Goal: Task Accomplishment & Management: Complete application form

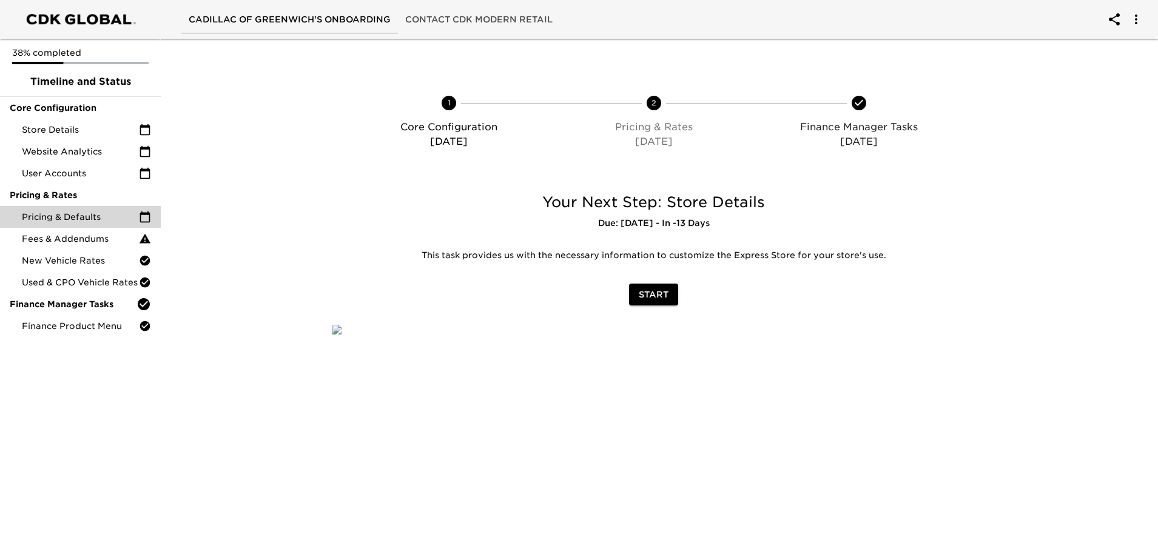
click at [74, 219] on span "Pricing & Defaults" at bounding box center [80, 217] width 117 height 12
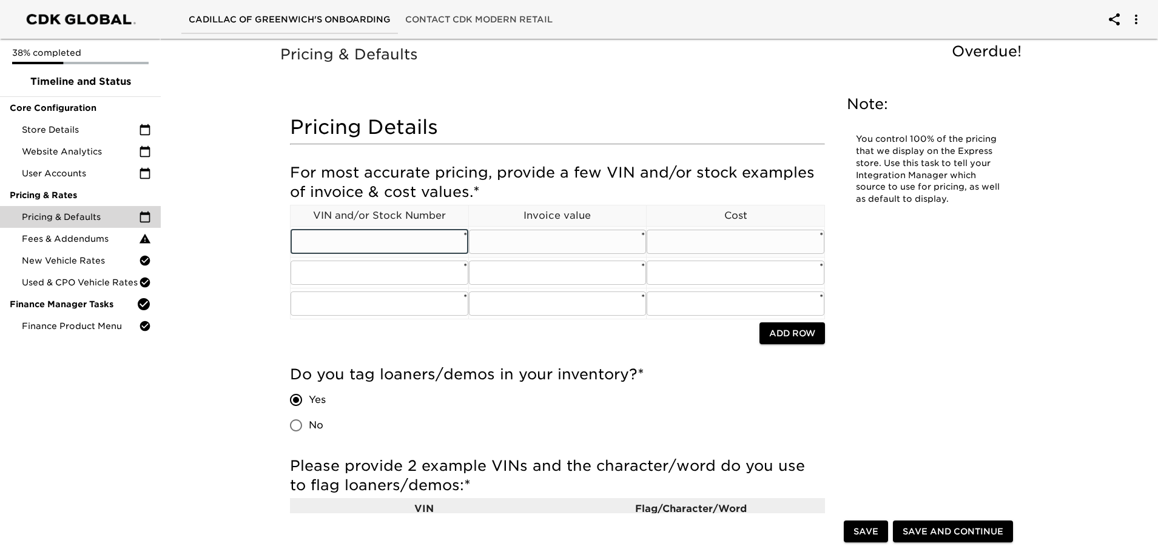
click at [364, 237] on input "text" at bounding box center [380, 242] width 178 height 24
click at [418, 240] on input "text" at bounding box center [380, 242] width 178 height 24
click at [368, 247] on input "text" at bounding box center [380, 242] width 178 height 24
paste input "1GYS9GRL8SR378662"
type input "1GYS9GRL8SR378662"
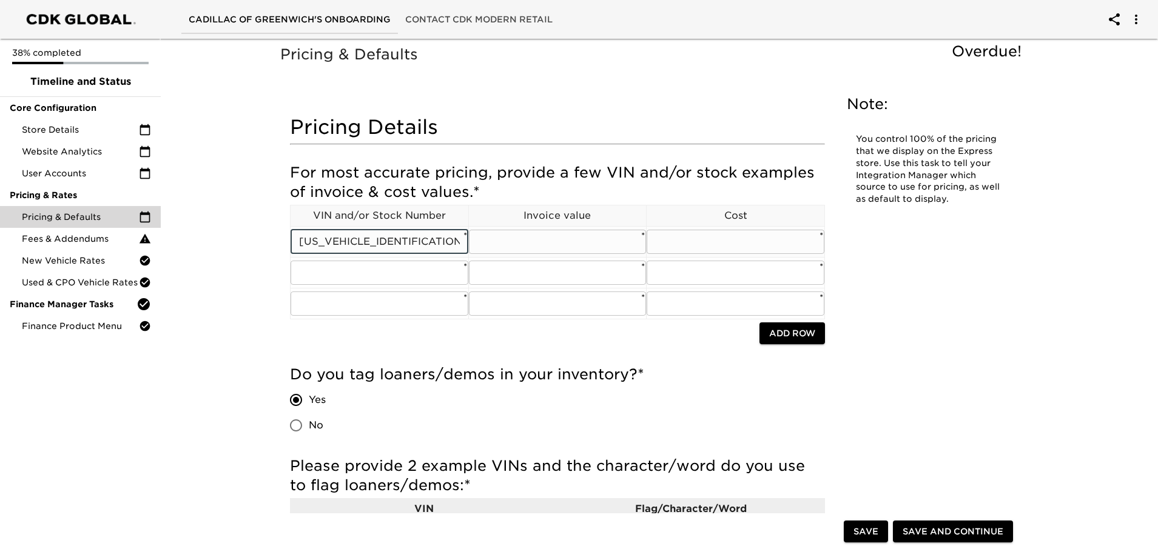
click at [561, 240] on input "text" at bounding box center [558, 242] width 178 height 24
click at [529, 245] on input "text" at bounding box center [558, 242] width 178 height 24
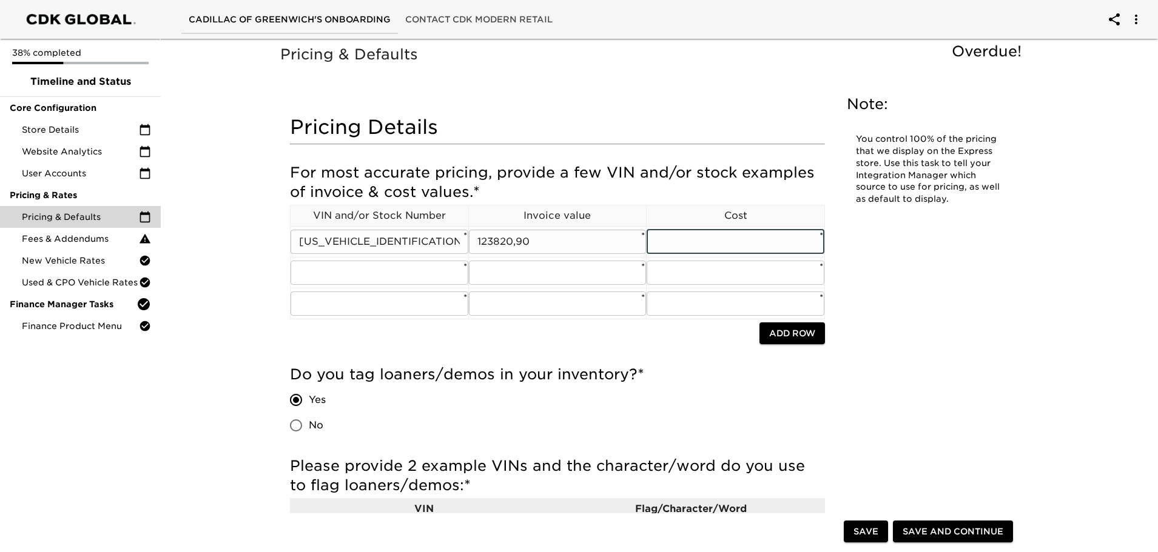
click at [514, 248] on input "123820,90" at bounding box center [558, 242] width 178 height 24
click at [518, 248] on input "123820,90" at bounding box center [558, 242] width 178 height 24
type input "123820.90"
click at [707, 257] on td "​ *" at bounding box center [735, 241] width 178 height 31
click at [708, 237] on input "text" at bounding box center [735, 242] width 178 height 24
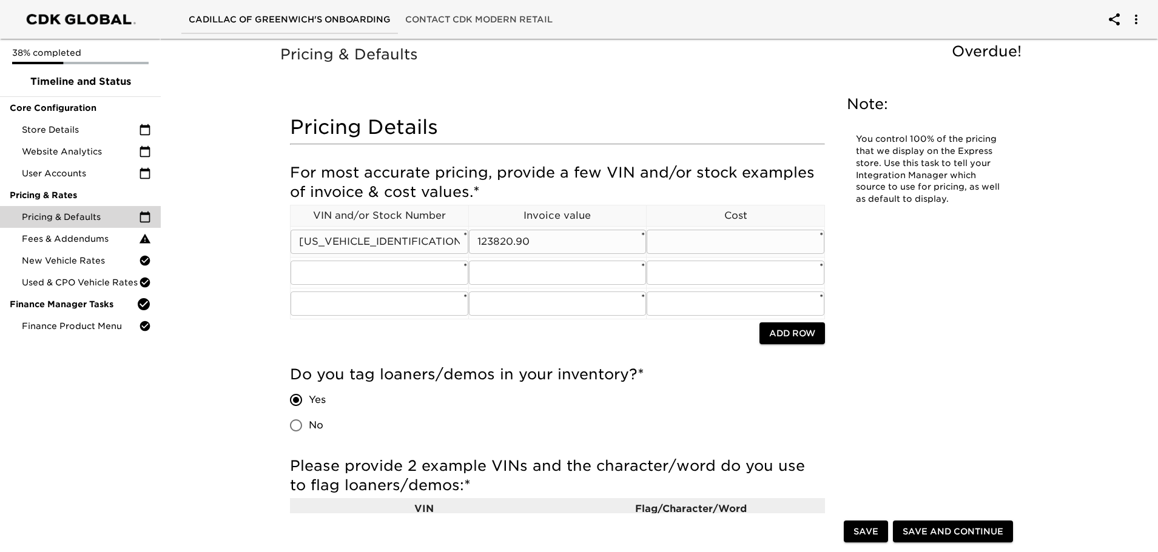
click at [694, 247] on input "text" at bounding box center [735, 242] width 178 height 24
type input "123906.00"
click at [435, 277] on input "text" at bounding box center [380, 273] width 178 height 24
click at [341, 280] on input "text" at bounding box center [380, 273] width 178 height 24
paste input "1GYKPURL9SZ316207"
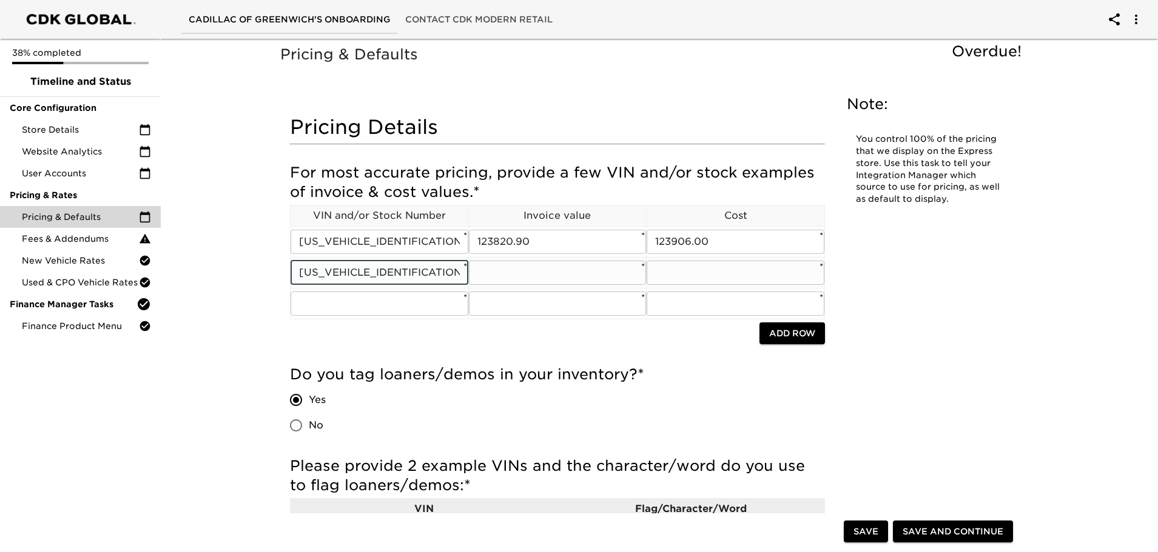
type input "1GYKPURL9SZ316207"
click at [550, 278] on input "text" at bounding box center [558, 273] width 178 height 24
type input "62654.06"
click at [709, 271] on input "text" at bounding box center [735, 273] width 178 height 24
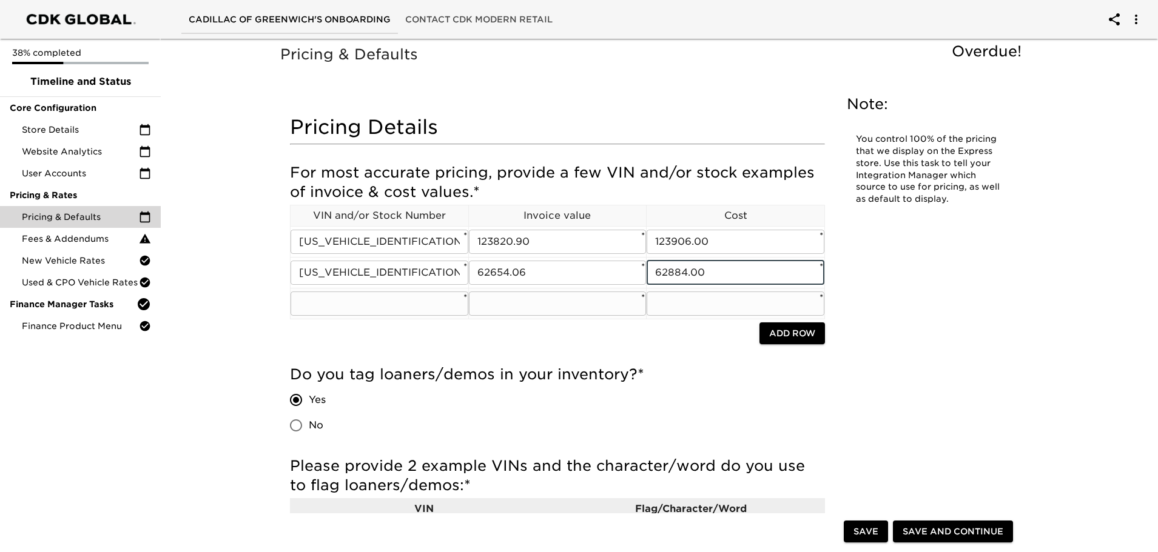
type input "62884.00"
click at [317, 313] on input "text" at bounding box center [380, 304] width 178 height 24
click at [364, 302] on input "text" at bounding box center [380, 304] width 178 height 24
paste input "1GYKNDRS0SZ150026"
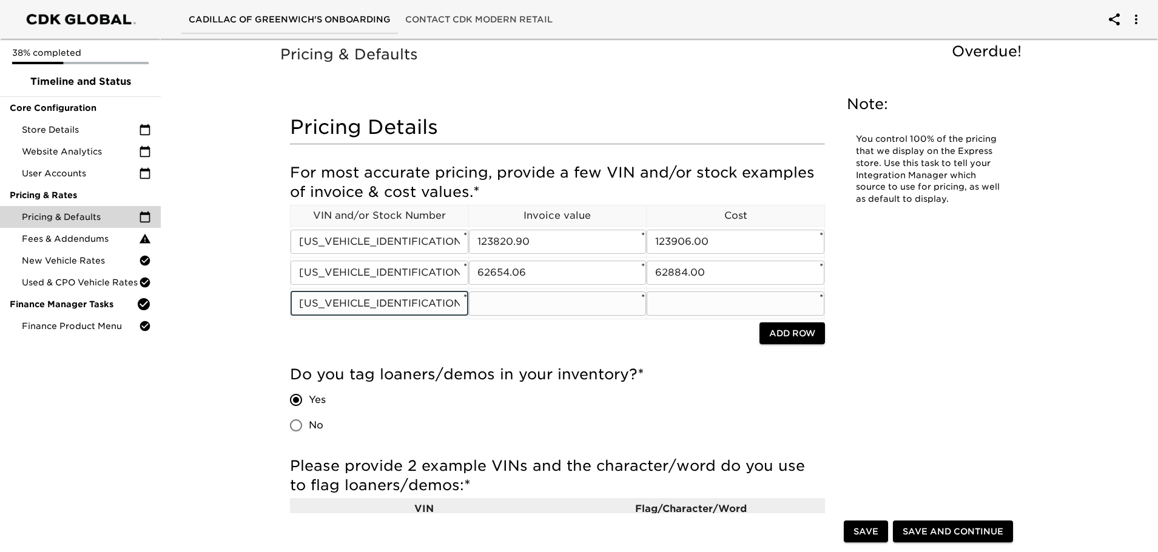
type input "1GYKNDRS0SZ150026"
click at [556, 298] on input "text" at bounding box center [558, 304] width 178 height 24
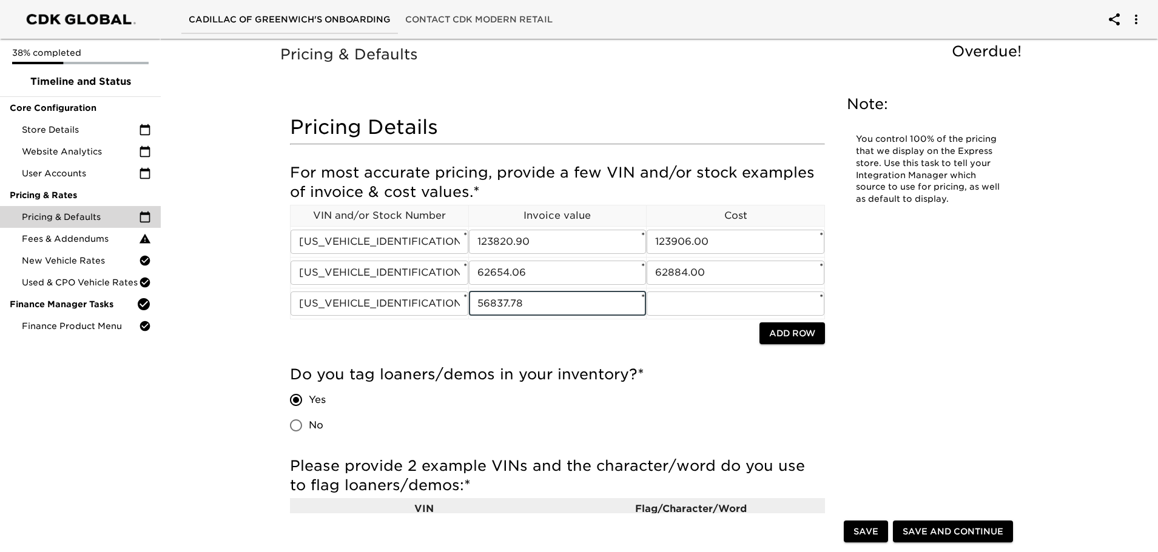
type input "56837.78"
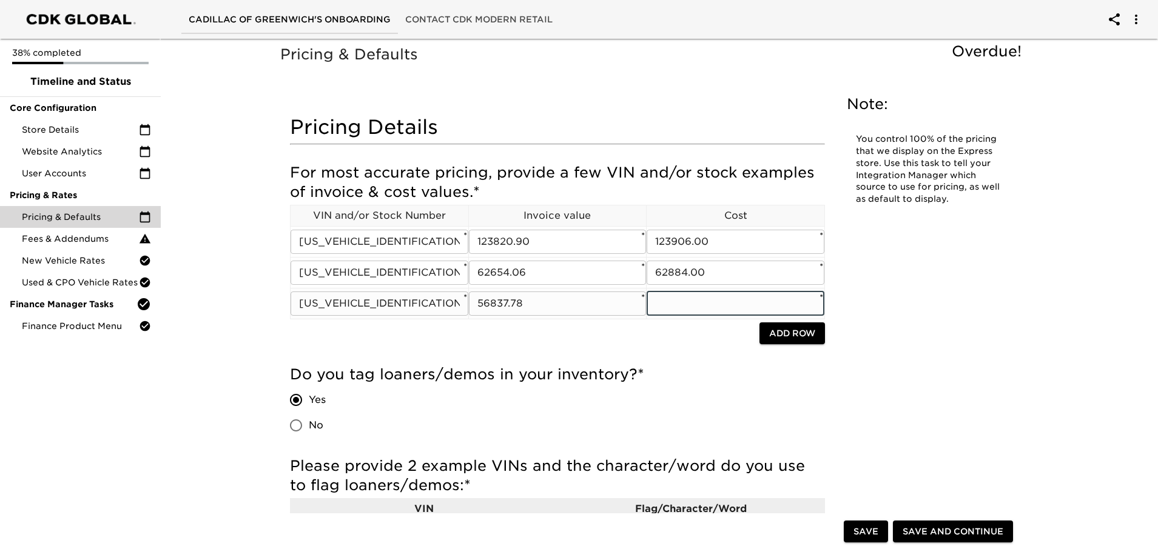
click at [716, 309] on input "text" at bounding box center [735, 304] width 178 height 24
click at [793, 306] on input "57148" at bounding box center [735, 304] width 178 height 24
type input "57148.00"
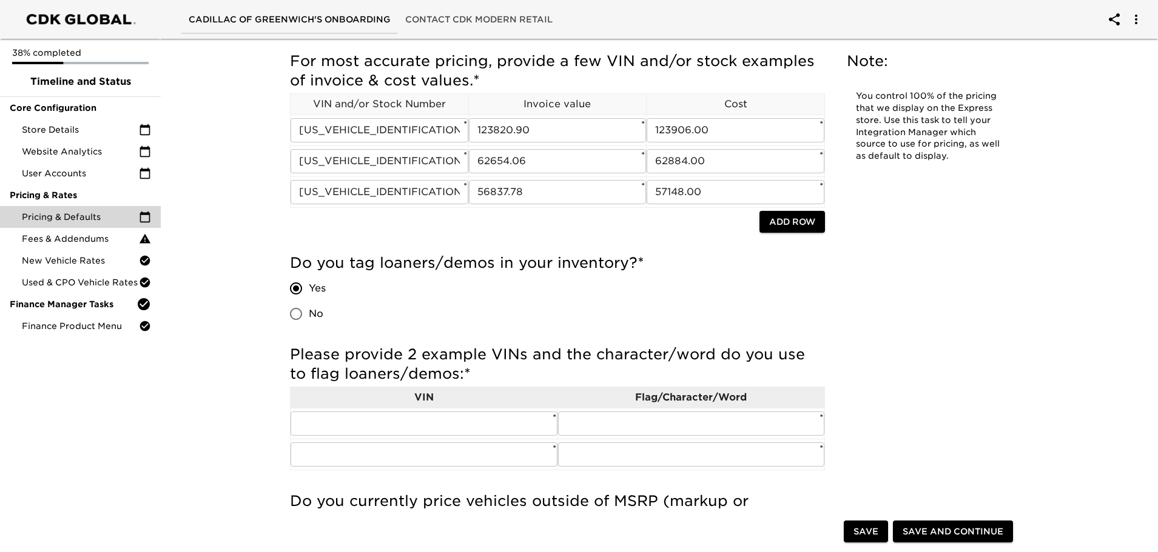
scroll to position [182, 0]
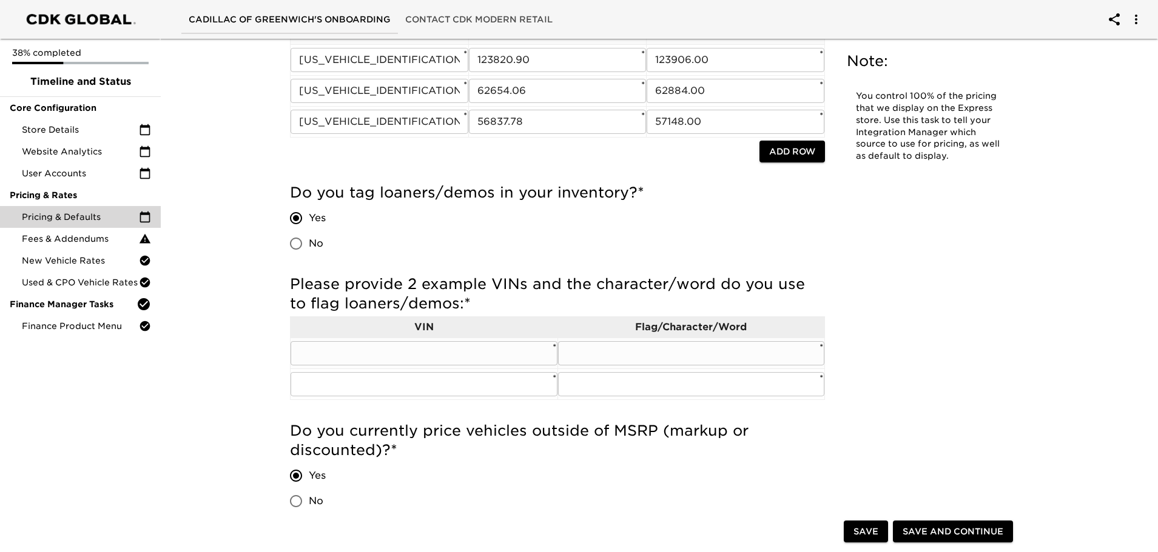
click at [360, 354] on input "text" at bounding box center [424, 353] width 267 height 24
paste input "1GYTEEKL2SU101324"
type input "1GYTEEKL2SU101324"
click at [632, 355] on input "text" at bounding box center [691, 353] width 267 height 24
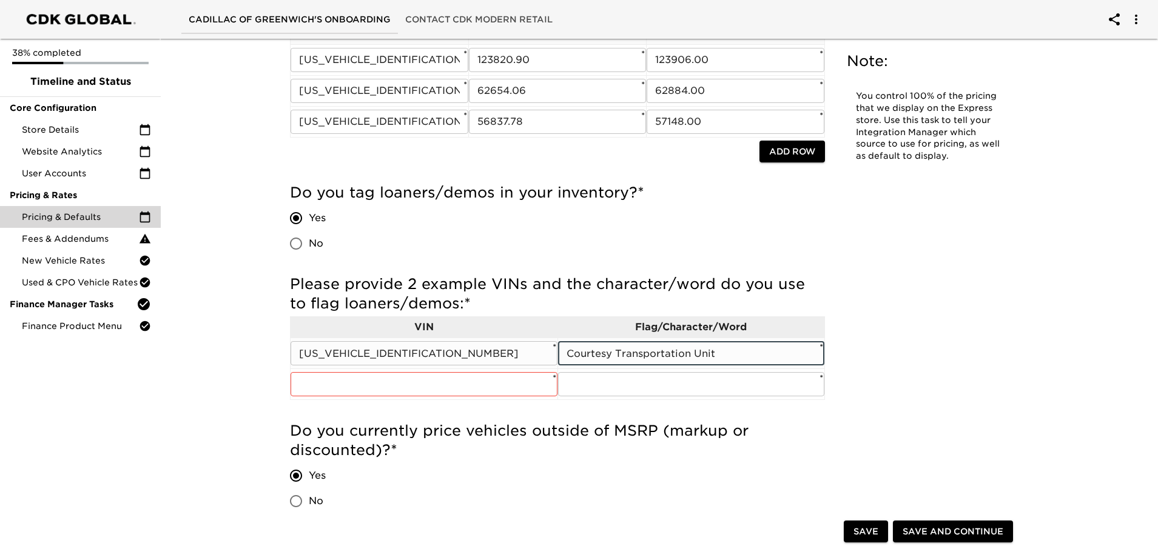
click at [786, 356] on input "Courtesy Transportation Unit" at bounding box center [691, 353] width 267 height 24
type input "Courtesy Transportation Vehicle"
click at [460, 380] on input "text" at bounding box center [424, 384] width 267 height 24
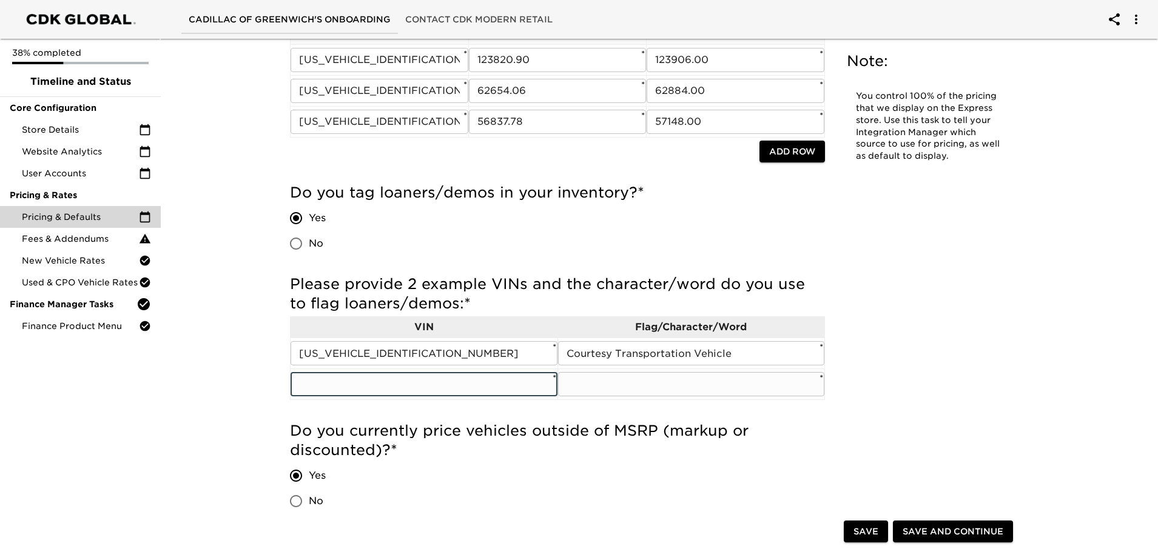
paste input "3GYK3GMR5SS186173"
type input "3GYK3GMR5SS186173"
click at [640, 396] on input "text" at bounding box center [691, 384] width 267 height 24
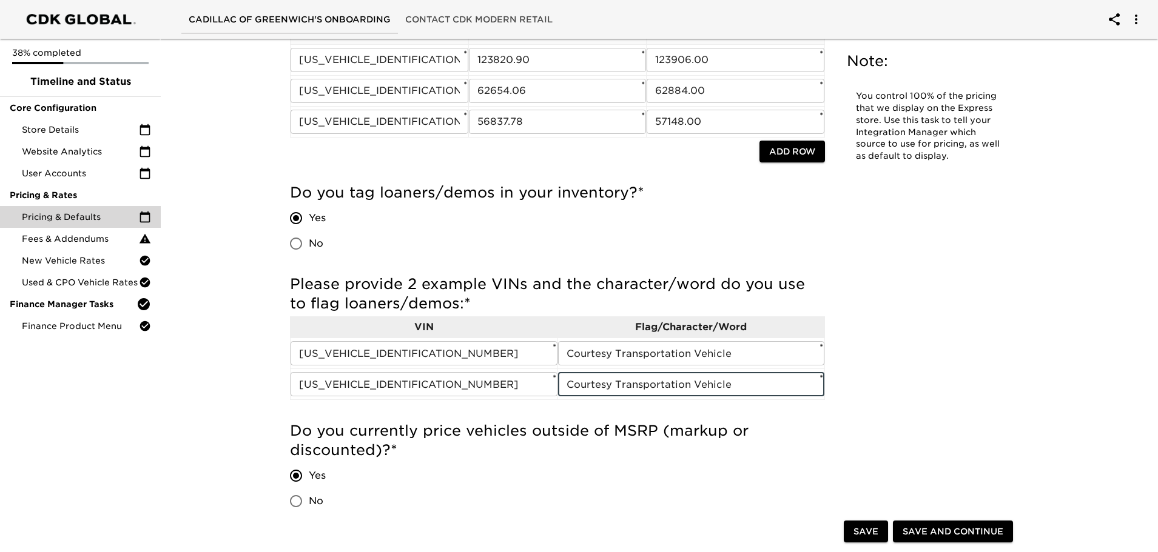
type input "Courtesy Transportation Vehicle"
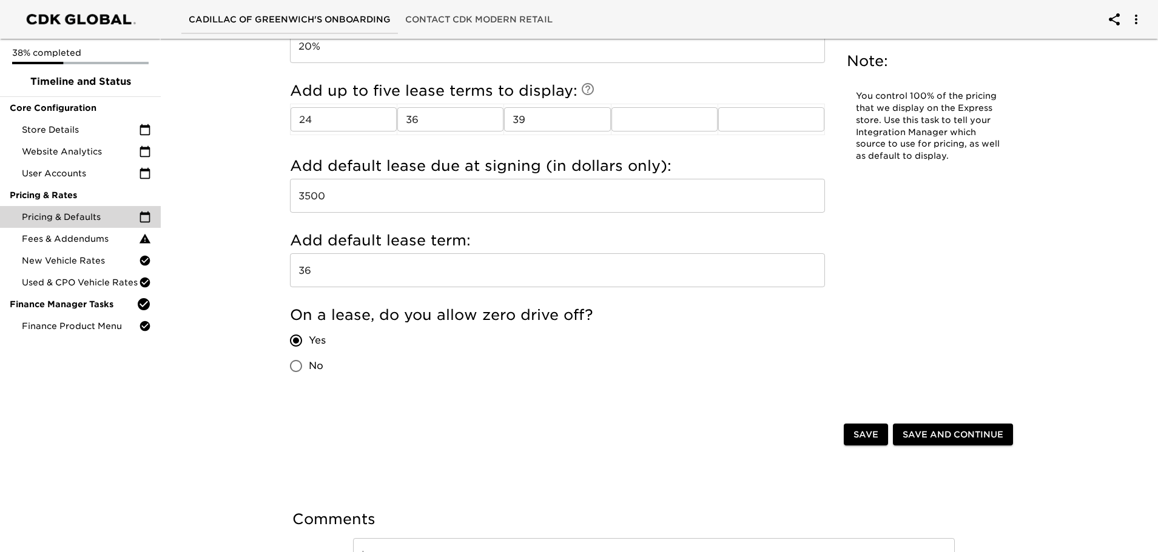
scroll to position [1577, 0]
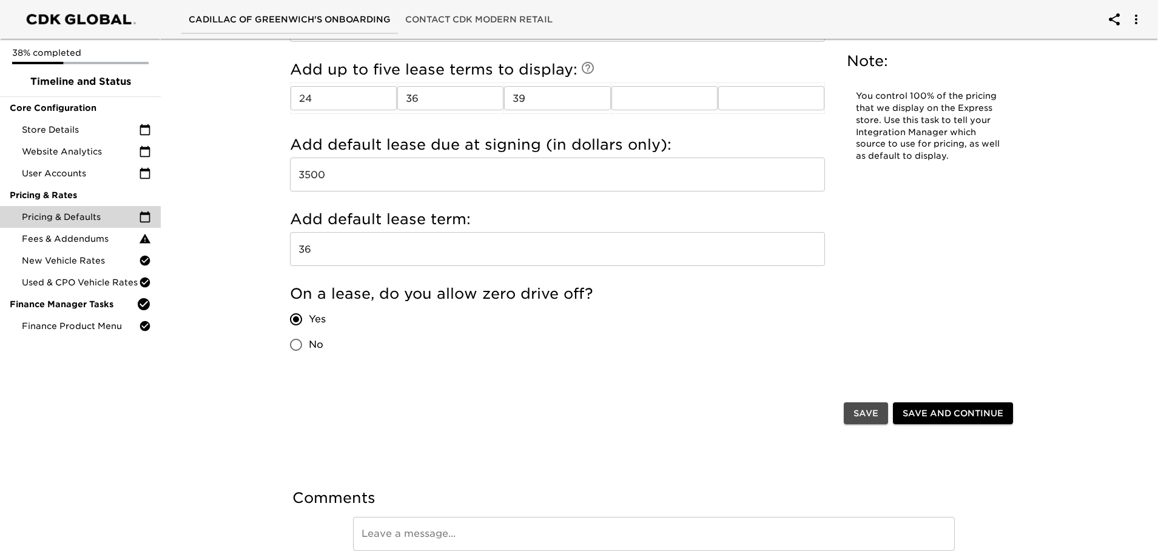
click at [870, 419] on span "Save" at bounding box center [865, 413] width 25 height 15
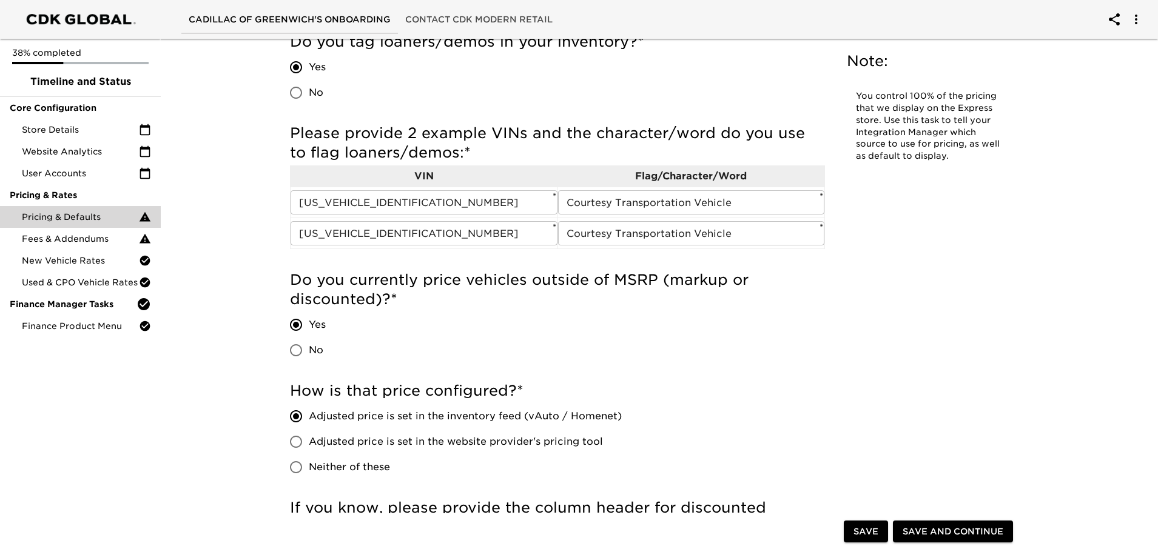
scroll to position [0, 0]
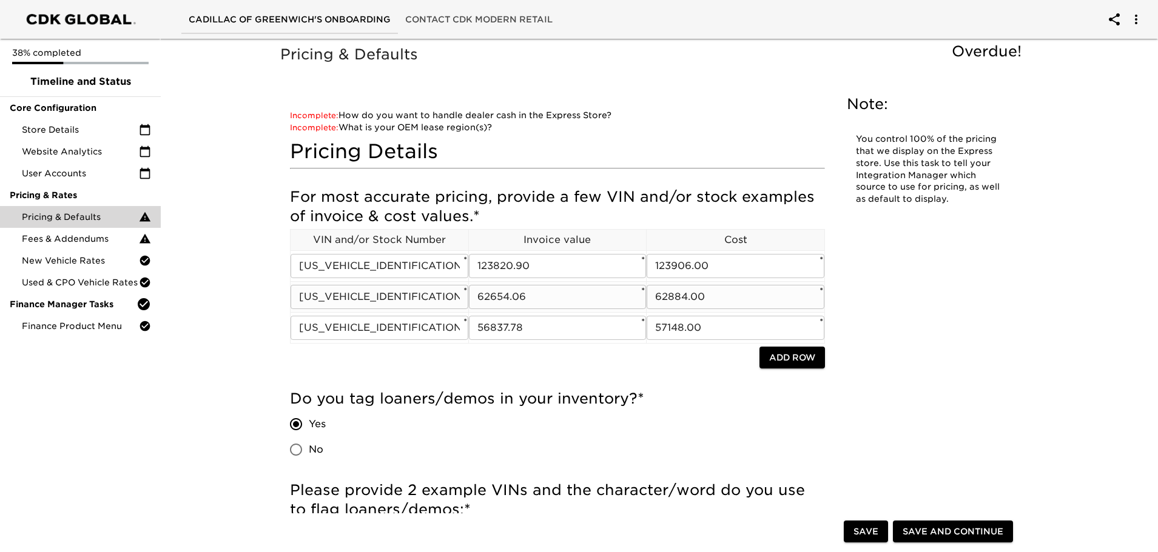
click at [361, 304] on input "1GYKPURL9SZ316207" at bounding box center [380, 297] width 178 height 24
click at [361, 303] on input "1GYKPURL9SZ316207" at bounding box center [380, 297] width 178 height 24
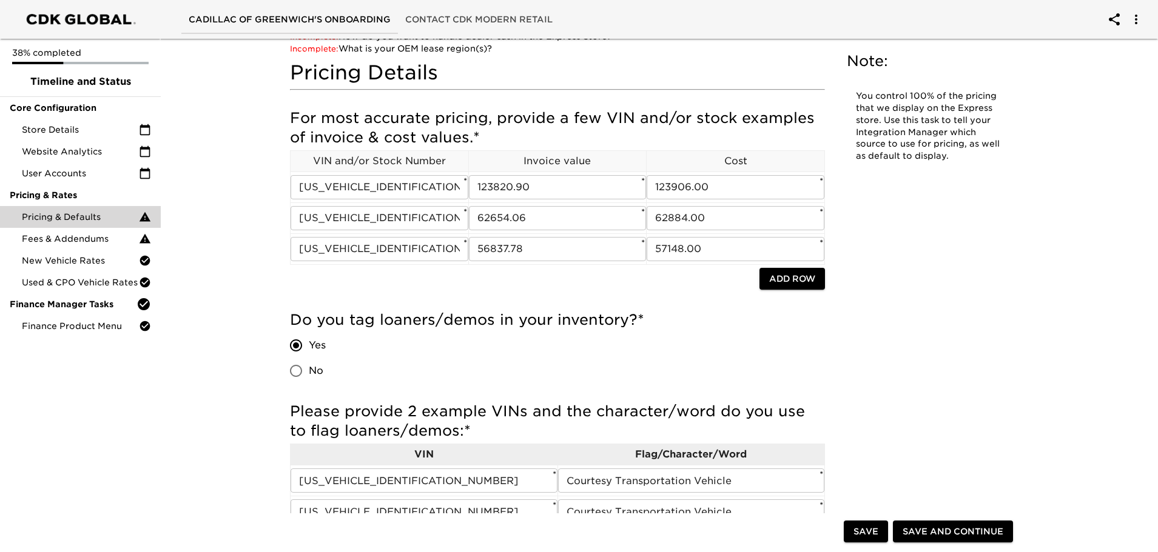
scroll to position [61, 0]
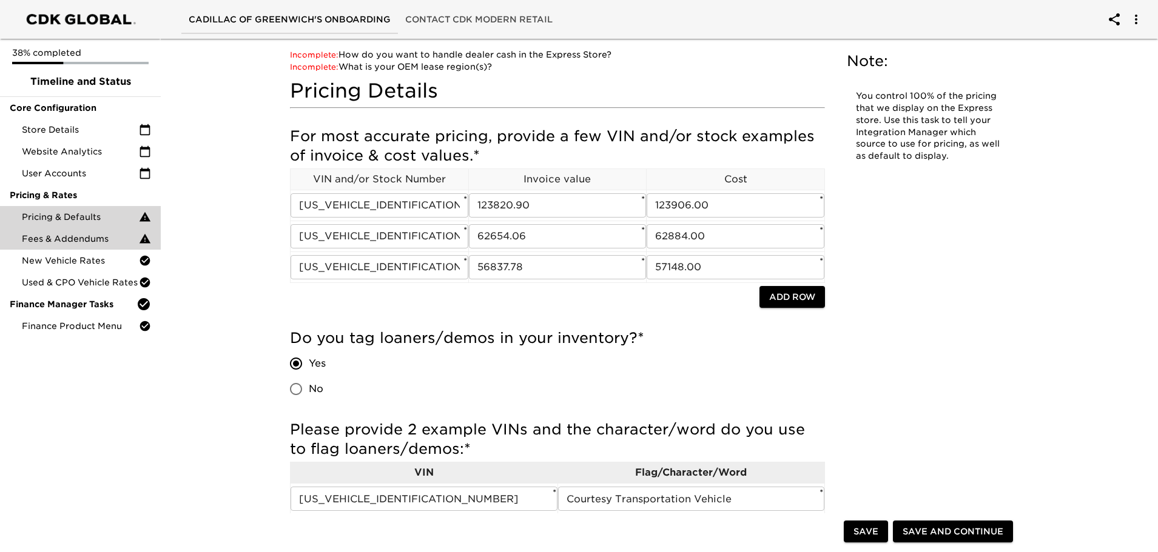
click at [79, 230] on div "Fees & Addendums" at bounding box center [80, 239] width 161 height 22
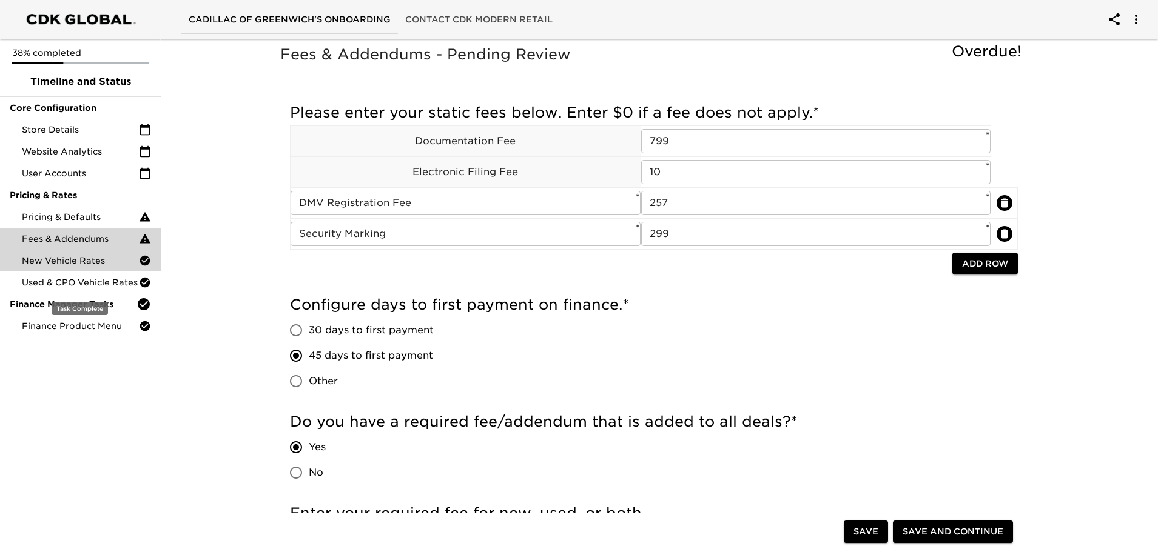
click at [89, 270] on div "New Vehicle Rates" at bounding box center [80, 261] width 161 height 22
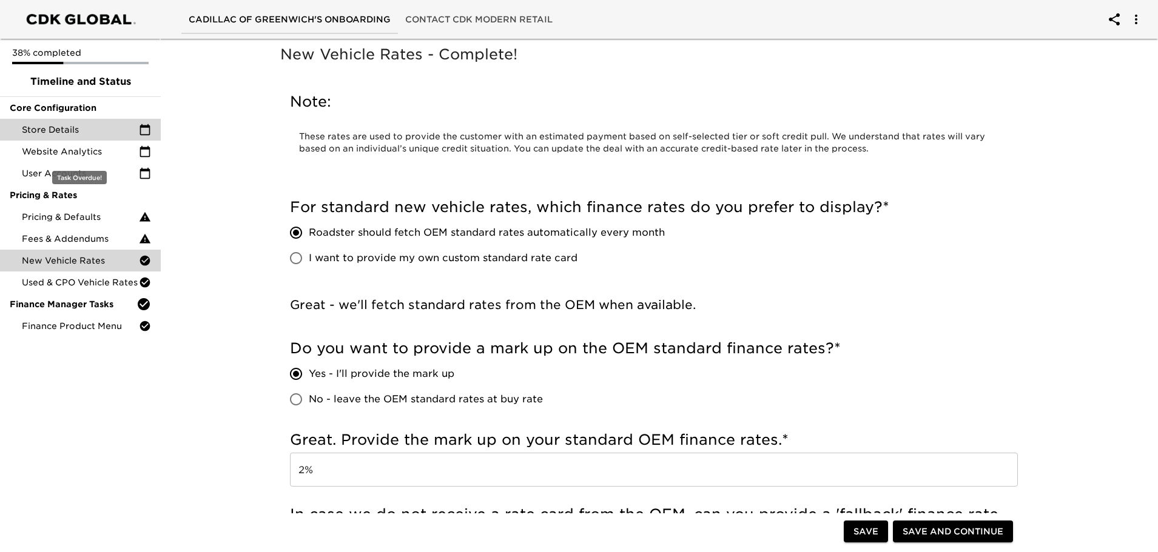
click at [84, 135] on span "Store Details" at bounding box center [80, 130] width 117 height 12
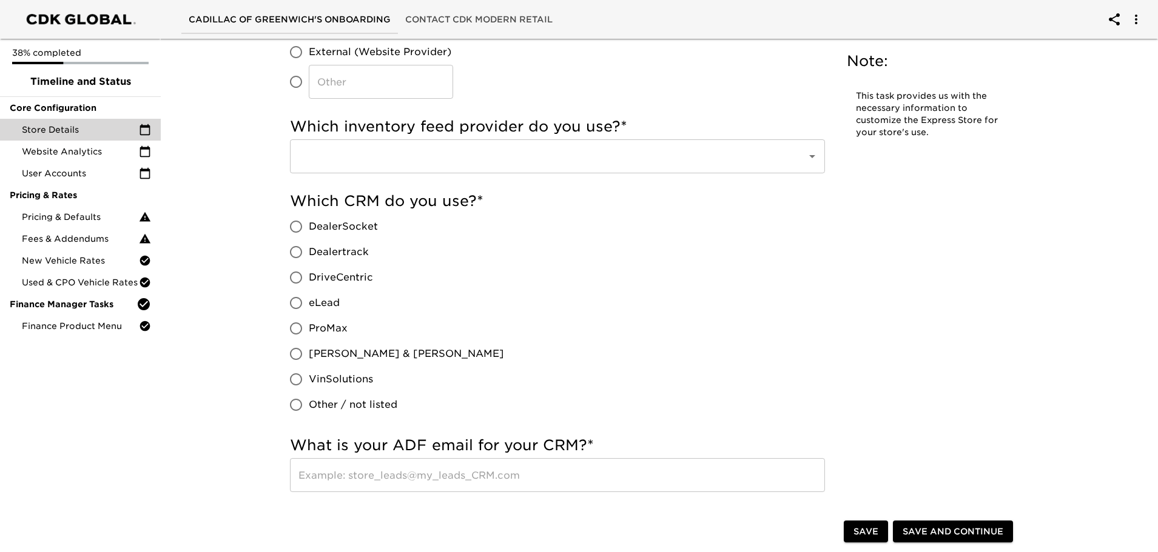
scroll to position [243, 0]
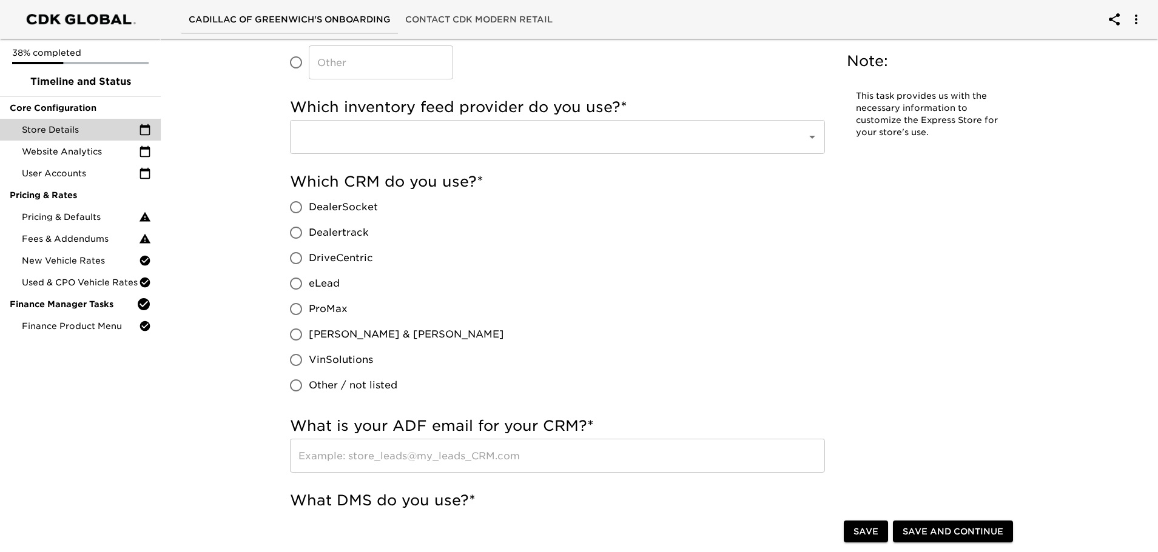
click at [298, 280] on input "eLead" at bounding box center [295, 283] width 25 height 25
radio input "true"
click at [556, 152] on div "​" at bounding box center [557, 137] width 535 height 34
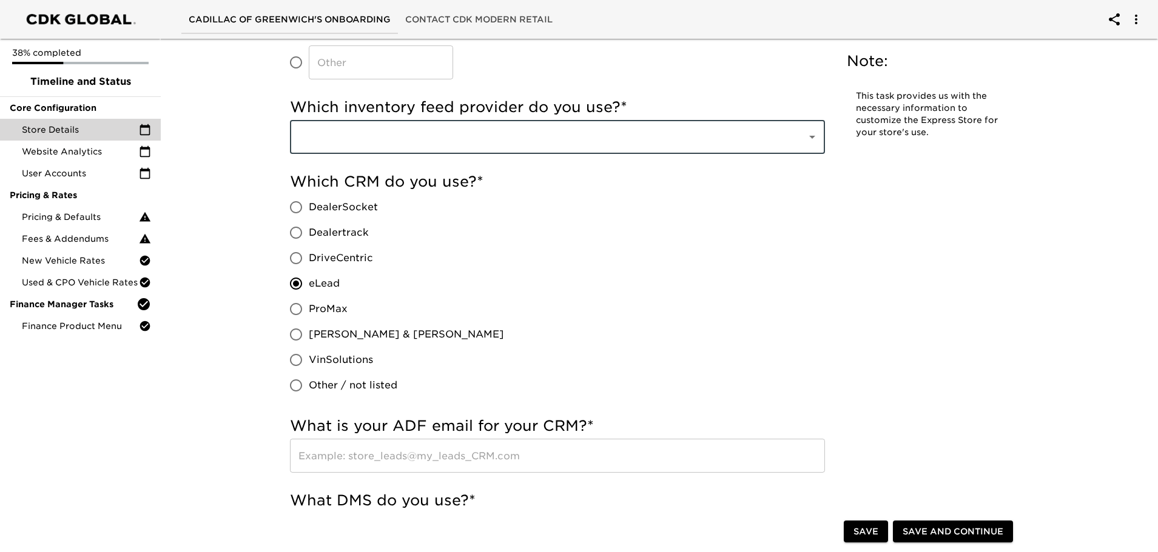
click at [803, 144] on div at bounding box center [804, 137] width 32 height 17
click at [814, 139] on icon "Open" at bounding box center [812, 137] width 15 height 15
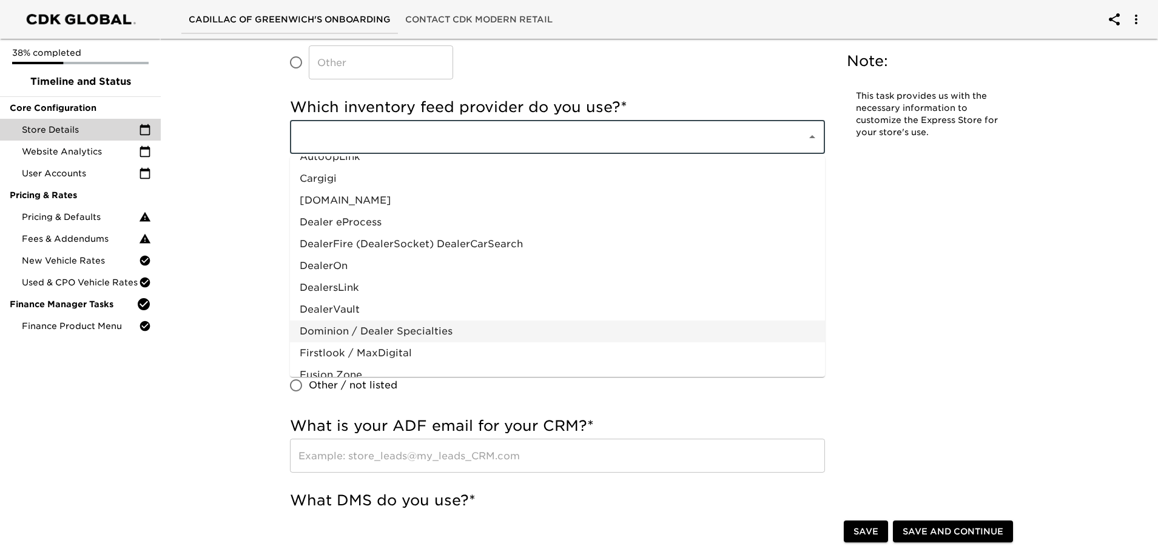
scroll to position [0, 0]
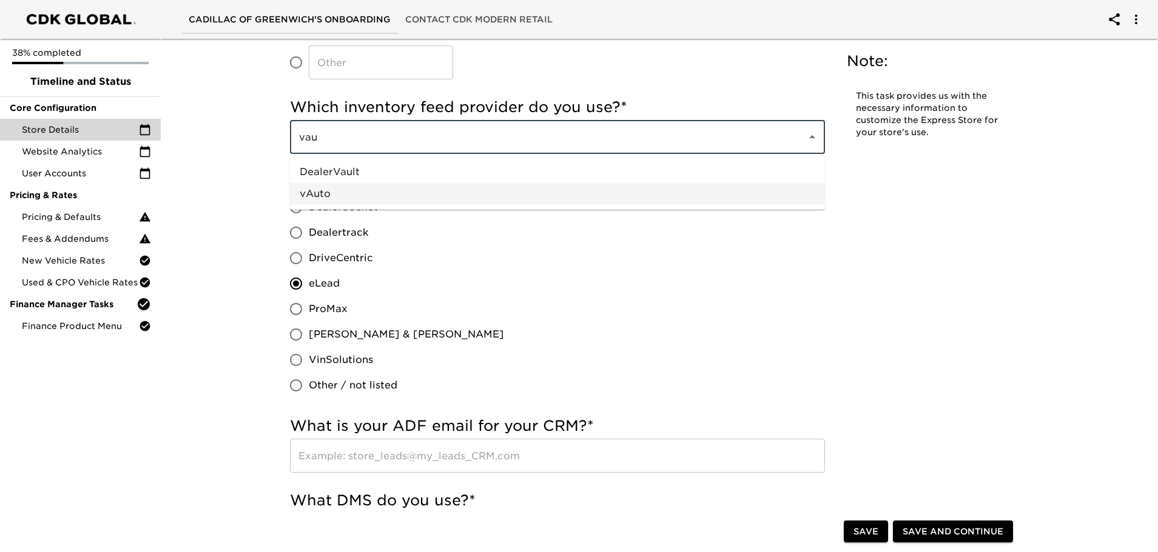
click at [384, 193] on li "vAuto" at bounding box center [557, 194] width 535 height 22
type input "vAuto"
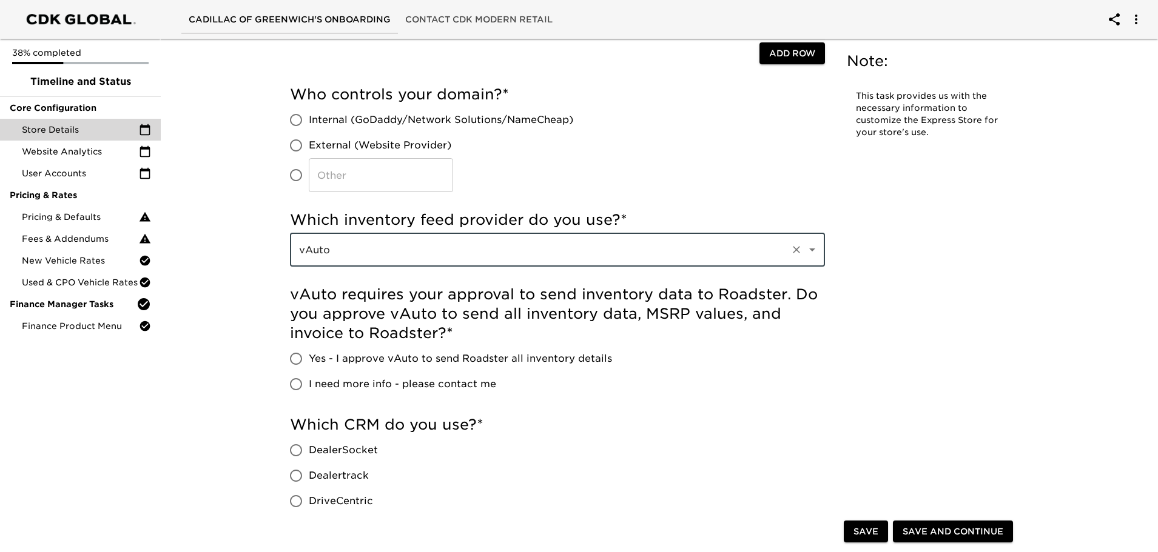
scroll to position [121, 0]
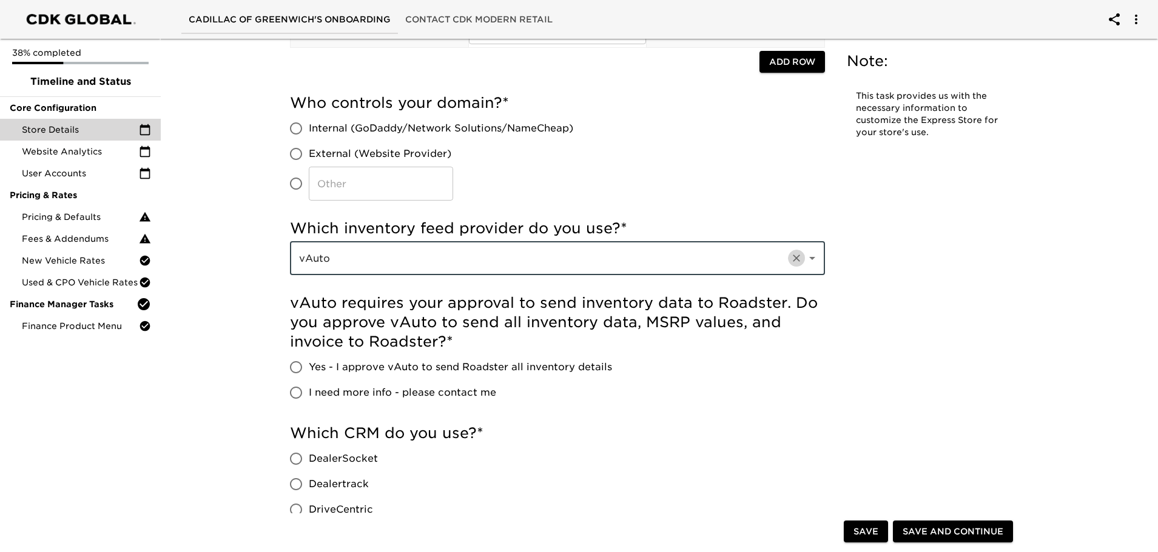
click at [796, 260] on icon "Clear" at bounding box center [796, 258] width 12 height 12
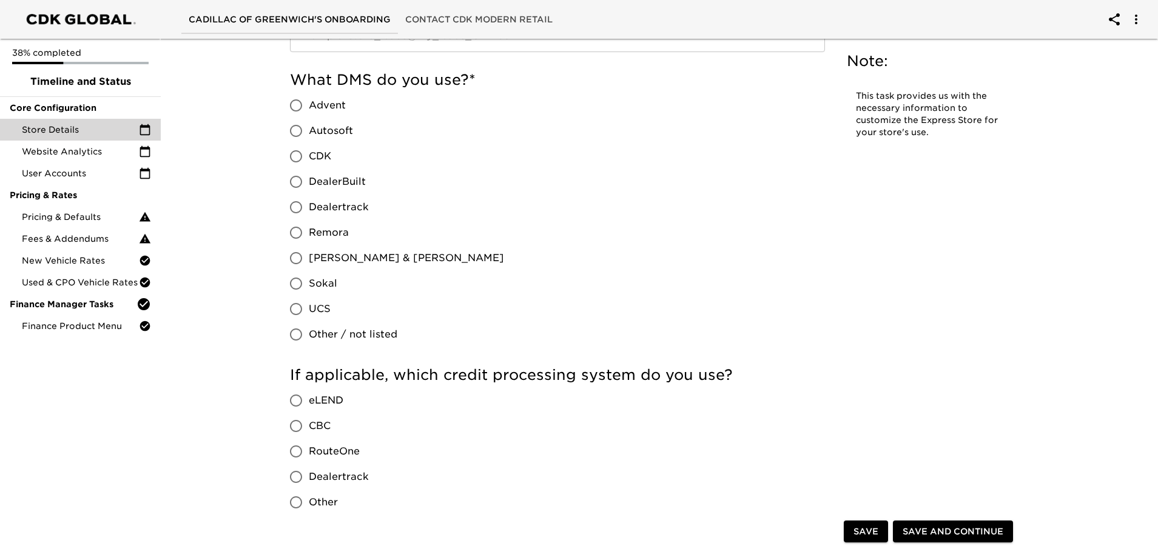
scroll to position [667, 0]
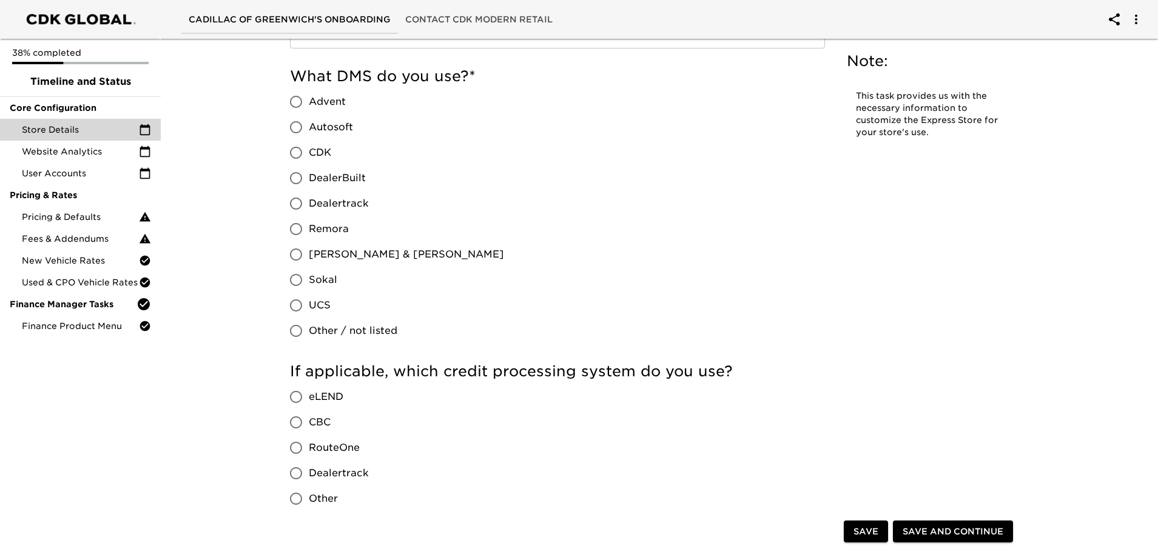
click at [301, 151] on input "CDK" at bounding box center [295, 152] width 25 height 25
radio input "true"
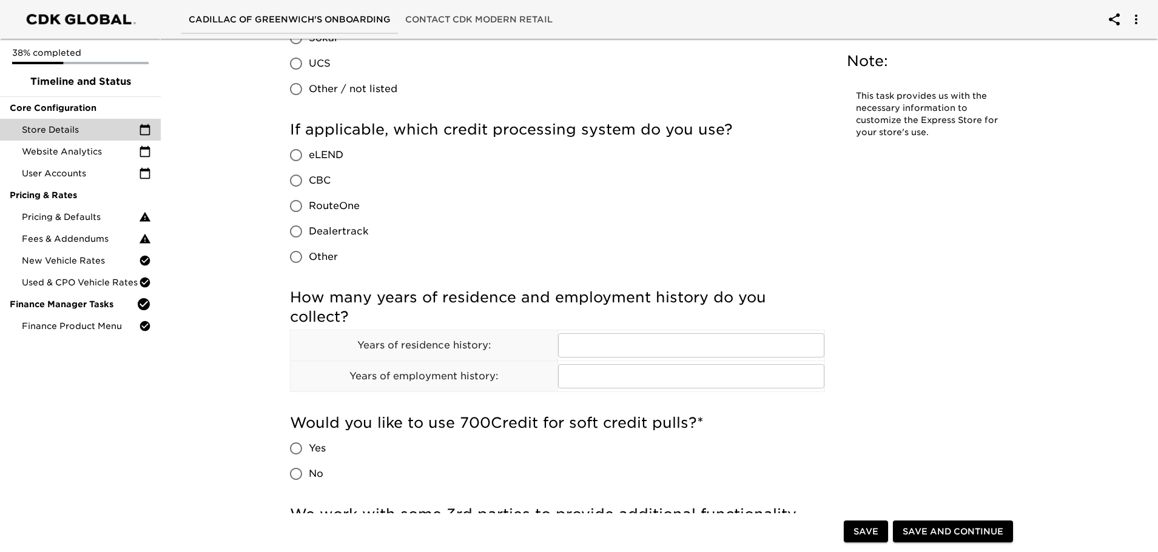
scroll to position [910, 0]
click at [300, 207] on input "RouteOne" at bounding box center [295, 205] width 25 height 25
radio input "true"
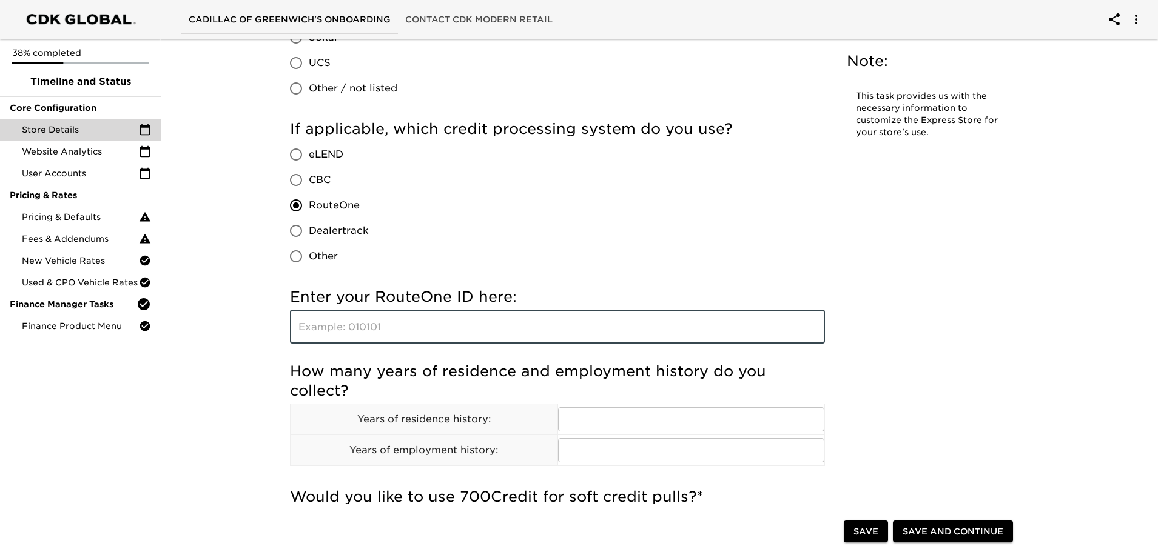
click at [376, 331] on input "text" at bounding box center [557, 327] width 535 height 34
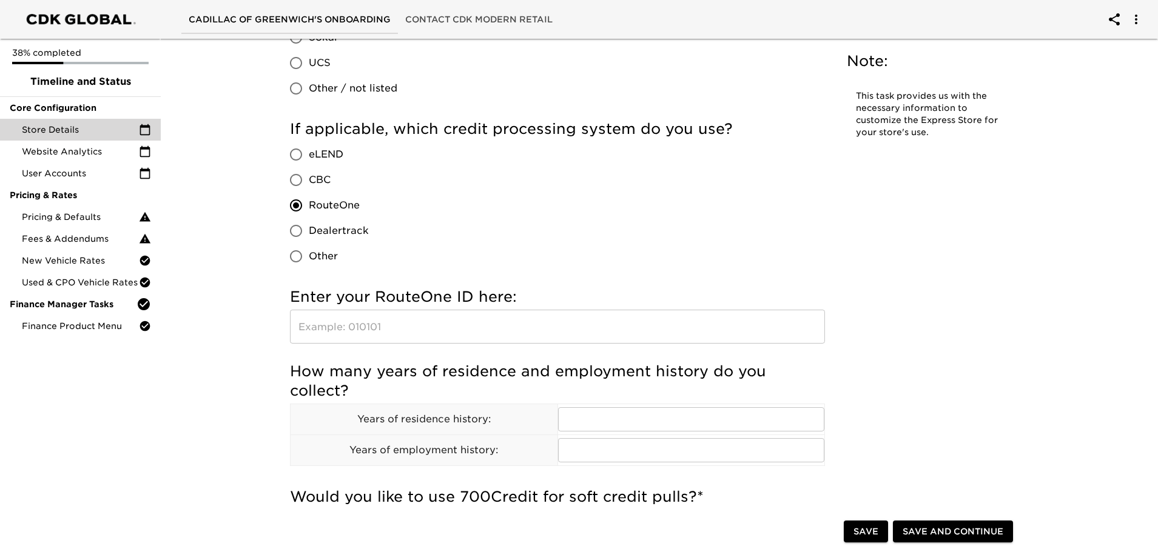
click at [391, 325] on input "text" at bounding box center [557, 327] width 535 height 34
paste input "KY0TQ"
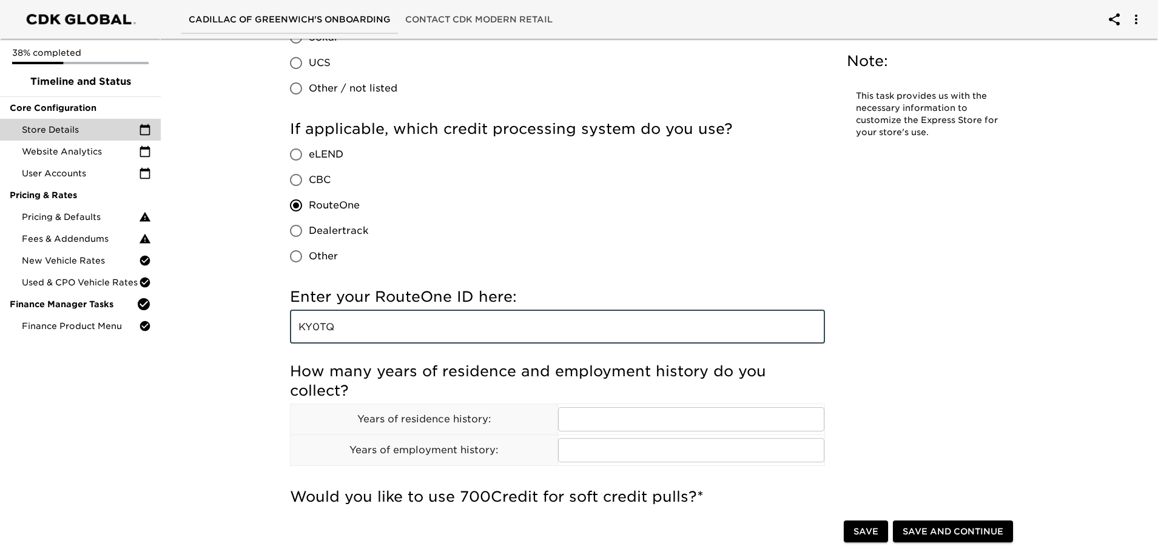
type input "KY0TQ"
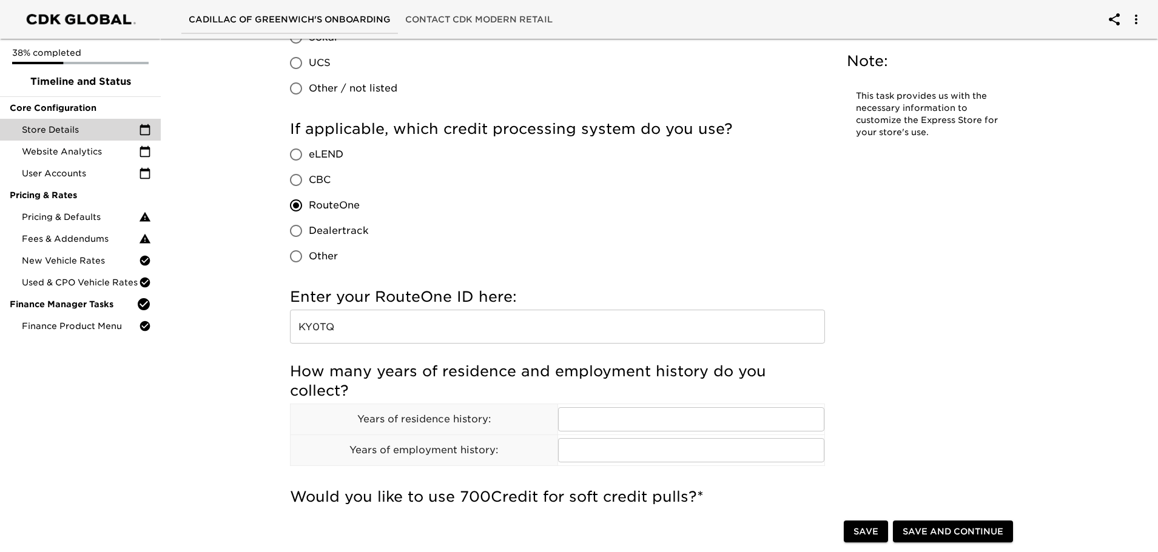
click at [518, 247] on div "If applicable, which credit processing system do you use? eLEND CBC RouteOne De…" at bounding box center [557, 194] width 535 height 150
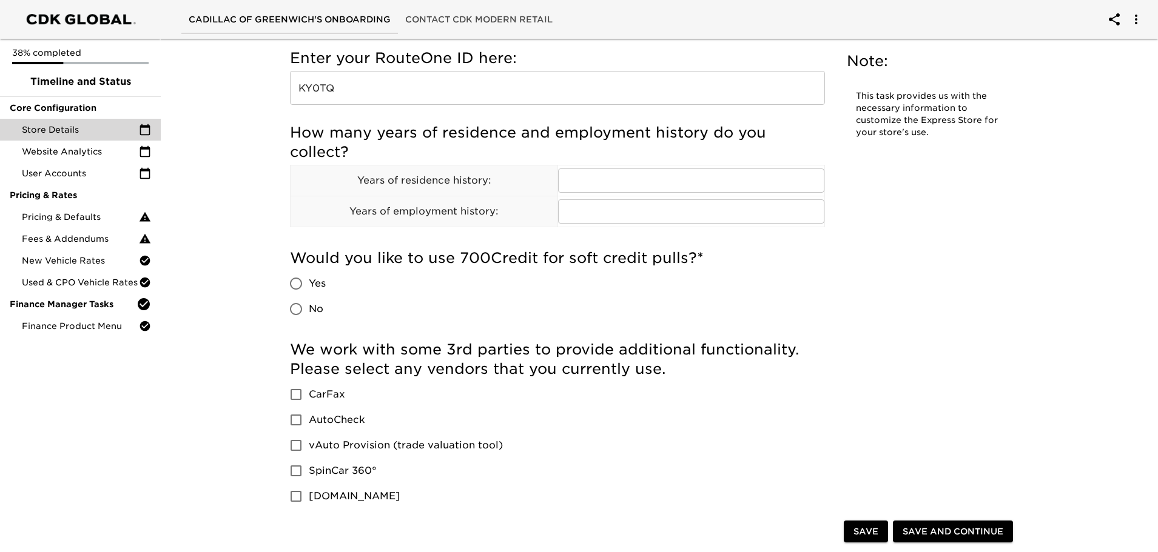
scroll to position [1213, 0]
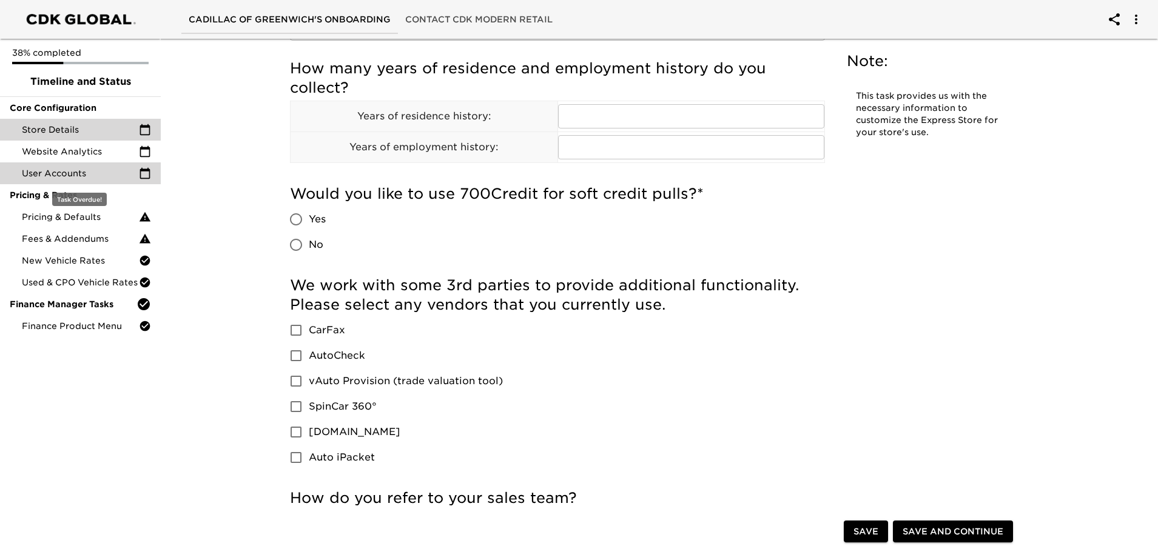
click at [101, 168] on span "User Accounts" at bounding box center [80, 173] width 117 height 12
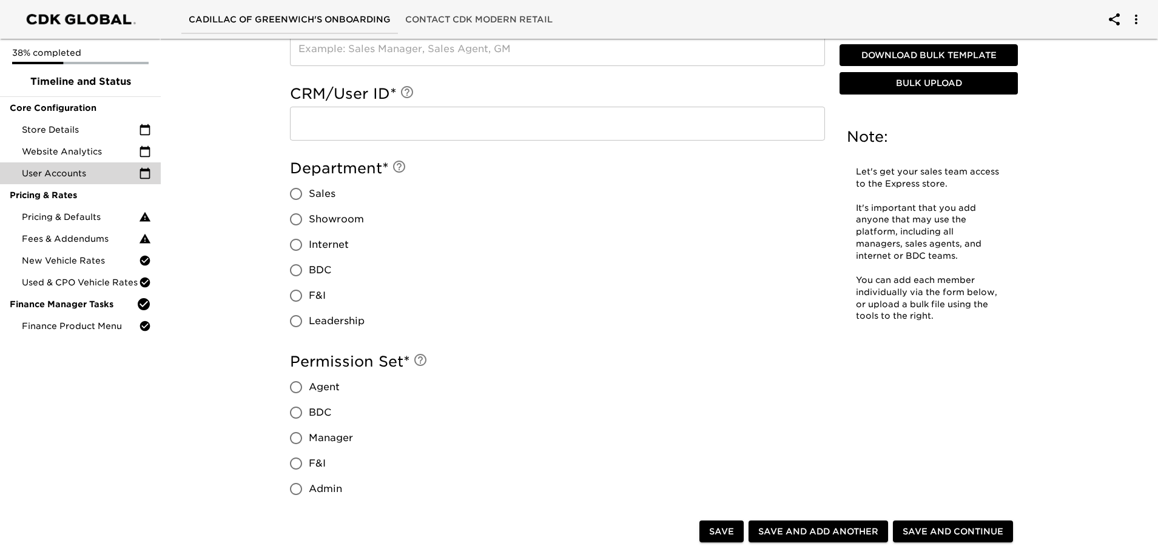
scroll to position [61, 0]
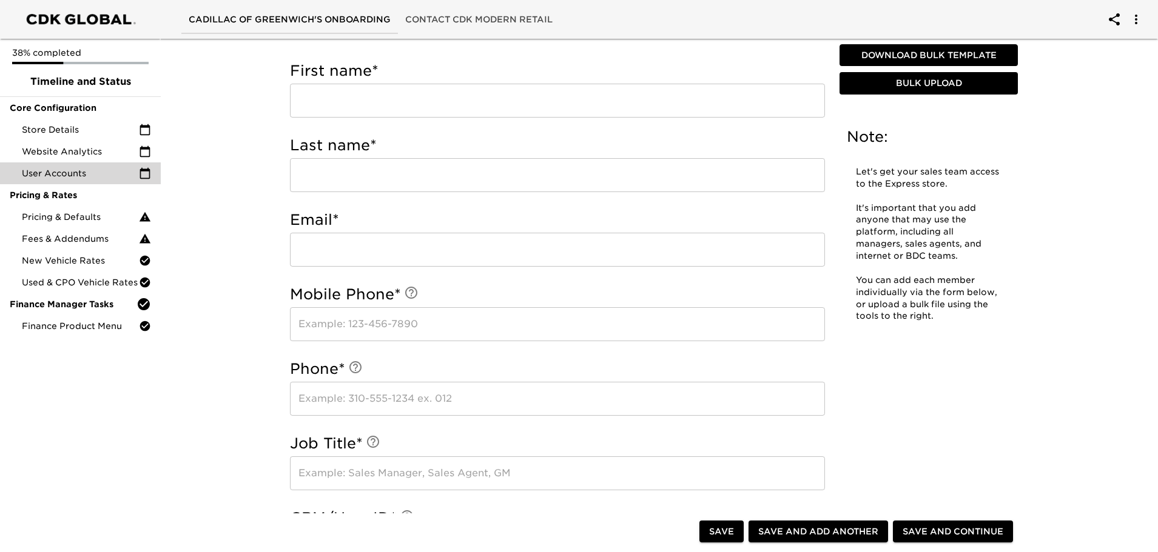
click at [338, 101] on input "text" at bounding box center [557, 101] width 535 height 34
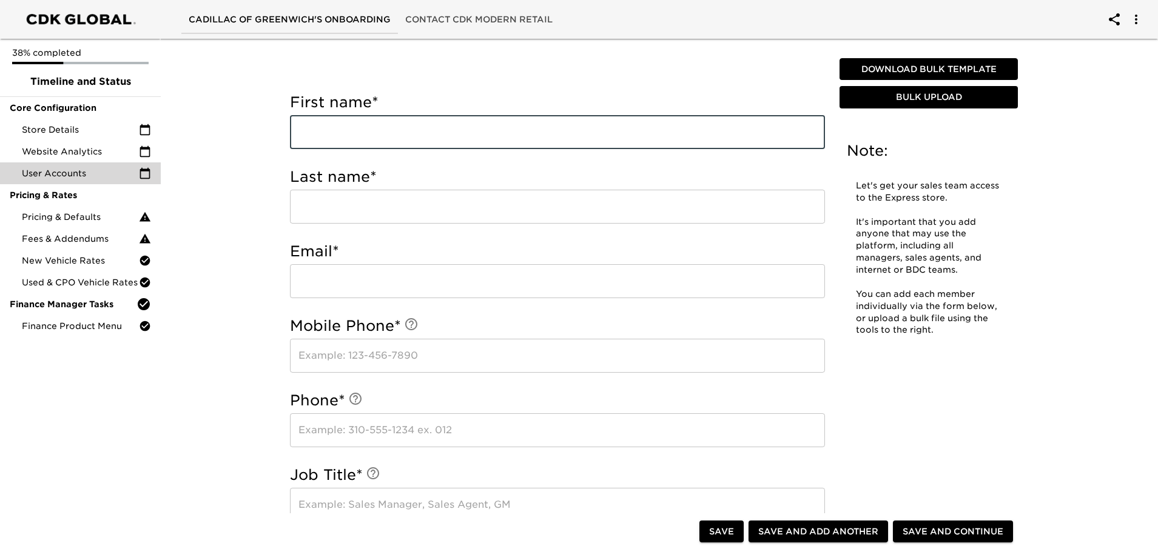
scroll to position [0, 0]
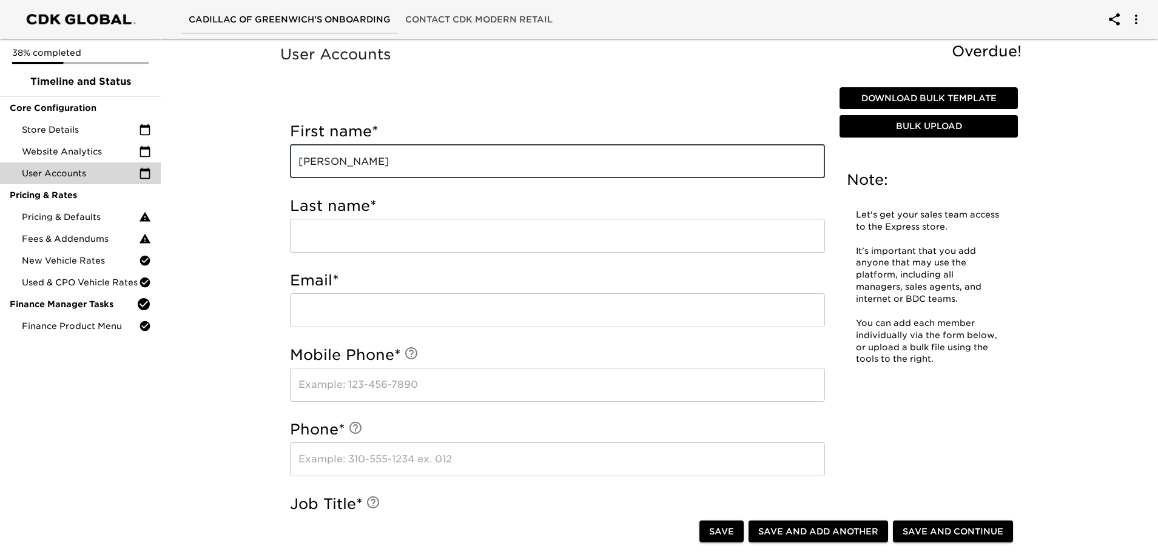
type input "[PERSON_NAME]"
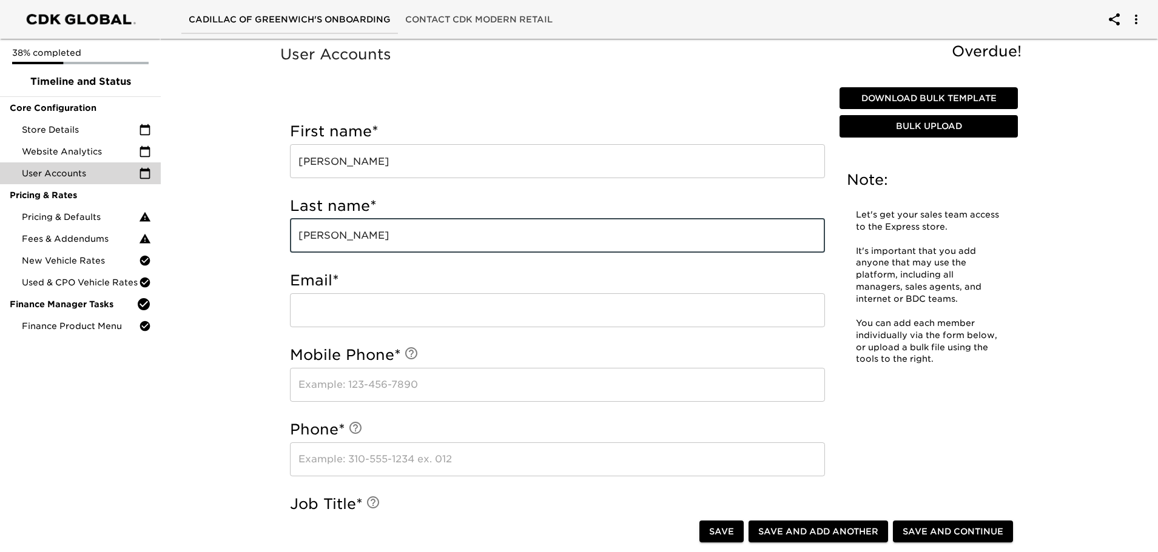
type input "[PERSON_NAME]"
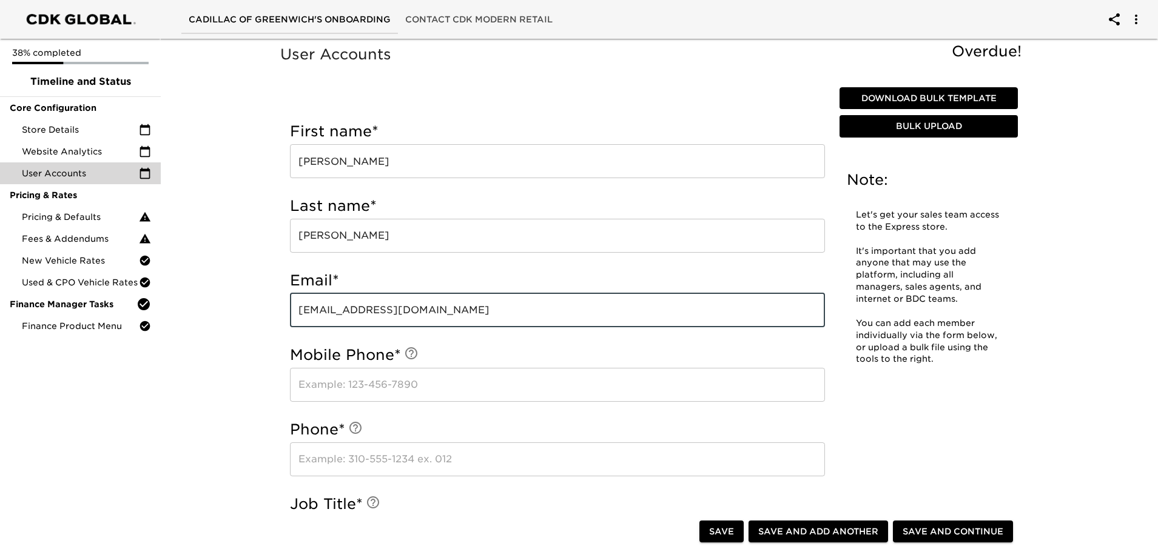
type input "[EMAIL_ADDRESS][DOMAIN_NAME]"
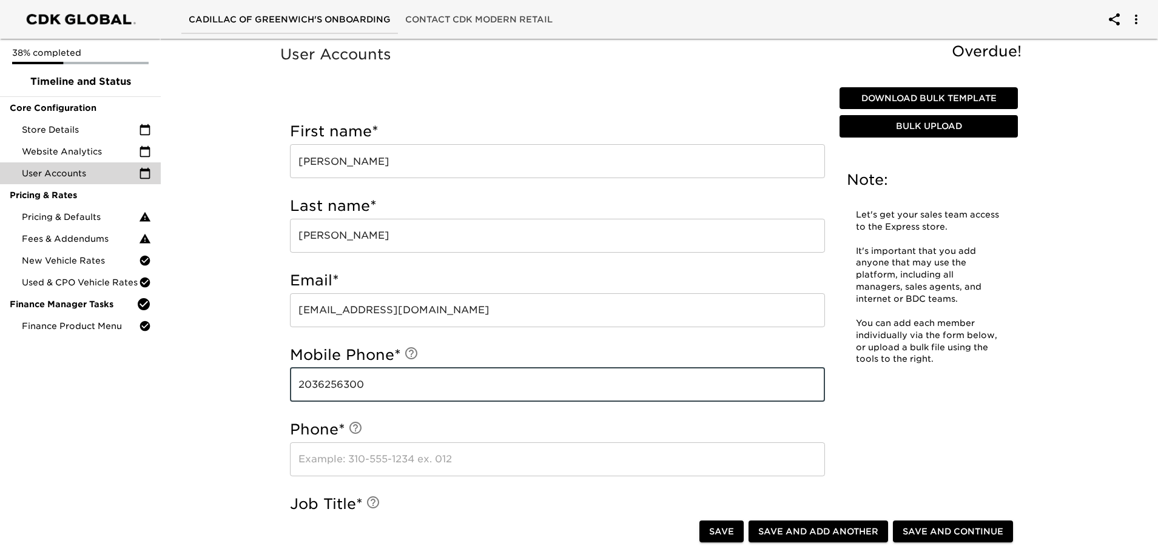
type input "2036256300"
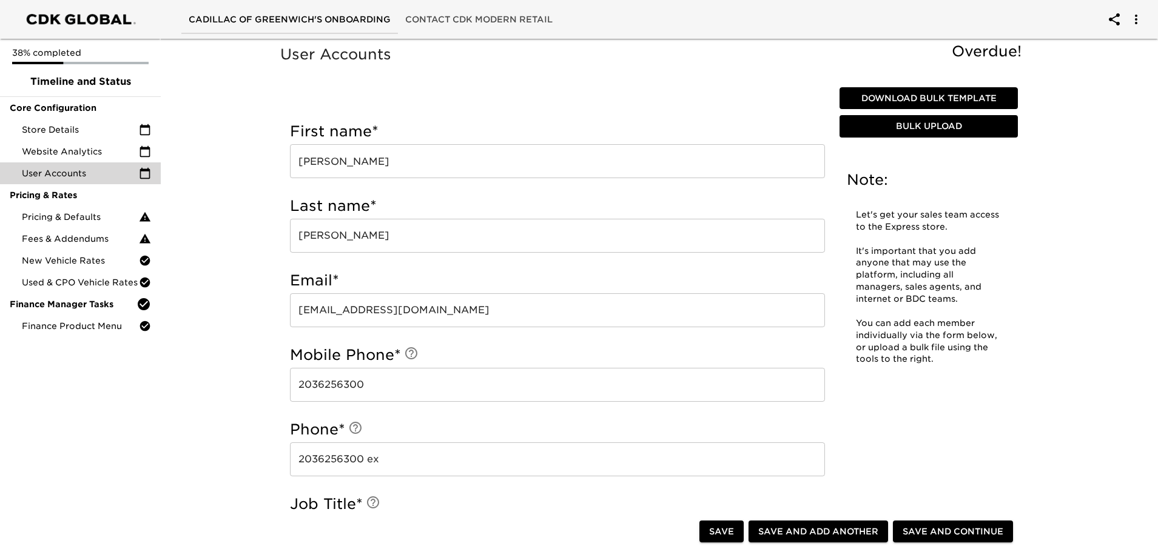
click at [421, 456] on input "2036256300 ex" at bounding box center [557, 460] width 535 height 34
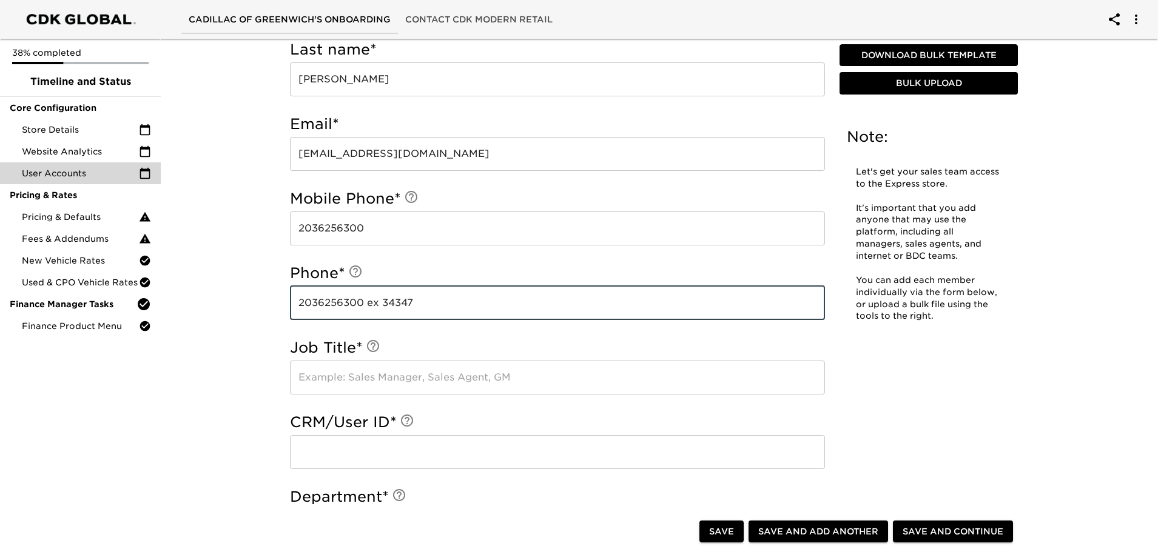
scroll to position [182, 0]
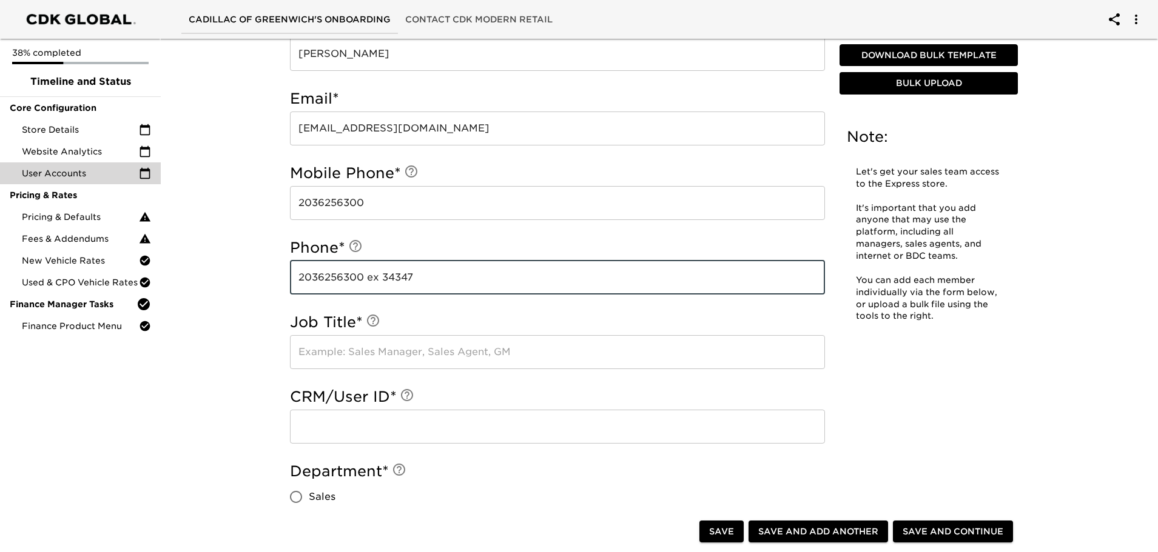
type input "2036256300 ex 34347"
click at [374, 350] on input "text" at bounding box center [557, 352] width 535 height 34
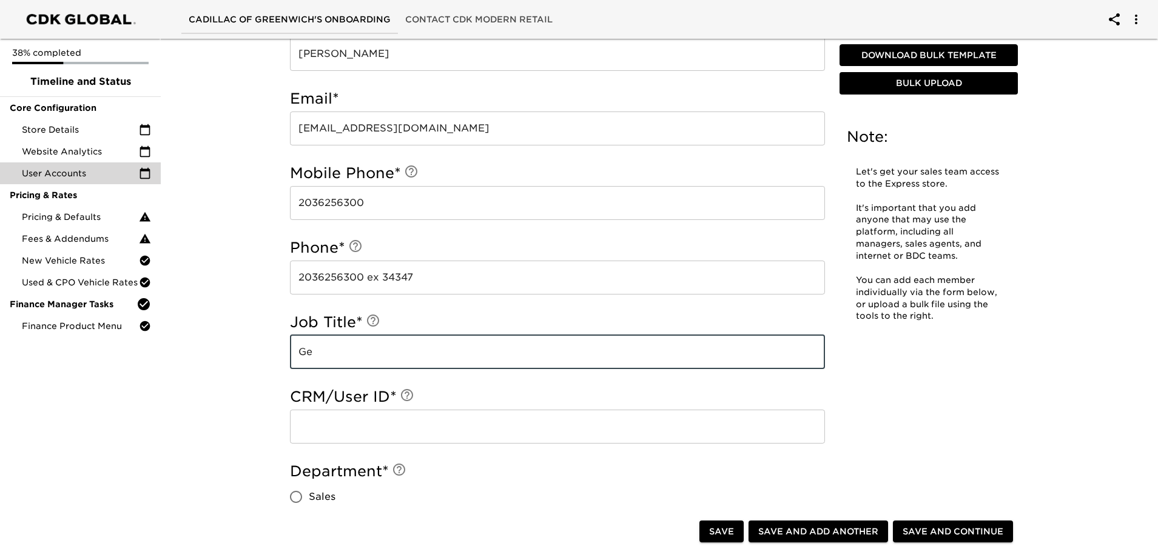
type input "G"
type input "BDC Manager"
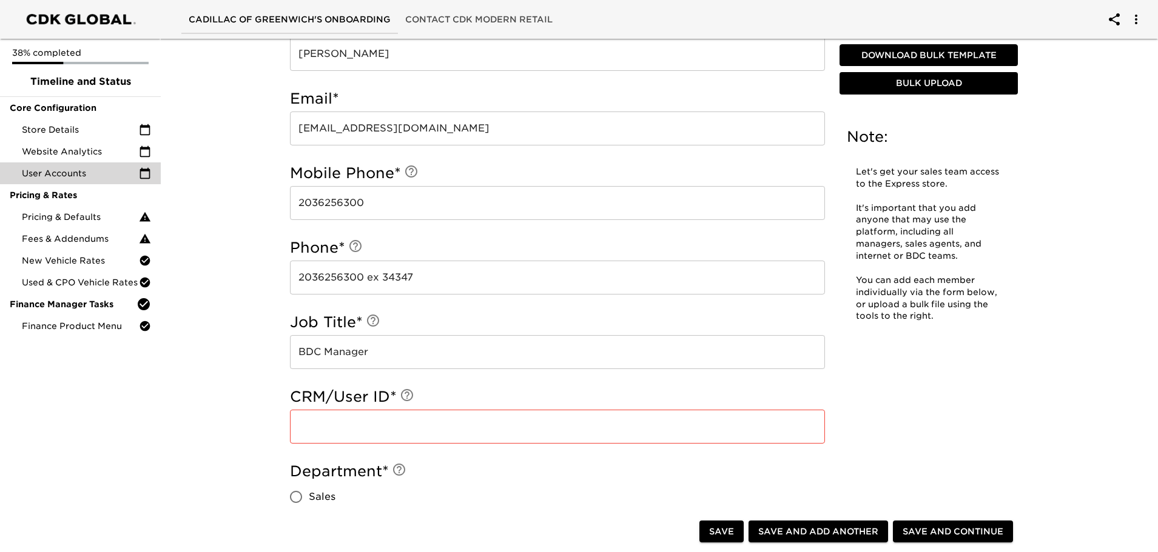
click at [420, 431] on input "text" at bounding box center [557, 427] width 535 height 34
click at [375, 418] on input "text" at bounding box center [557, 427] width 535 height 34
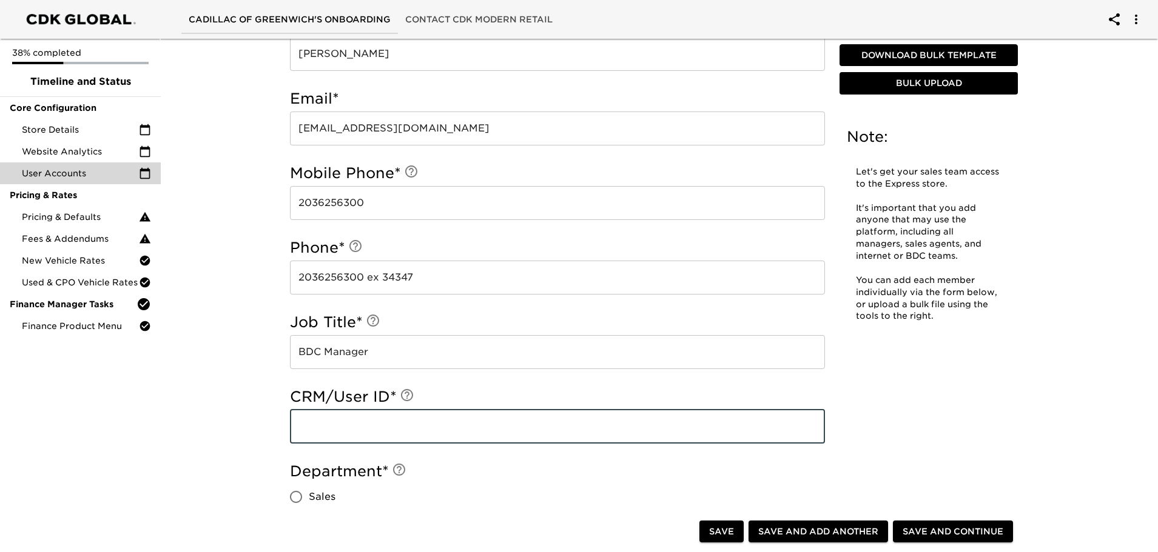
paste input "3632970"
type input "3632970"
click at [192, 419] on div "User Accounts Overdue! Note: Let's get your sales team access to the Express st…" at bounding box center [654, 454] width 1002 height 1204
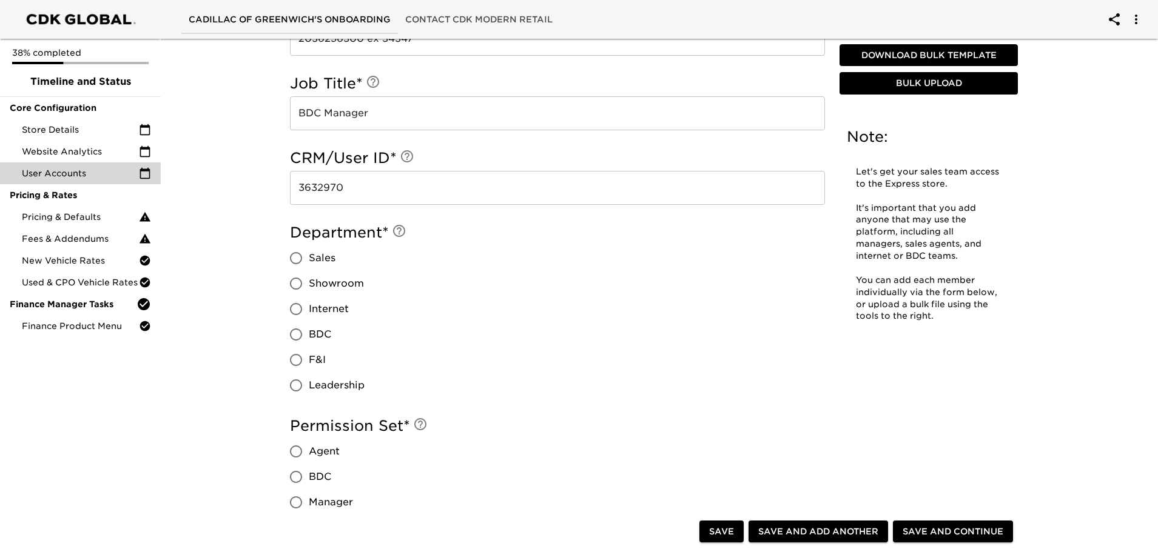
scroll to position [425, 0]
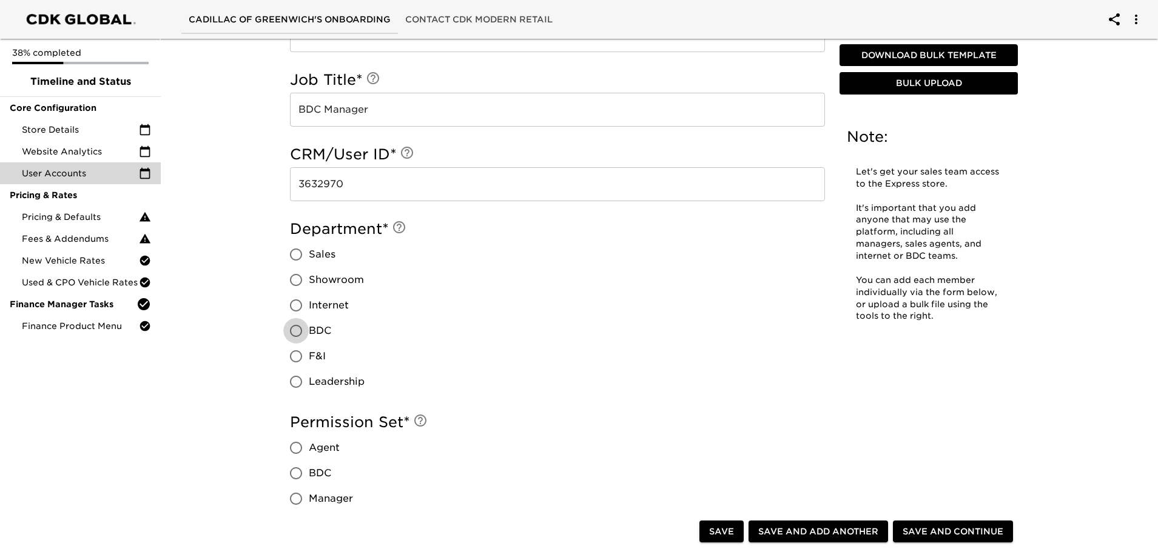
click at [297, 334] on input "BDC" at bounding box center [295, 330] width 25 height 25
radio input "true"
drag, startPoint x: 301, startPoint y: 253, endPoint x: 301, endPoint y: 260, distance: 6.7
click at [301, 253] on input "Sales" at bounding box center [295, 254] width 25 height 25
radio input "true"
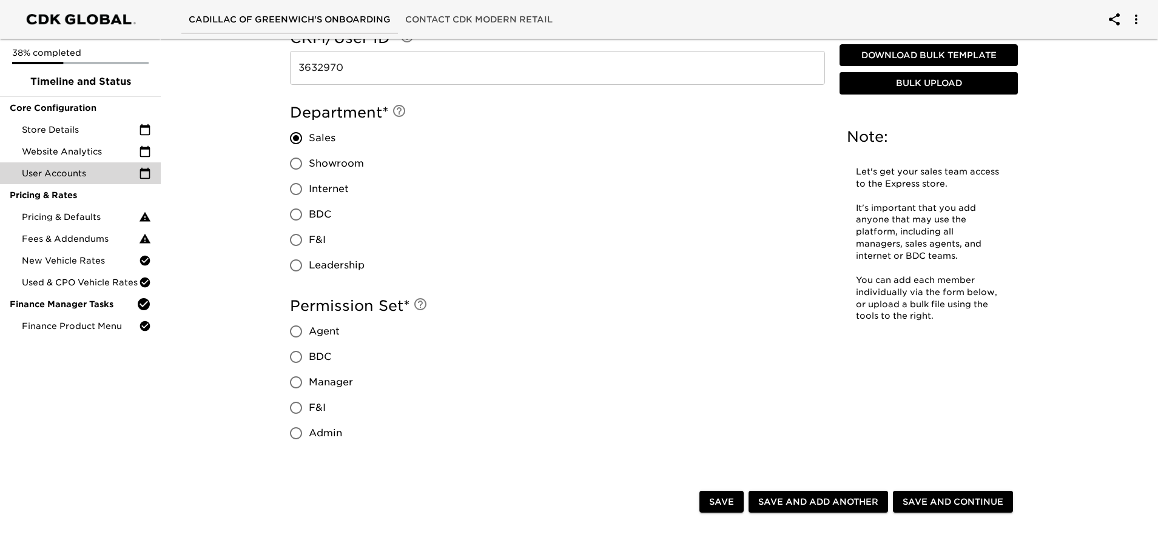
scroll to position [546, 0]
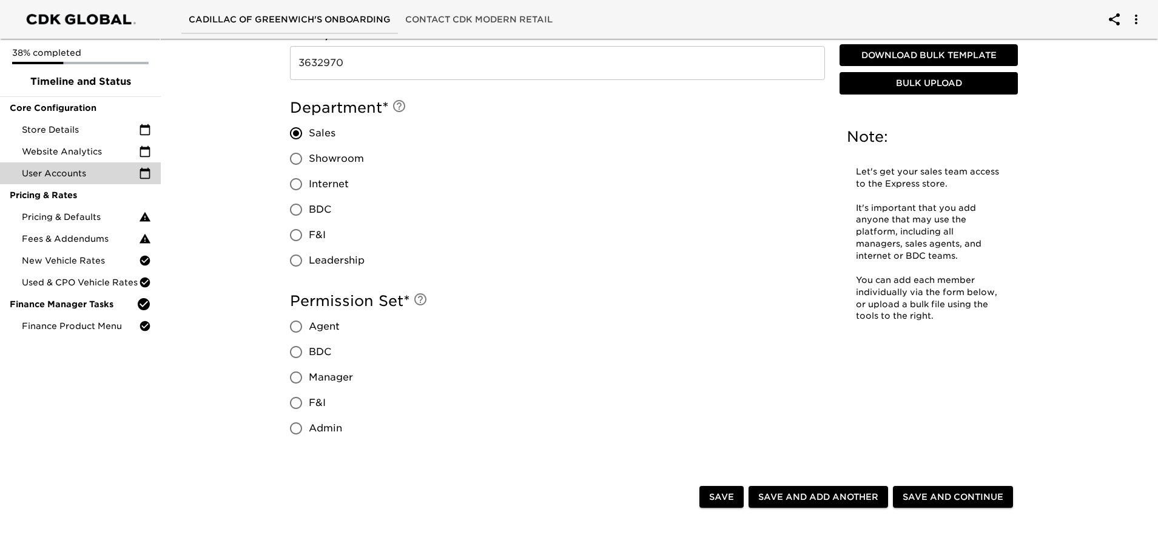
click at [297, 425] on input "Admin" at bounding box center [295, 428] width 25 height 25
radio input "true"
click at [297, 210] on input "BDC" at bounding box center [295, 209] width 25 height 25
radio input "true"
click at [785, 500] on span "Save and Add Another" at bounding box center [818, 497] width 120 height 15
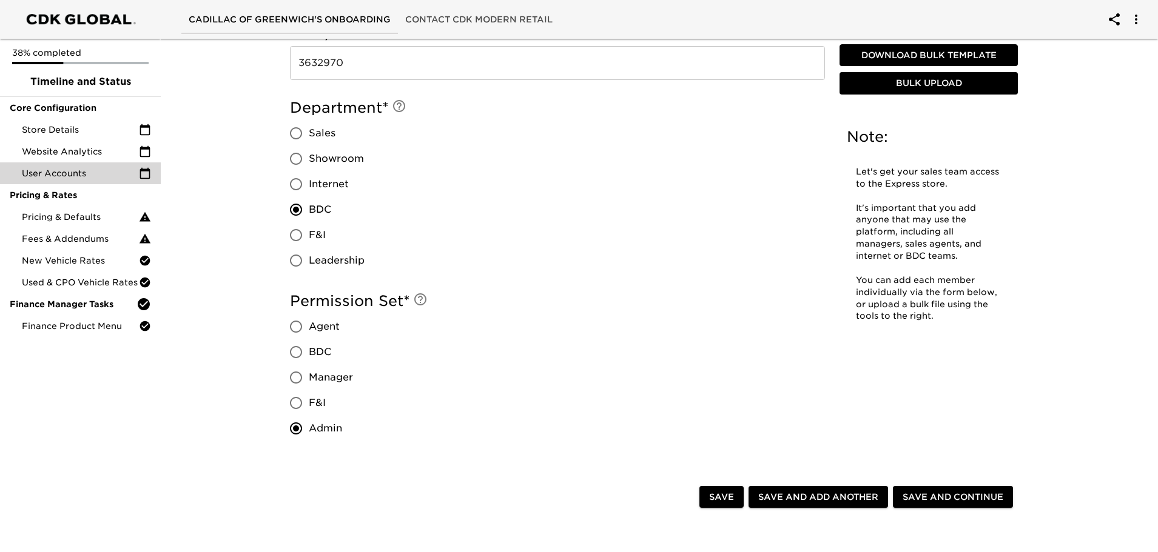
radio input "false"
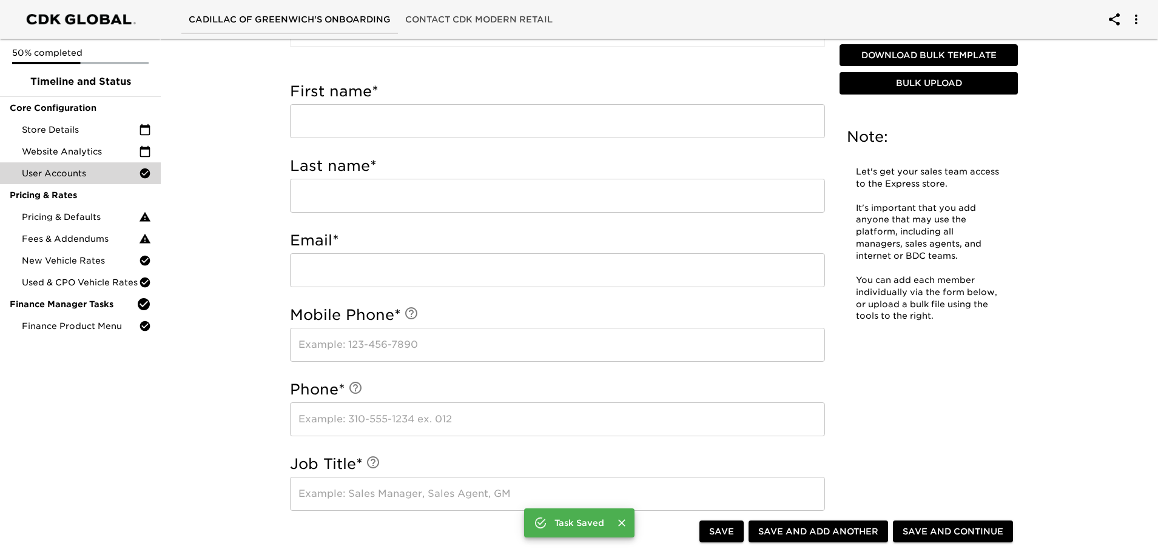
scroll to position [339, 0]
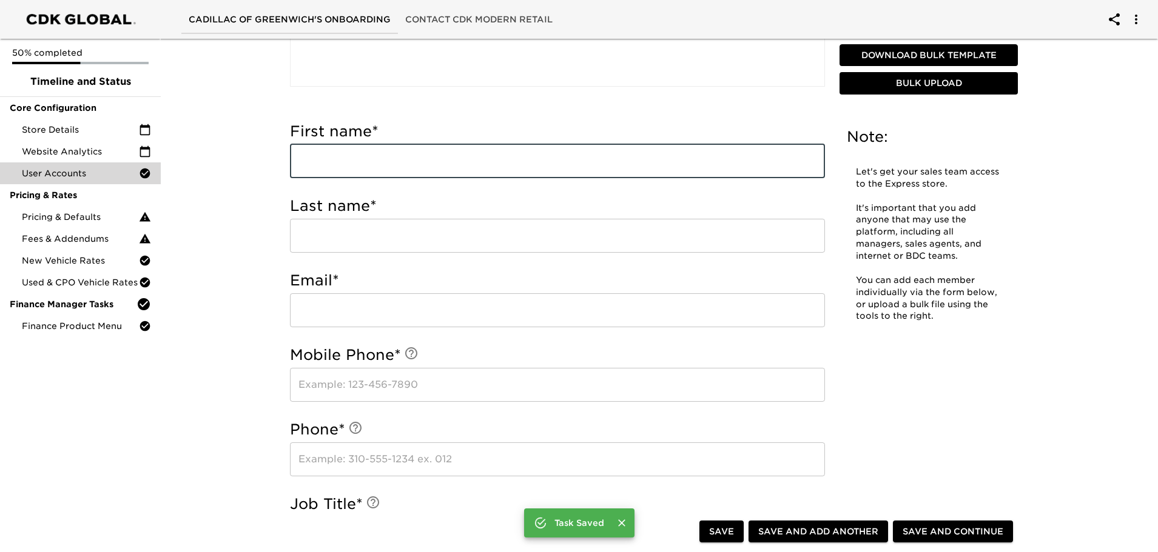
click at [358, 163] on input "text" at bounding box center [557, 161] width 535 height 34
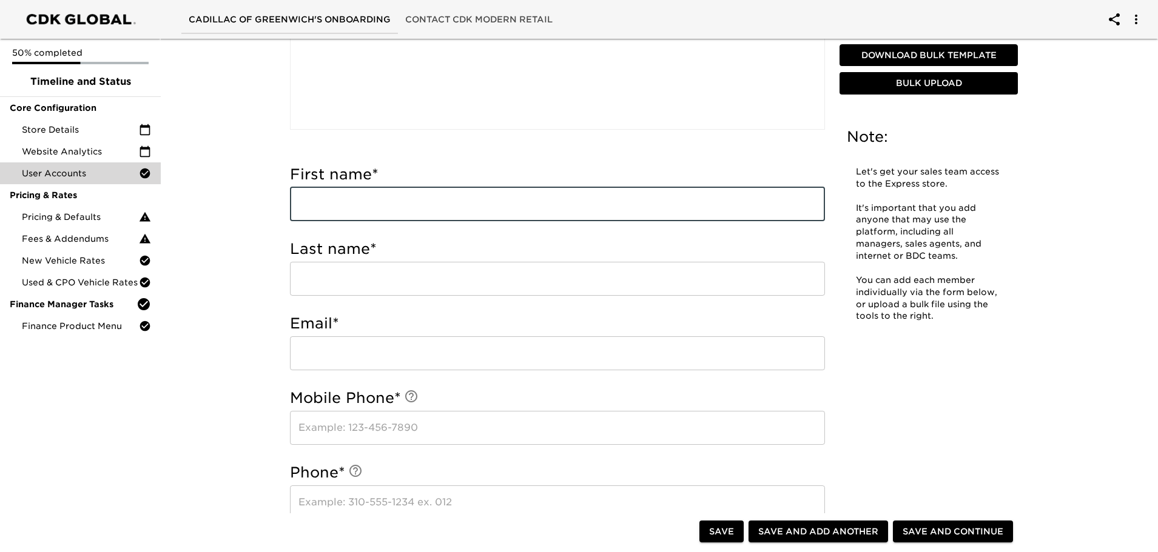
scroll to position [303, 0]
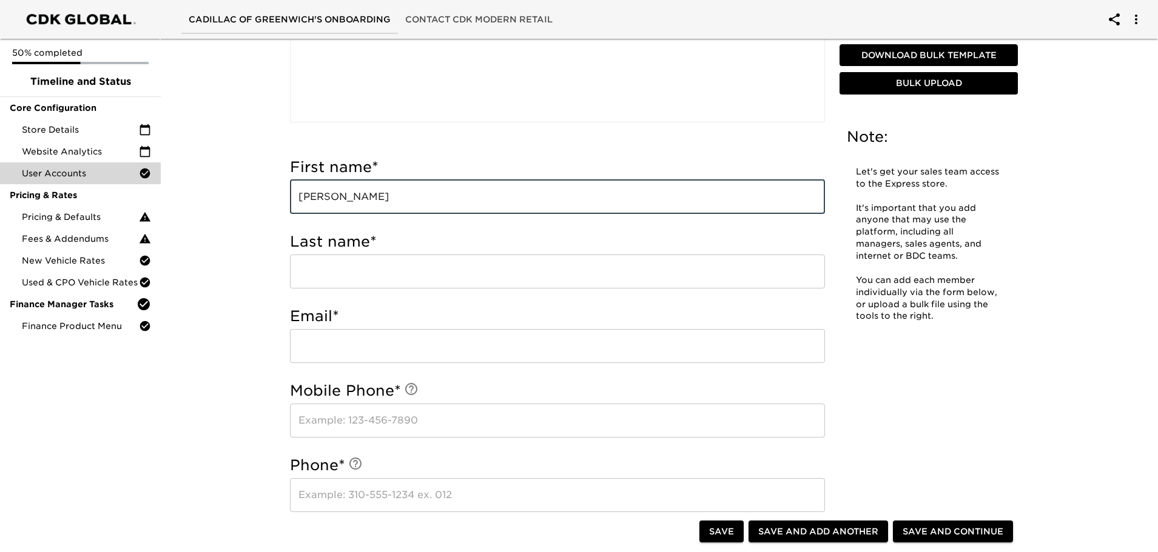
type input "Tracey"
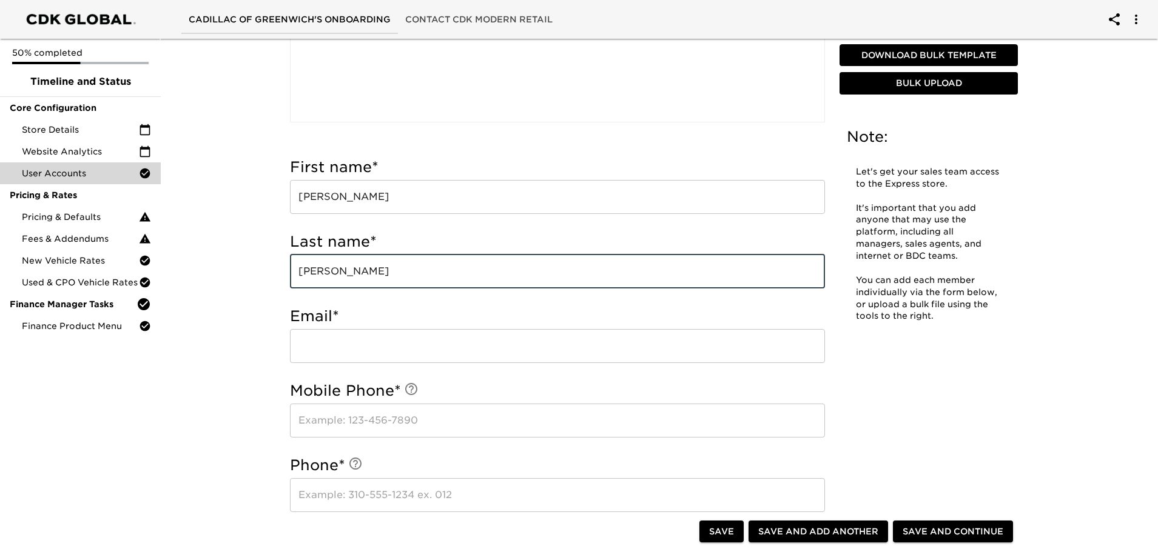
type input "Keith"
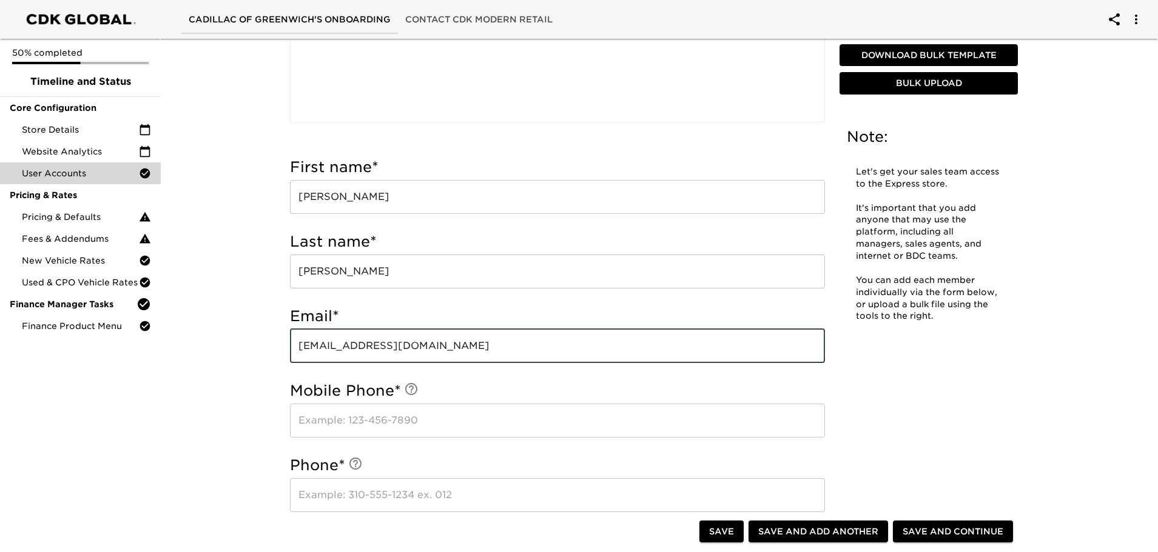
type input "tkeith@cadillacofgreenwich.com"
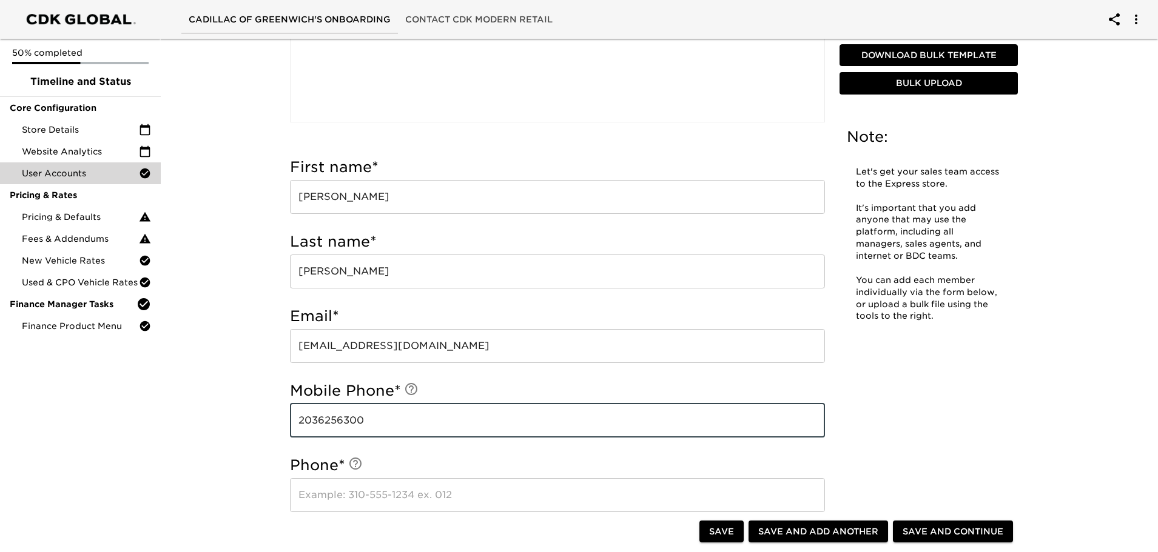
type input "2036256300"
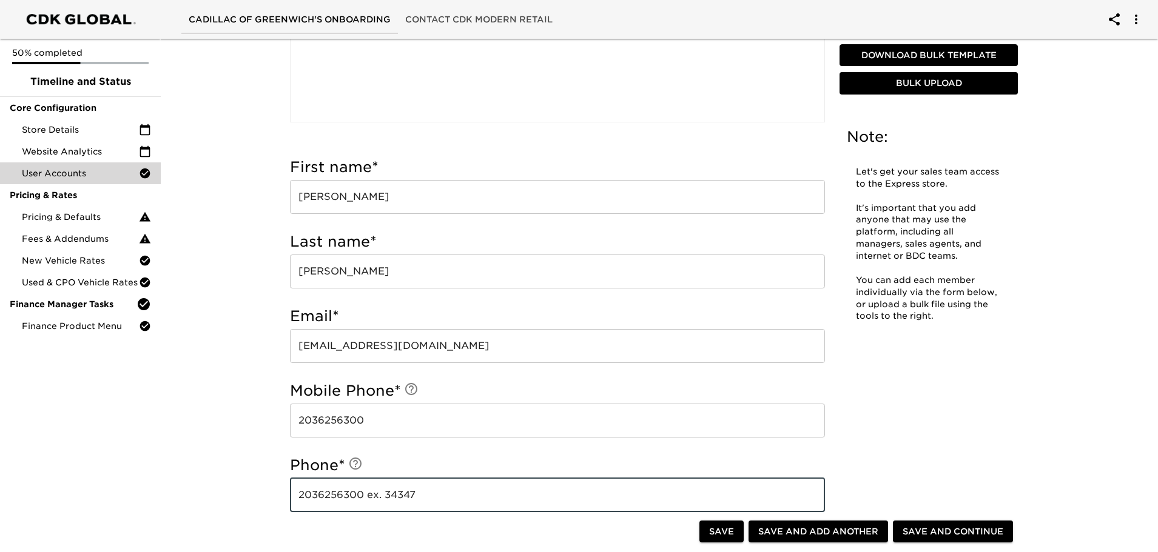
scroll to position [728, 0]
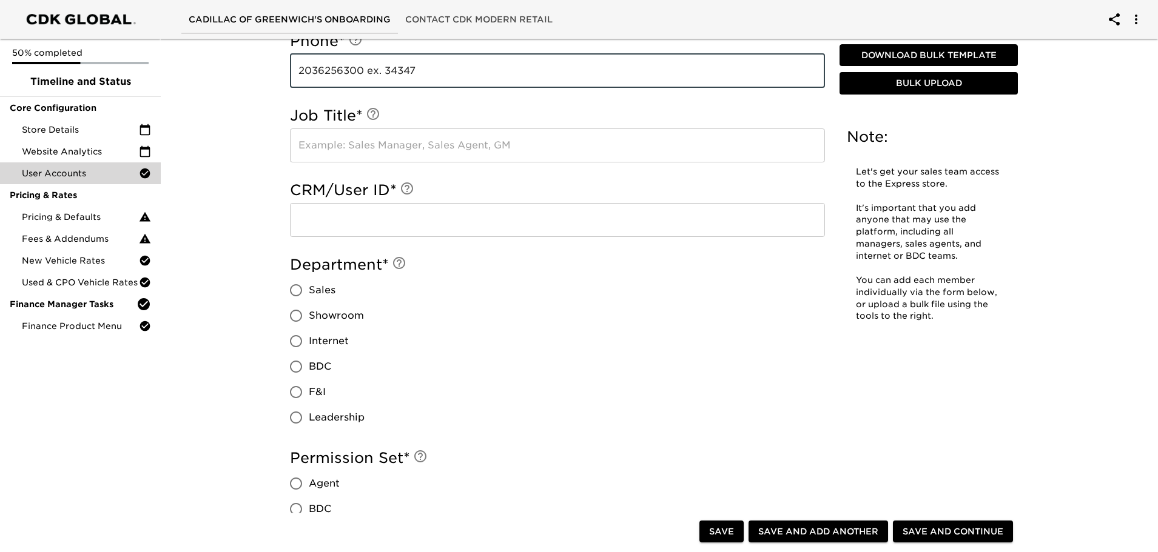
type input "2036256300 ex. 34347"
click at [375, 152] on input "text" at bounding box center [557, 146] width 535 height 34
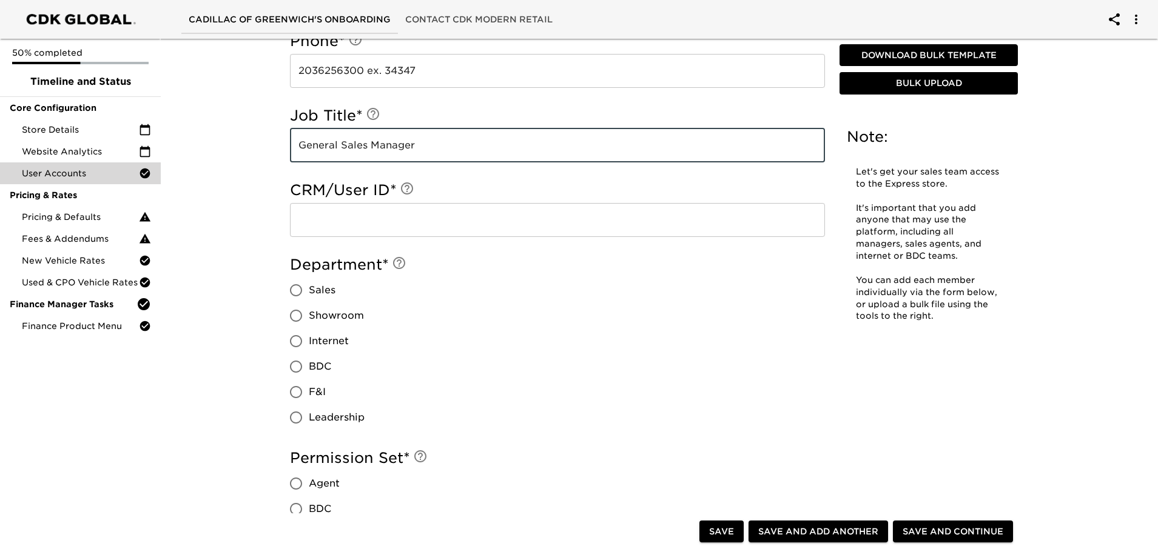
type input "General Sales Manager"
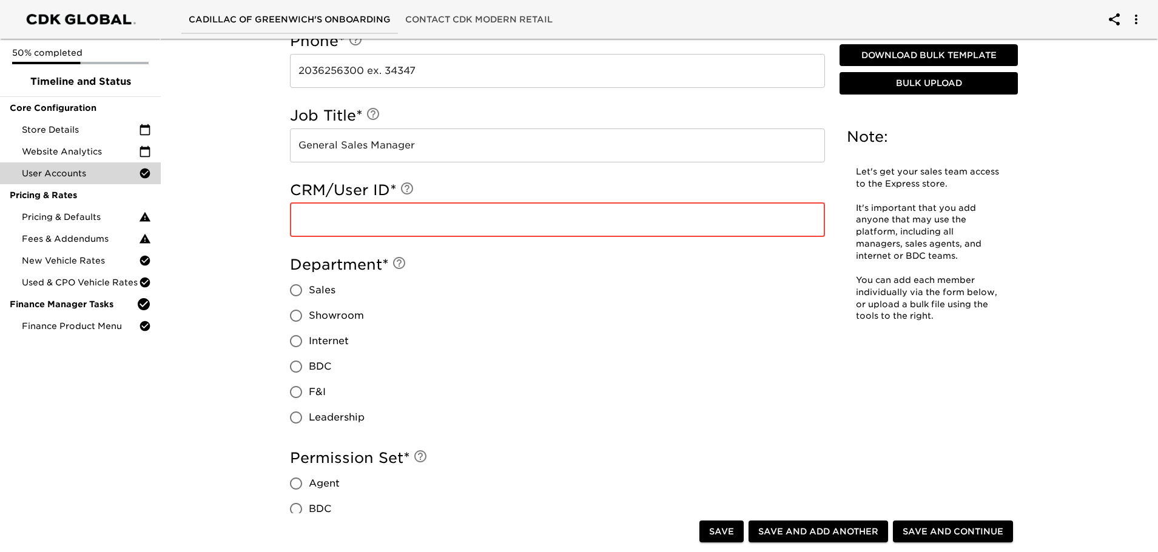
click at [365, 227] on input "text" at bounding box center [557, 220] width 535 height 34
paste input "3545837"
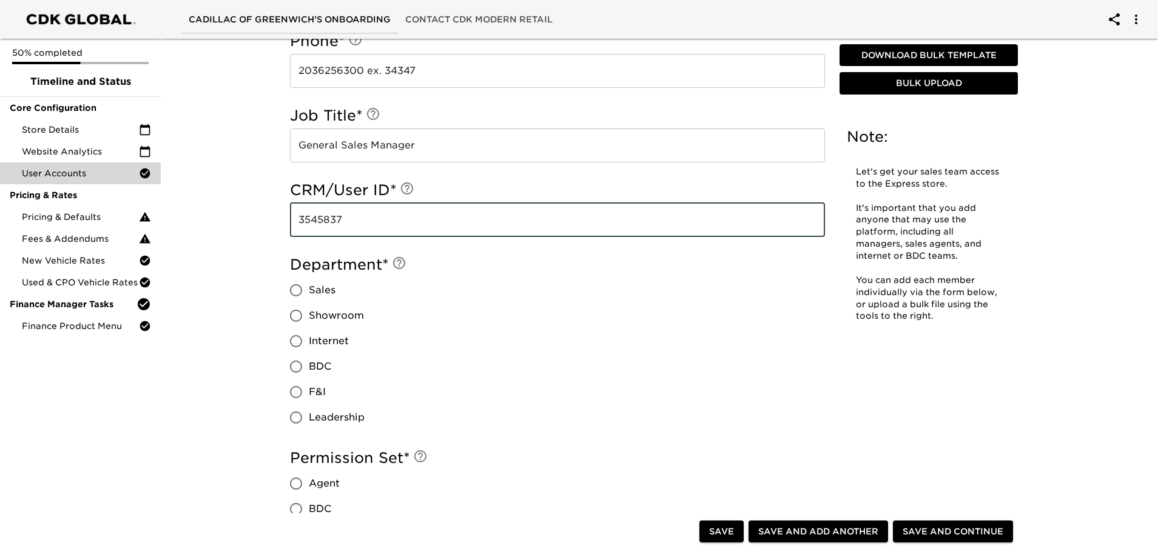
type input "3545837"
click at [453, 300] on div "Department * Sales Showroom Internet BDC F&I Leadership" at bounding box center [557, 342] width 535 height 175
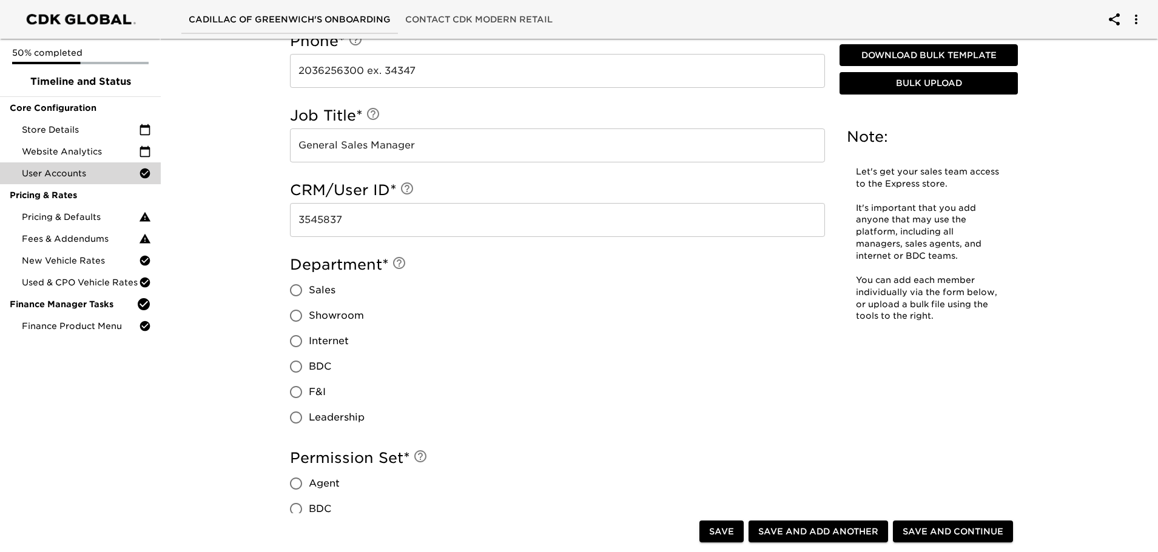
click at [299, 292] on input "Sales" at bounding box center [295, 290] width 25 height 25
radio input "true"
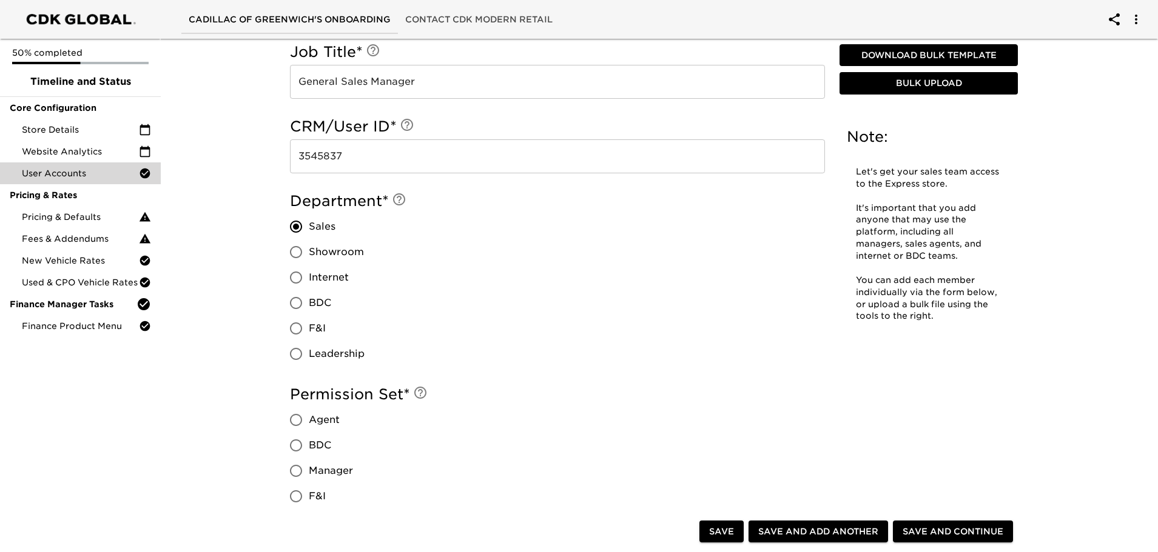
scroll to position [849, 0]
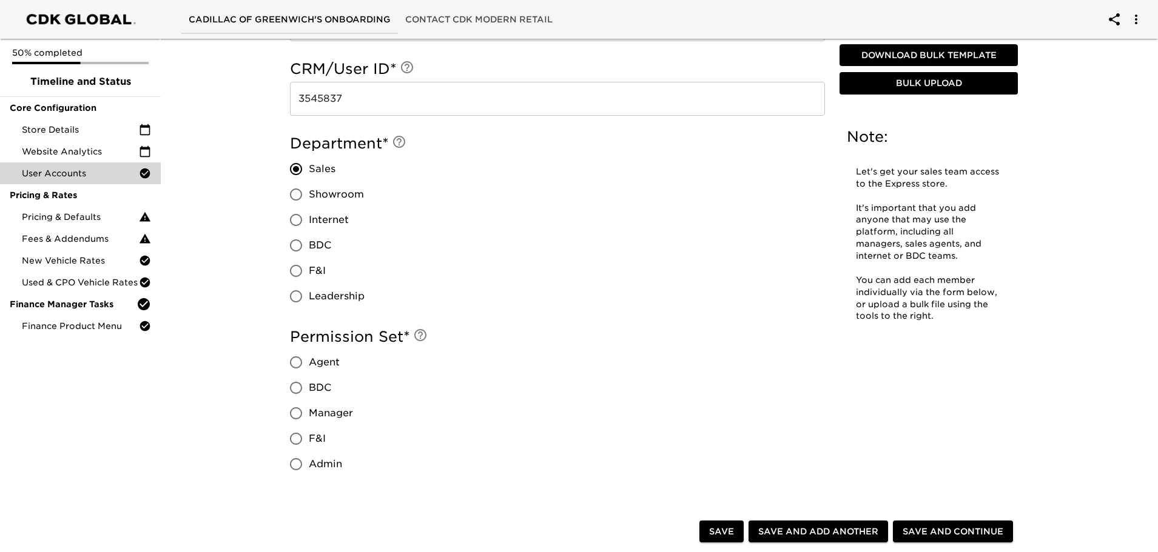
click at [289, 463] on input "Admin" at bounding box center [295, 464] width 25 height 25
radio input "true"
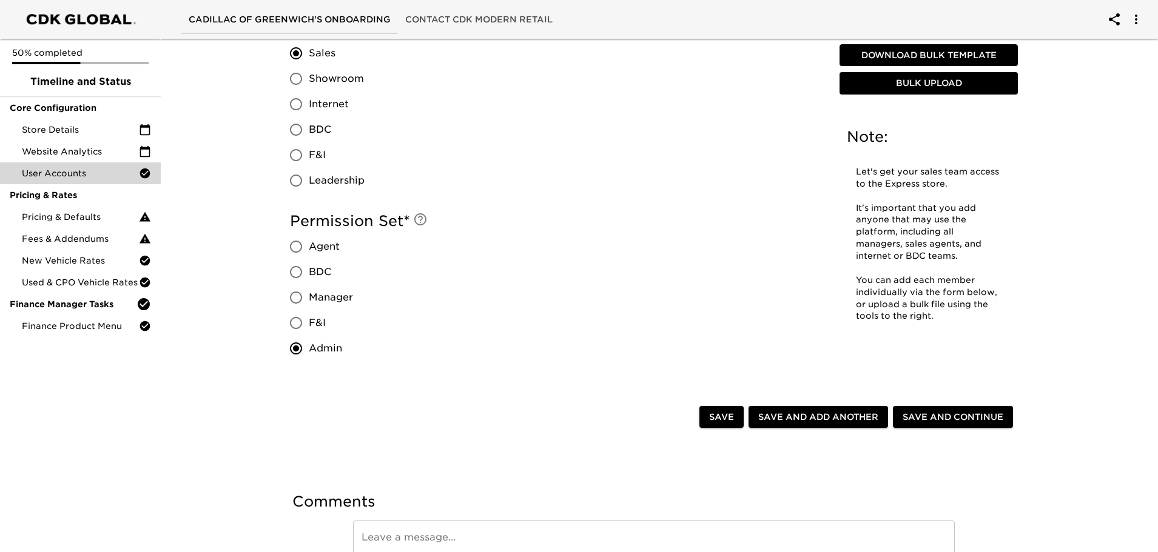
scroll to position [970, 0]
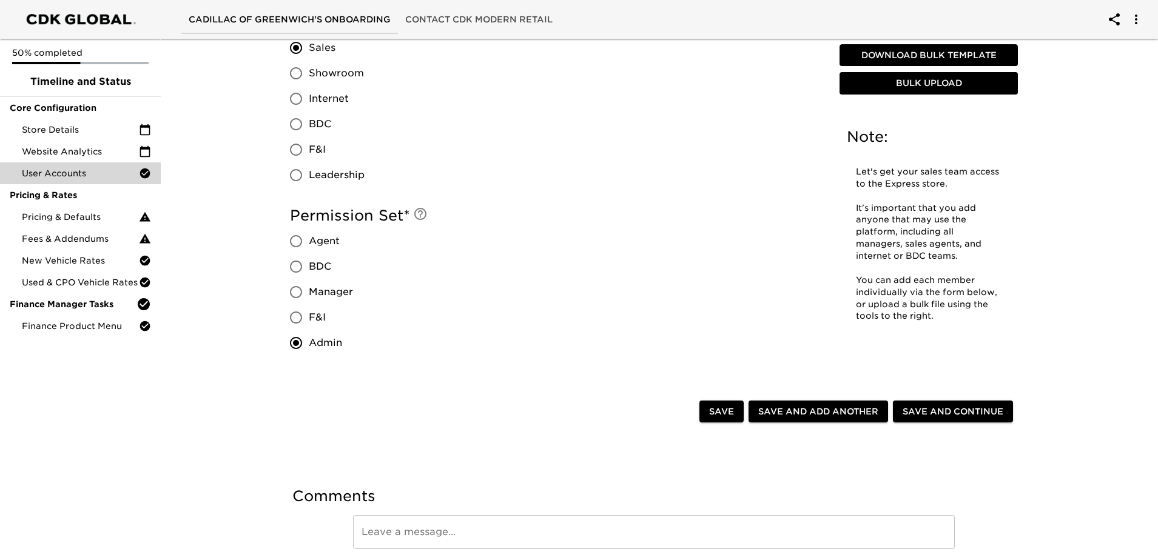
click at [811, 415] on span "Save and Add Another" at bounding box center [818, 412] width 120 height 15
radio input "false"
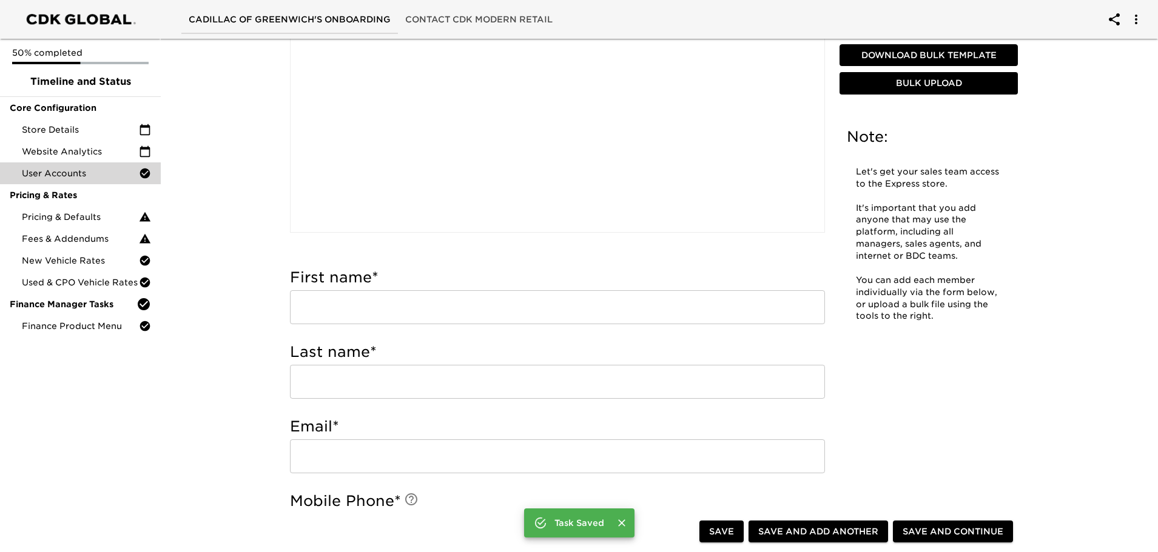
scroll to position [0, 0]
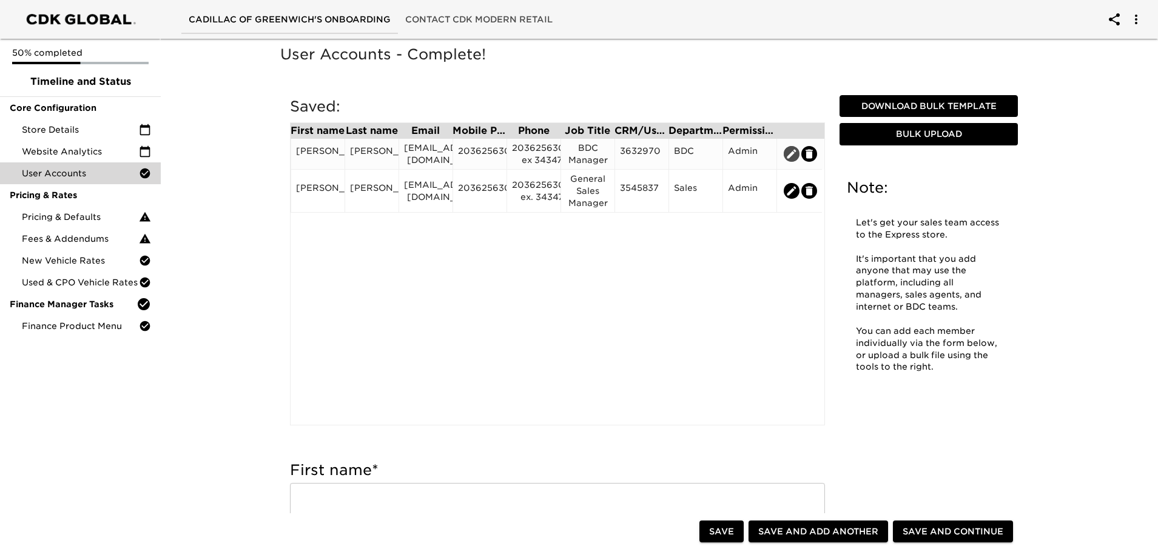
click at [796, 155] on icon "edit" at bounding box center [791, 154] width 12 height 12
type input "[PERSON_NAME]"
type input "[EMAIL_ADDRESS][DOMAIN_NAME]"
type input "2036256300"
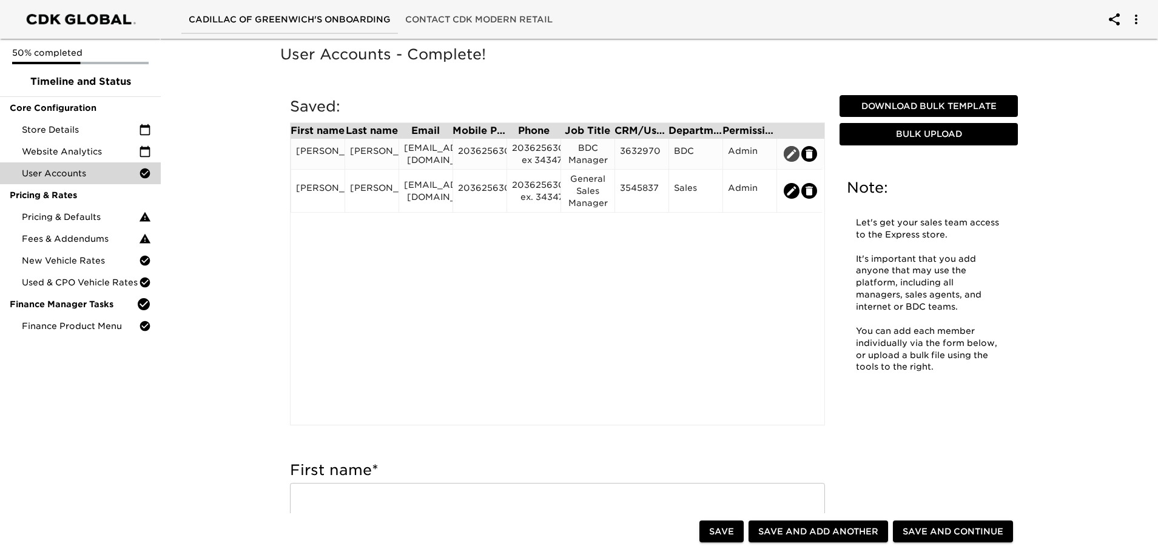
type input "2036256300 ex 34347"
type input "BDC Manager"
type input "3632970"
radio input "true"
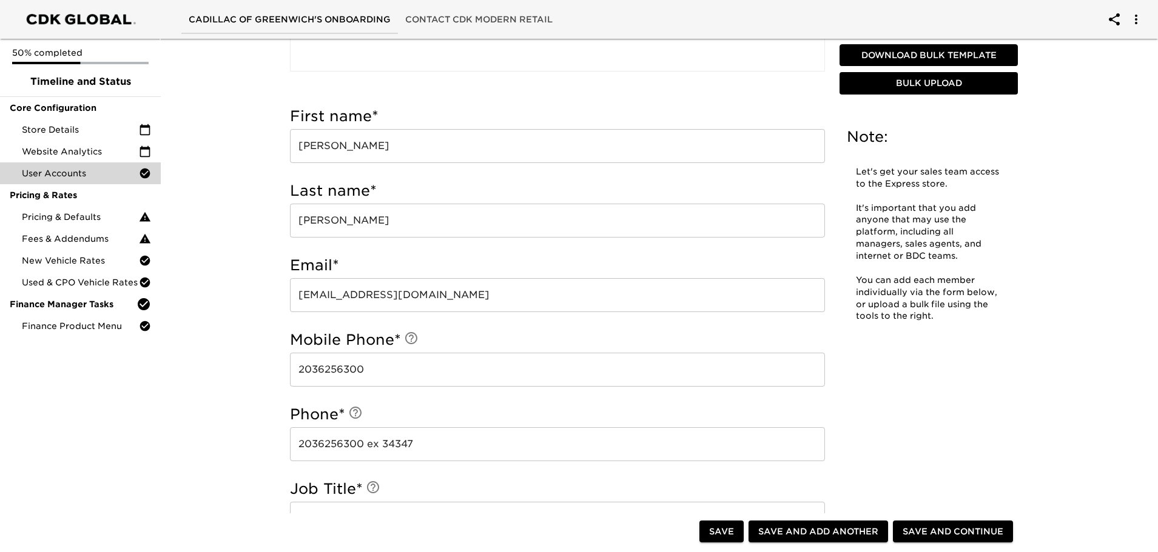
scroll to position [425, 0]
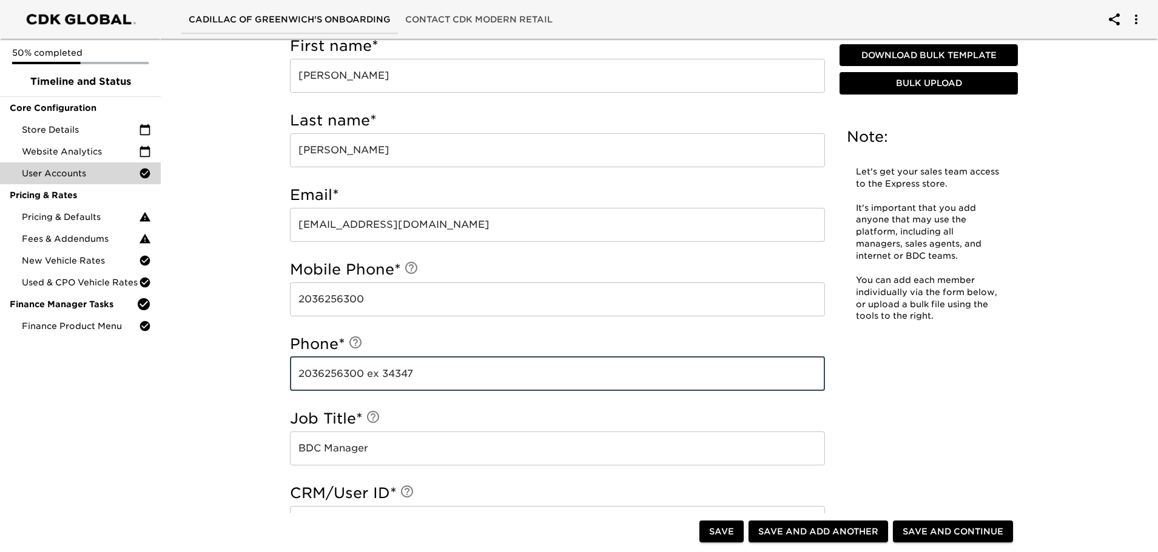
drag, startPoint x: 435, startPoint y: 374, endPoint x: 391, endPoint y: 372, distance: 44.3
click at [391, 372] on input "2036256300 ex 34347" at bounding box center [557, 374] width 535 height 34
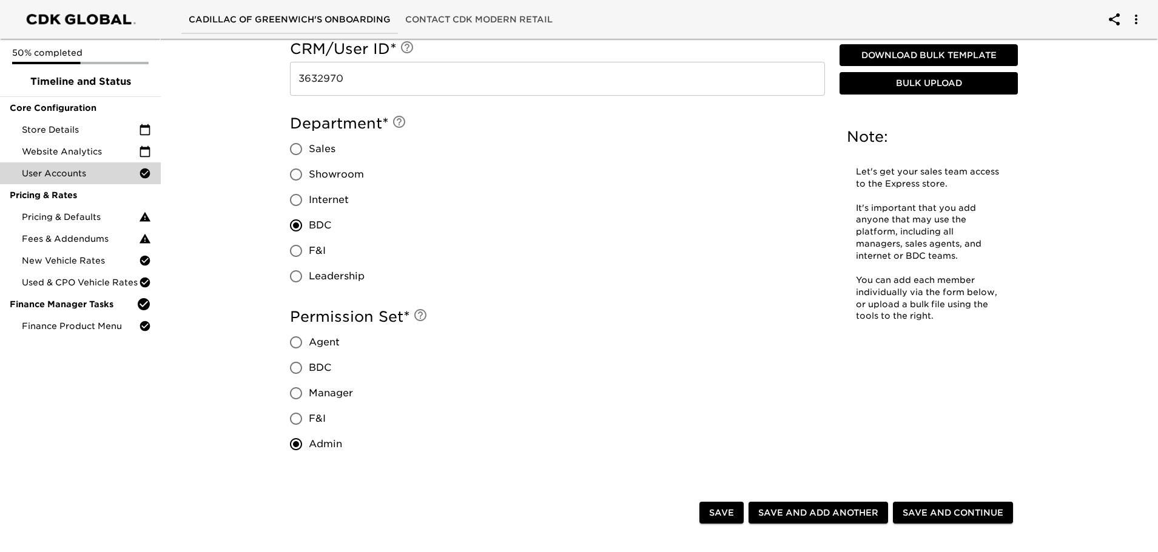
scroll to position [970, 0]
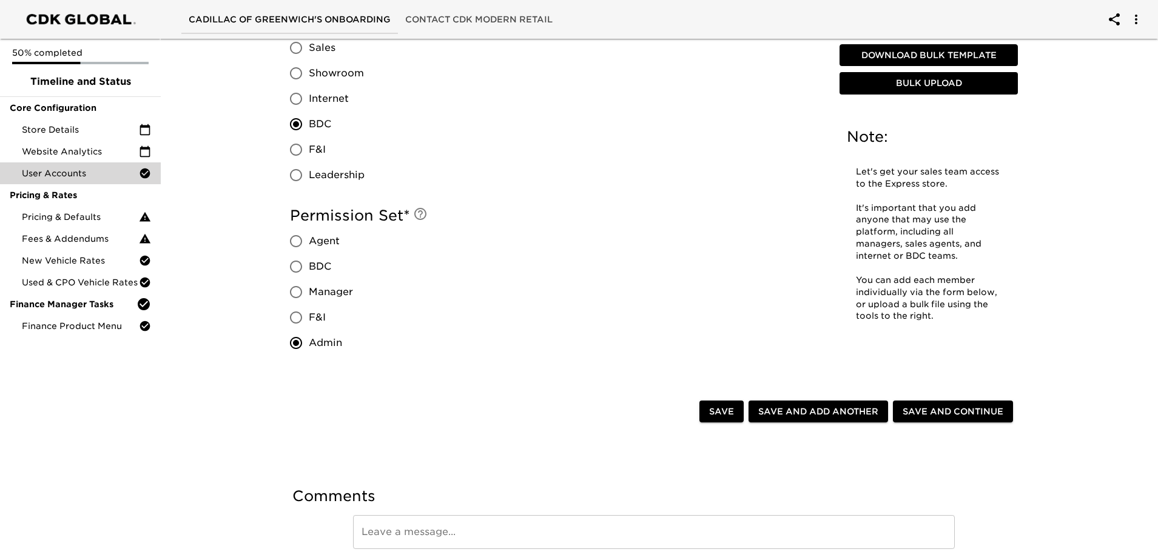
type input "2036256300 ex 33469"
click at [787, 414] on span "Save and Add Another" at bounding box center [818, 412] width 120 height 15
radio input "false"
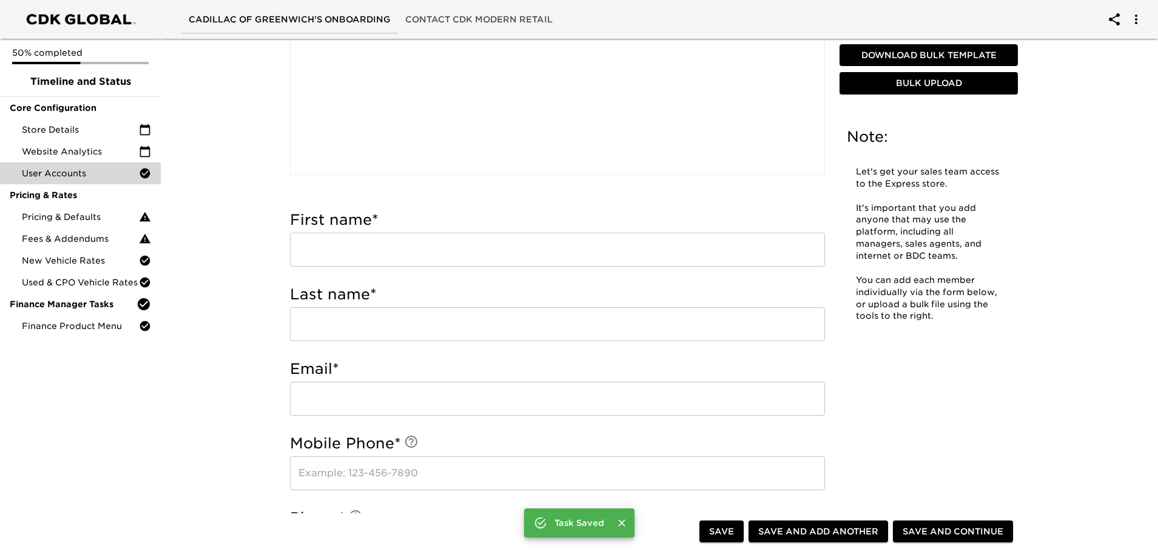
scroll to position [364, 0]
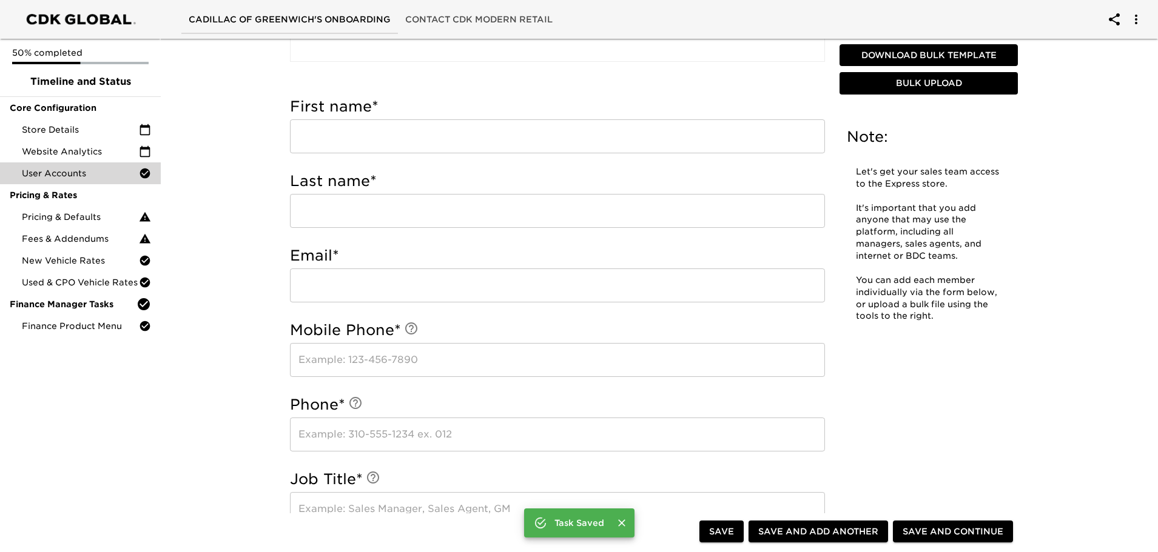
click at [357, 146] on input "text" at bounding box center [557, 136] width 535 height 34
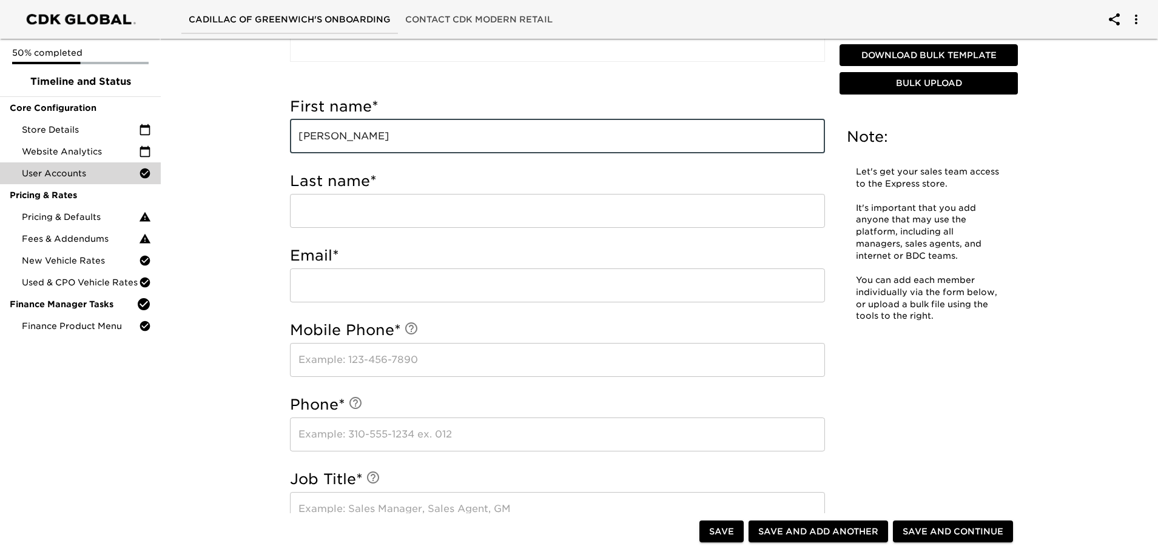
type input "Lindsay"
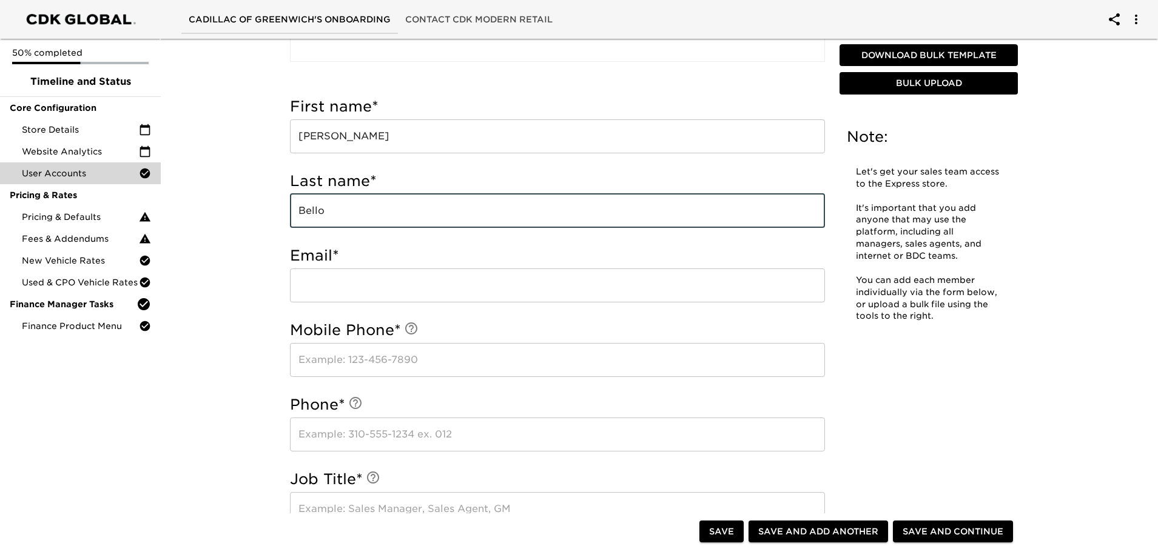
type input "Bello"
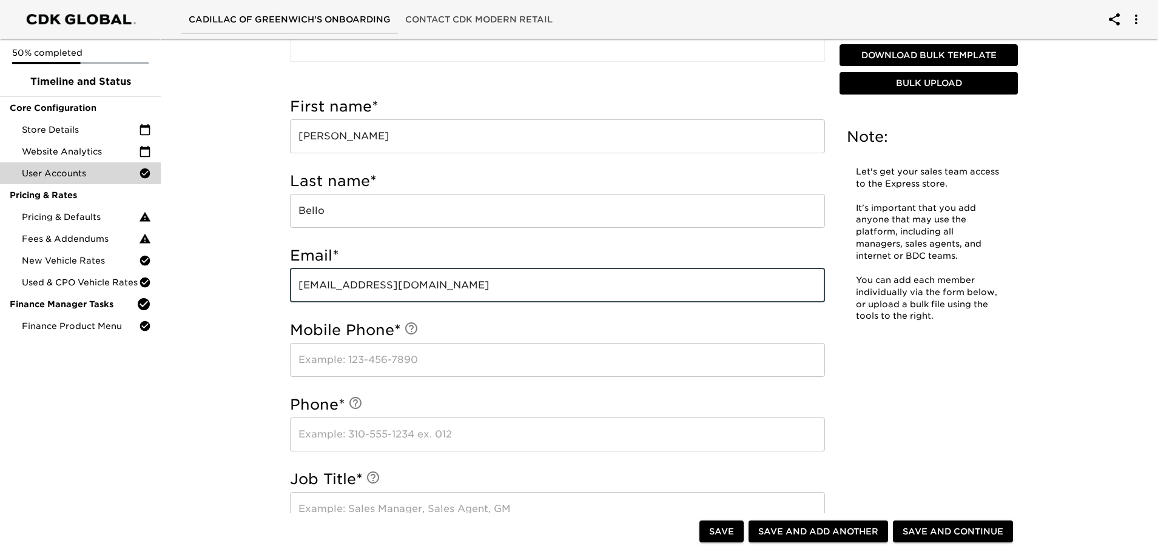
type input "lbello@cadillacofgreenwich.com"
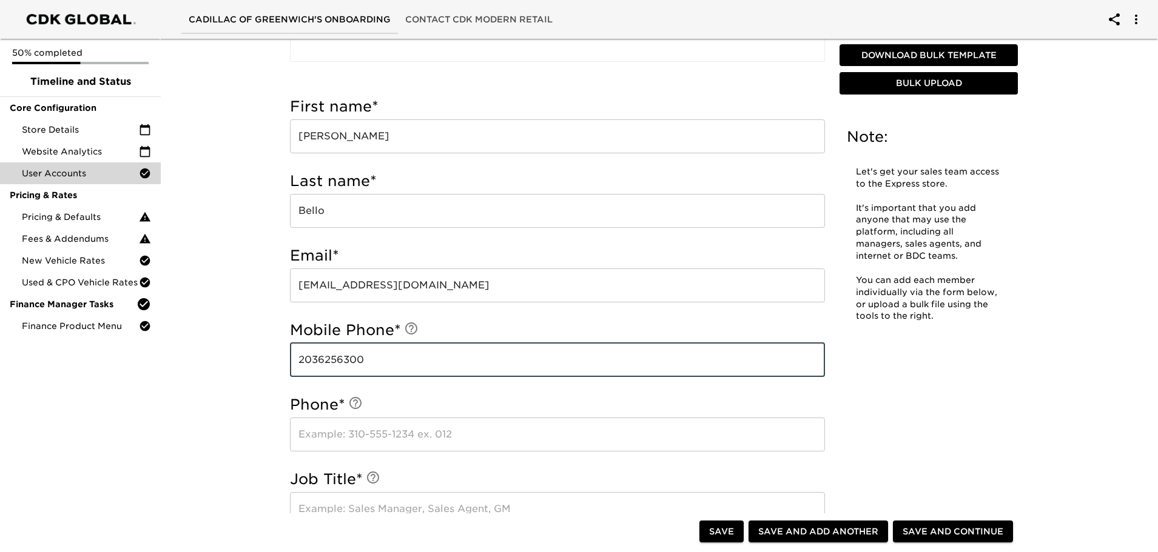
type input "2036256300"
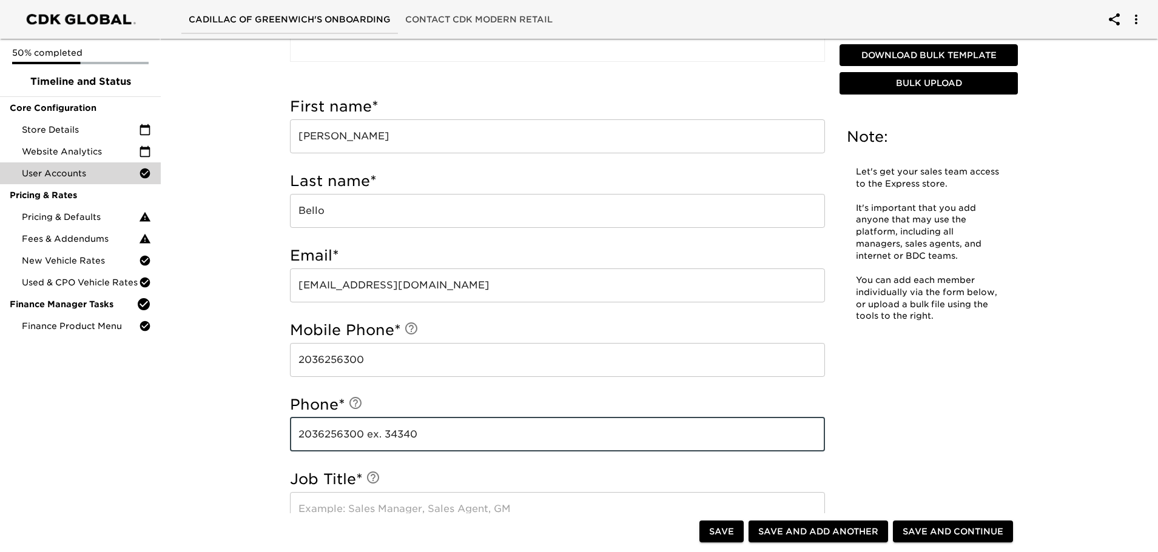
type input "2036256300 ex. 34340"
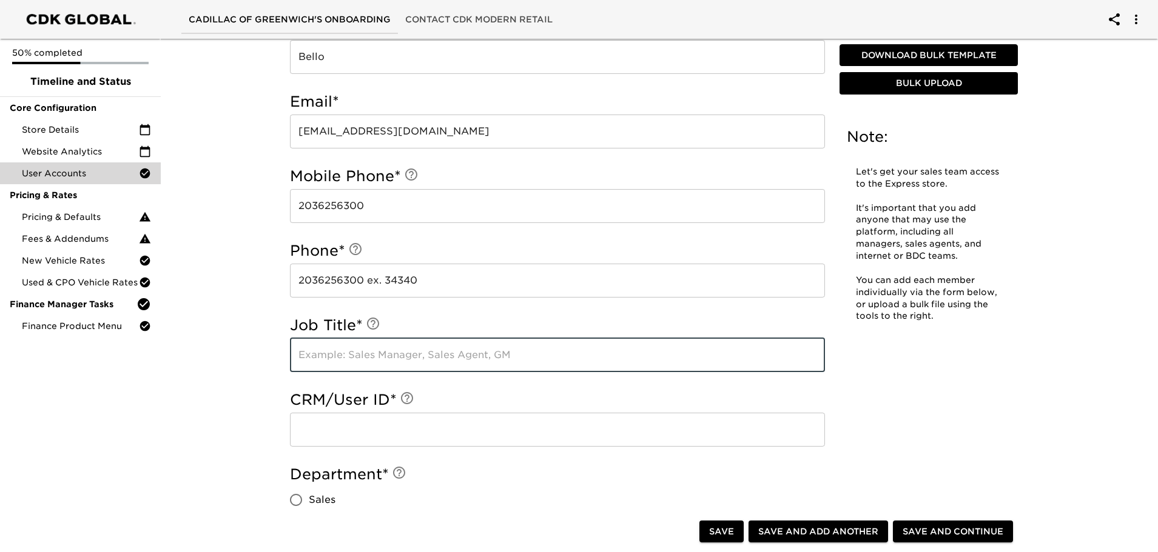
scroll to position [546, 0]
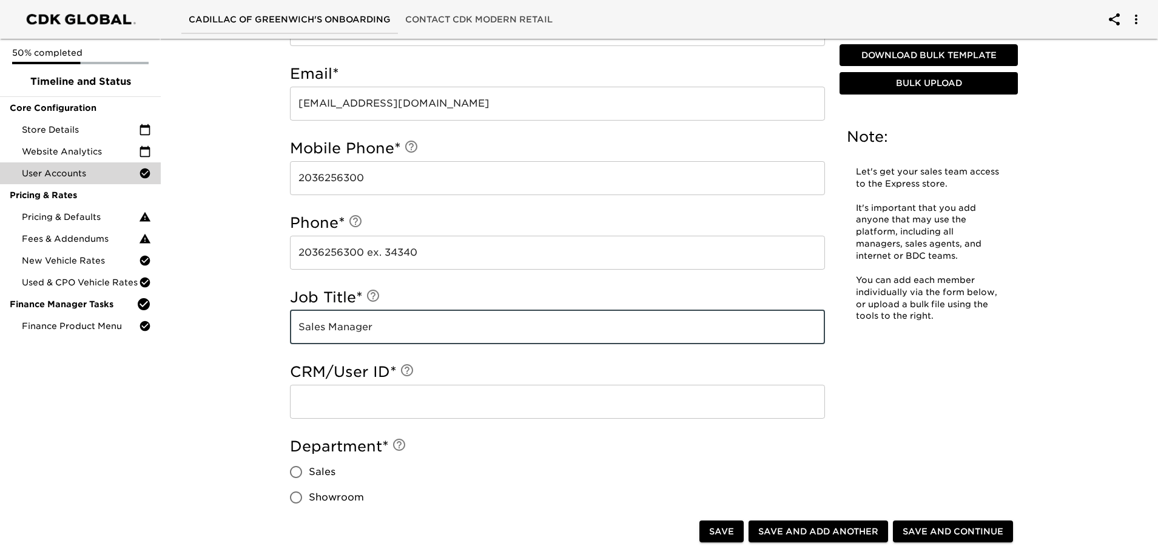
type input "Sales Manager"
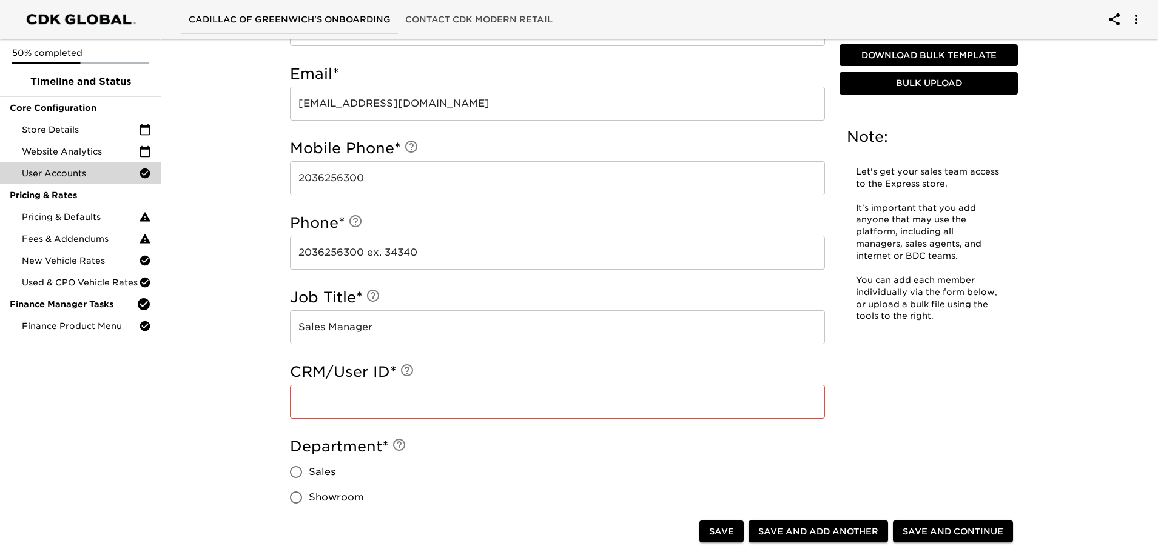
click at [378, 398] on input "text" at bounding box center [557, 402] width 535 height 34
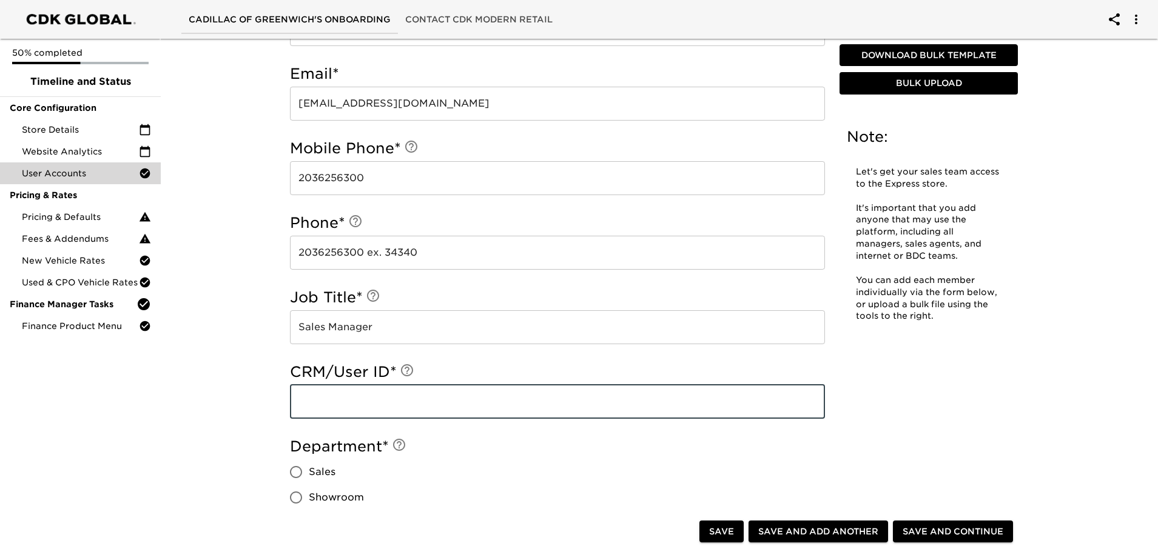
paste input "4143097"
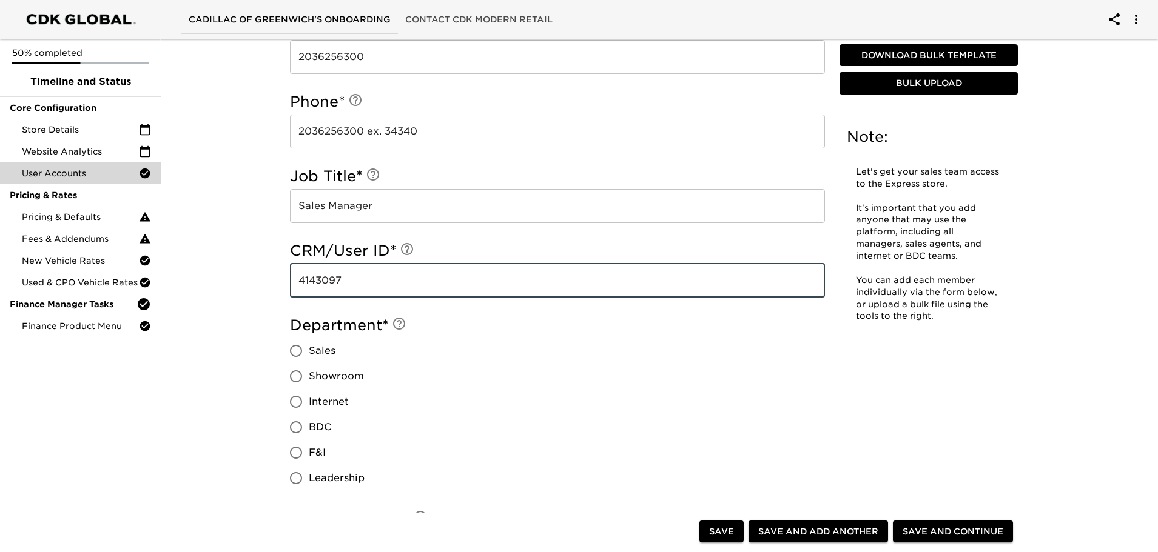
type input "4143097"
click at [297, 351] on input "Sales" at bounding box center [295, 350] width 25 height 25
radio input "true"
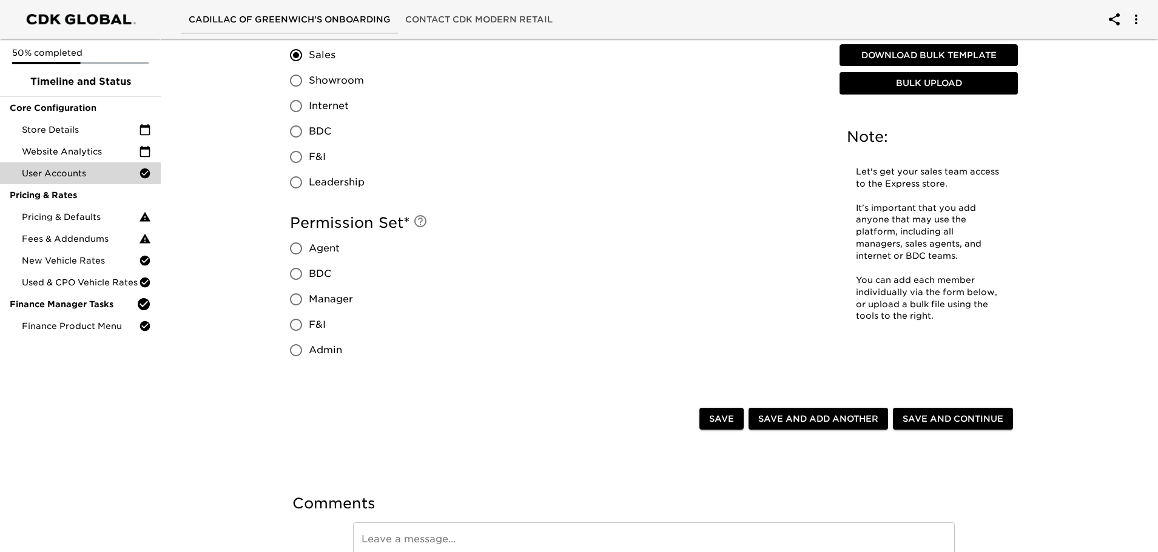
scroll to position [970, 0]
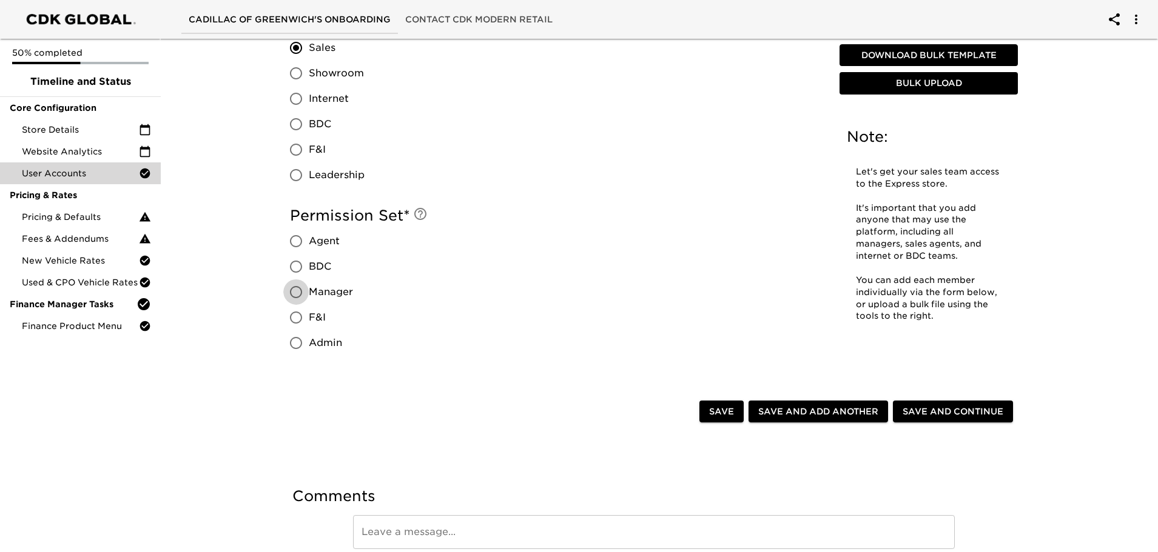
click at [298, 298] on input "Manager" at bounding box center [295, 292] width 25 height 25
radio input "true"
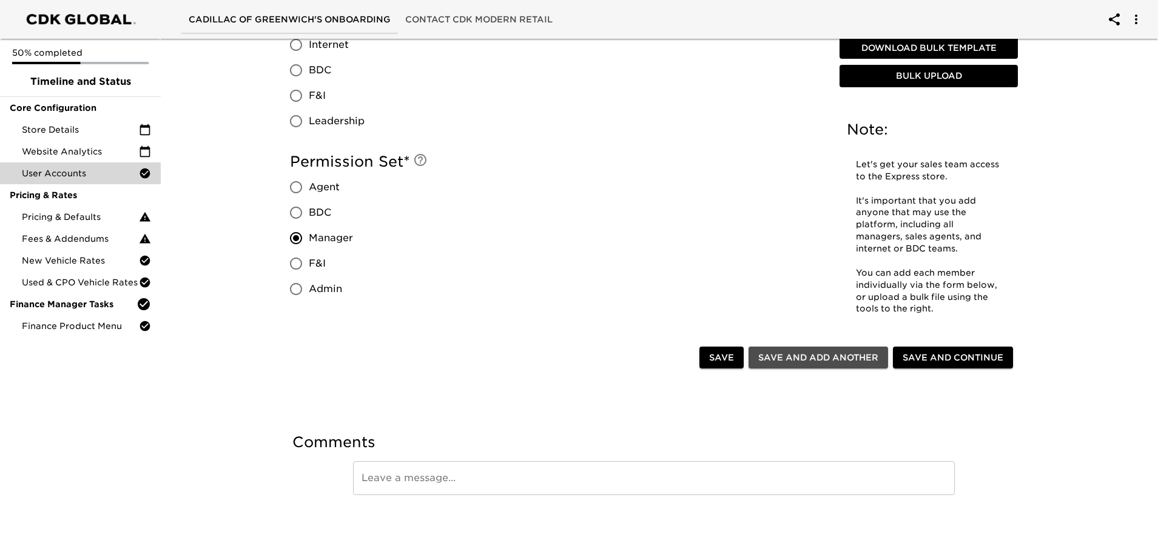
click at [836, 357] on span "Save and Add Another" at bounding box center [818, 358] width 120 height 15
radio input "false"
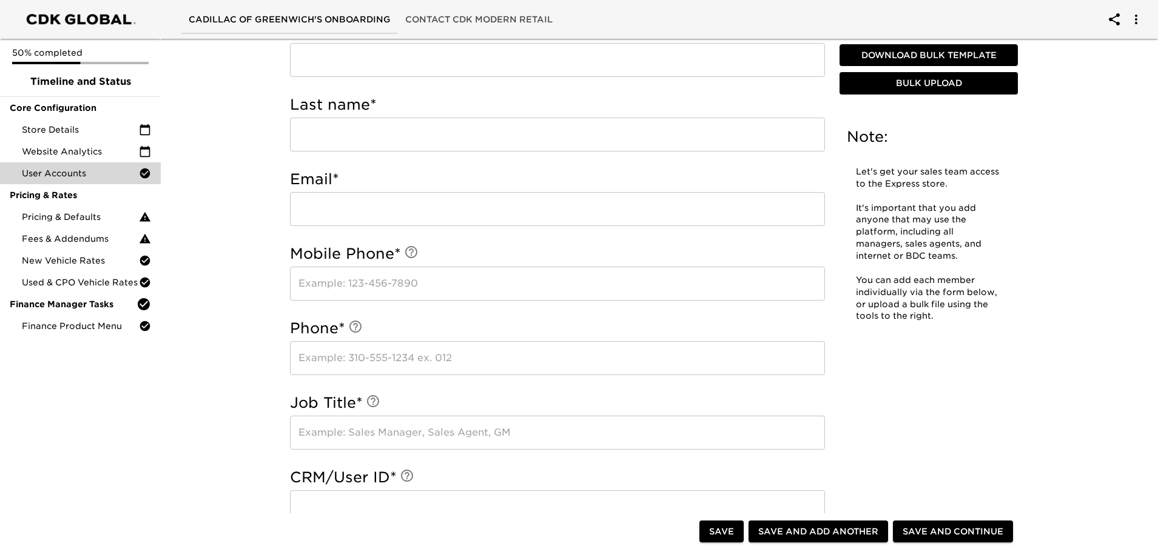
scroll to position [303, 0]
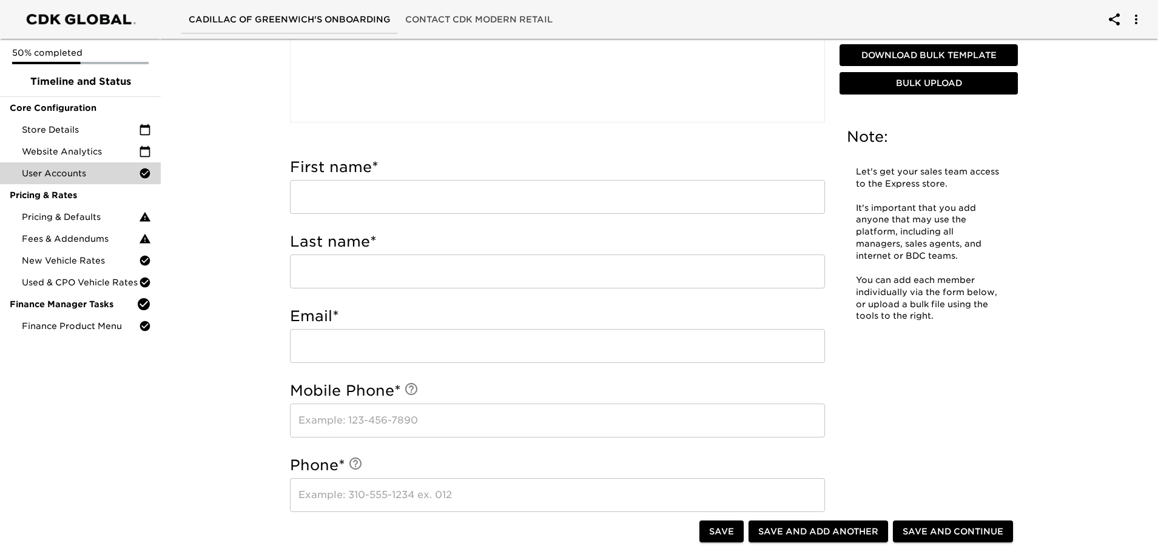
click at [343, 189] on input "text" at bounding box center [557, 197] width 535 height 34
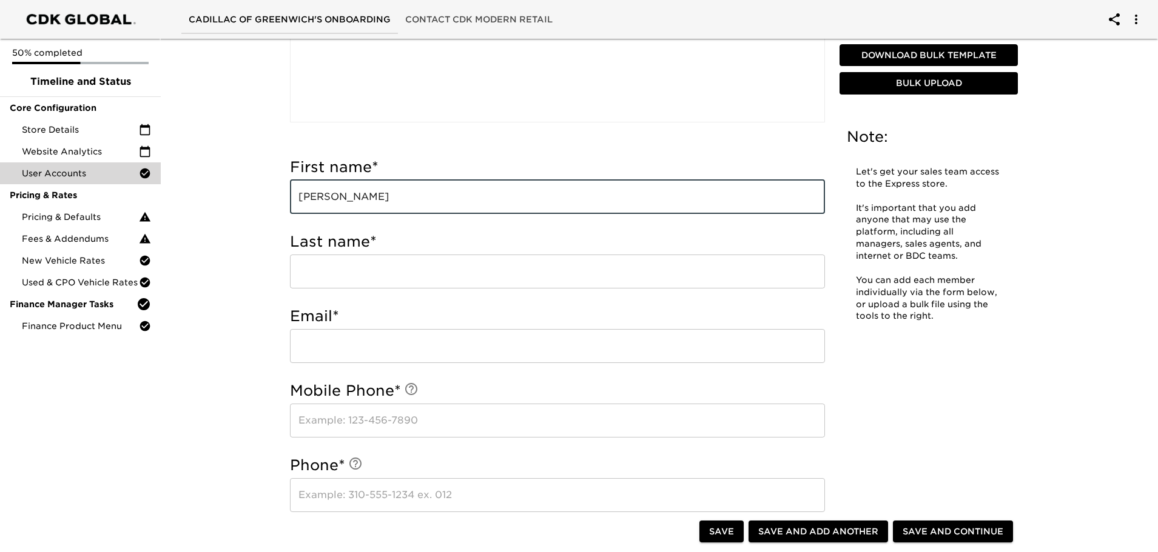
type input "[PERSON_NAME]"
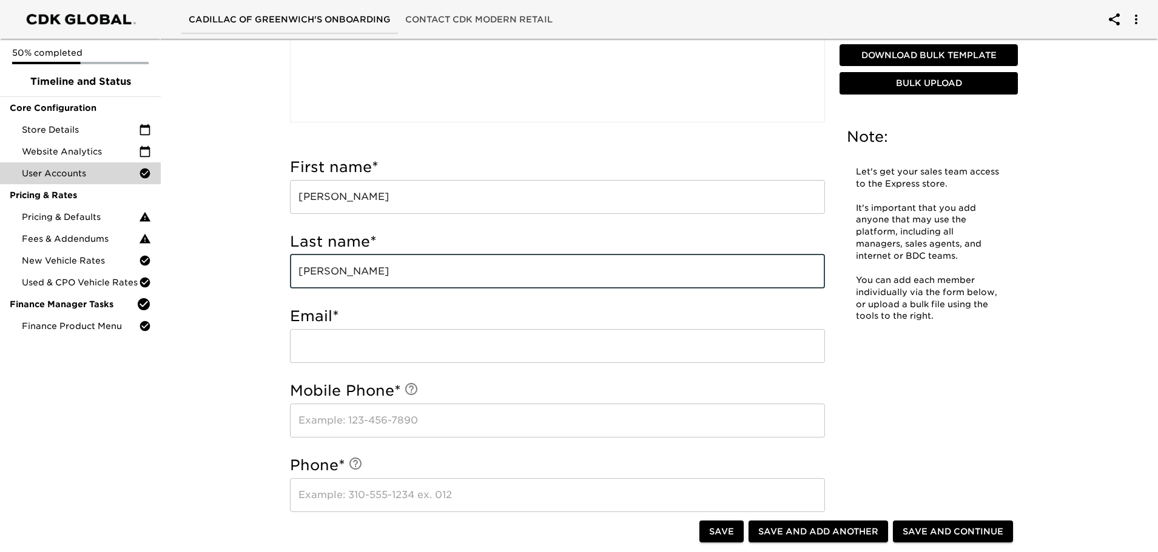
type input "[PERSON_NAME]"
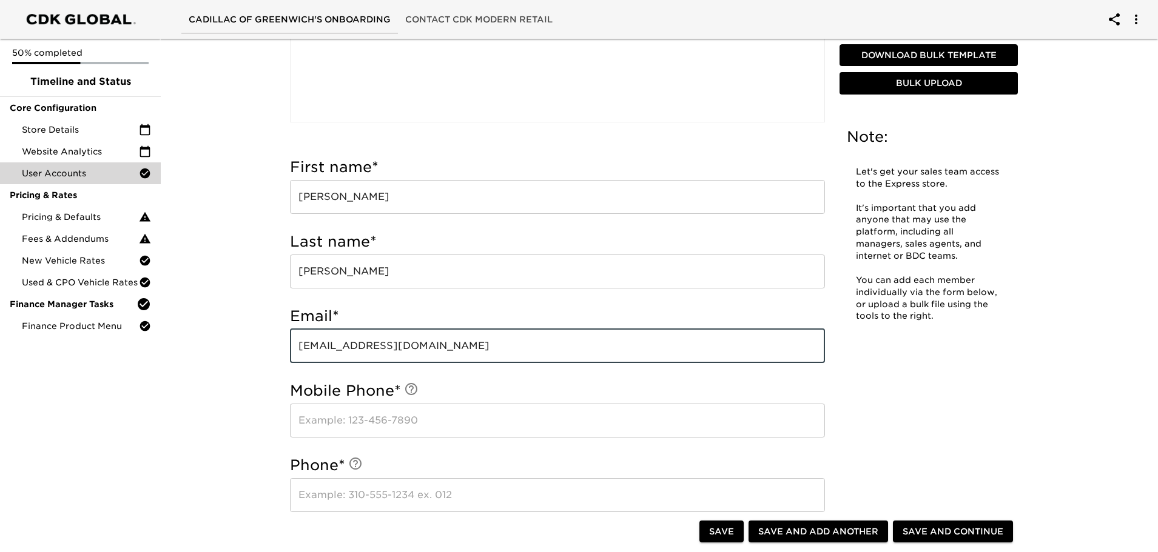
type input "[EMAIL_ADDRESS][DOMAIN_NAME]"
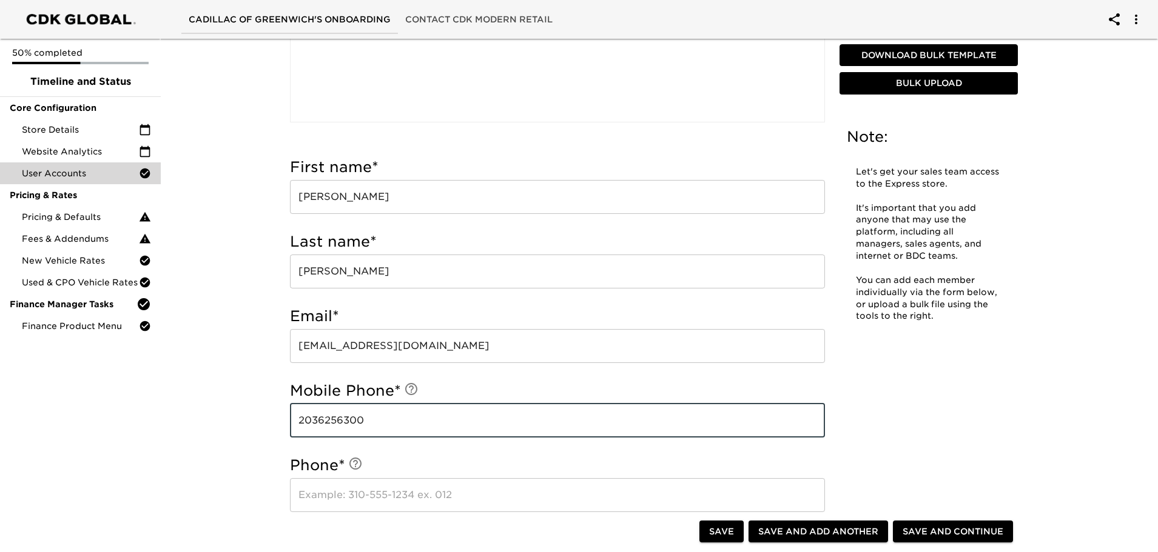
type input "2036256300"
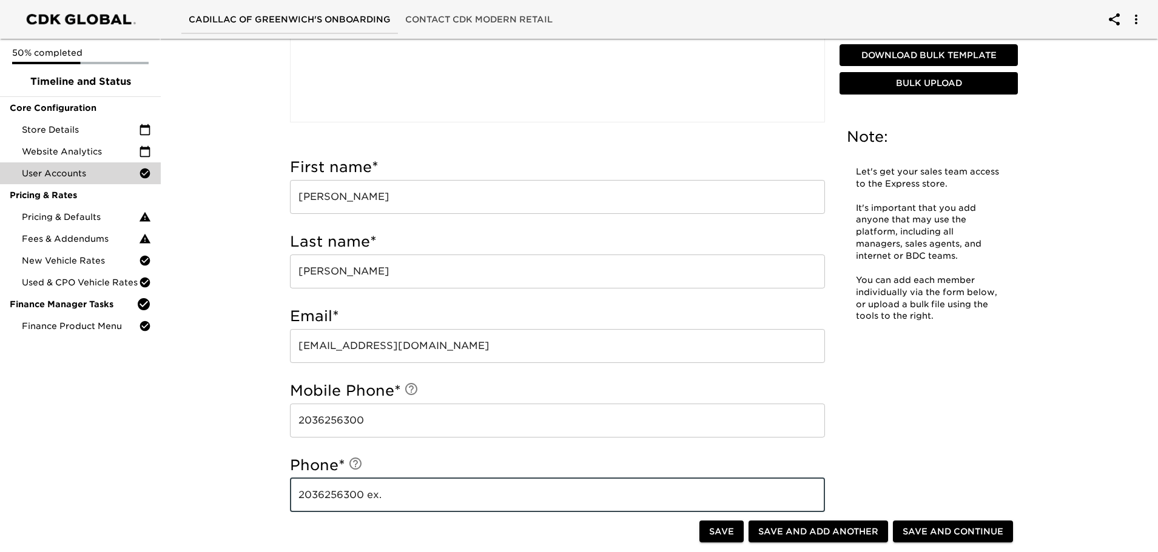
click at [502, 491] on input "2036256300 ex." at bounding box center [557, 496] width 535 height 34
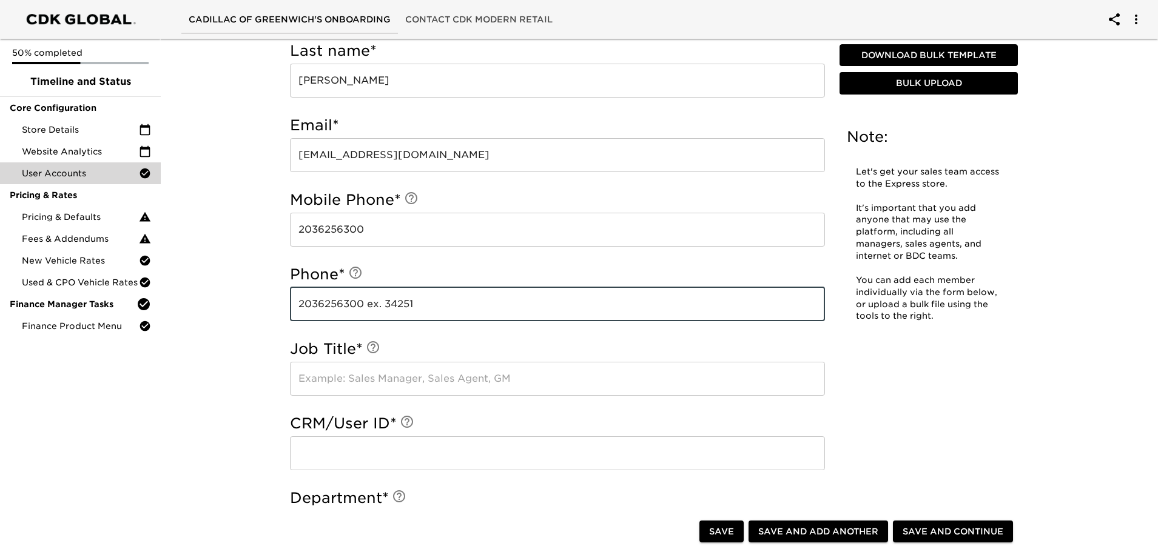
scroll to position [606, 0]
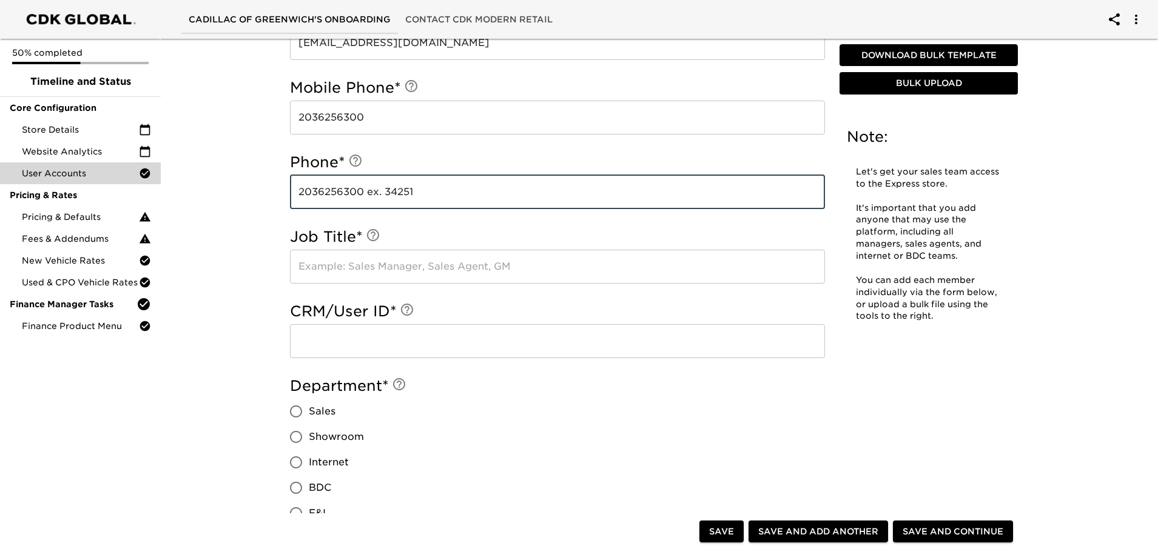
type input "2036256300 ex. 34251"
click at [395, 275] on input "text" at bounding box center [557, 267] width 535 height 34
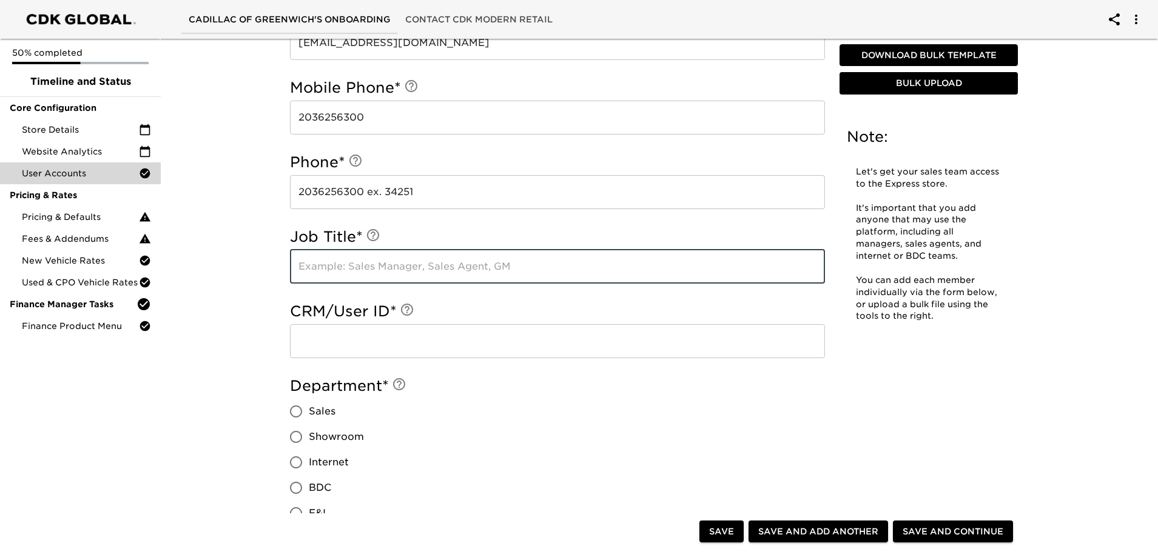
type input "S"
type input "Used Car Manager"
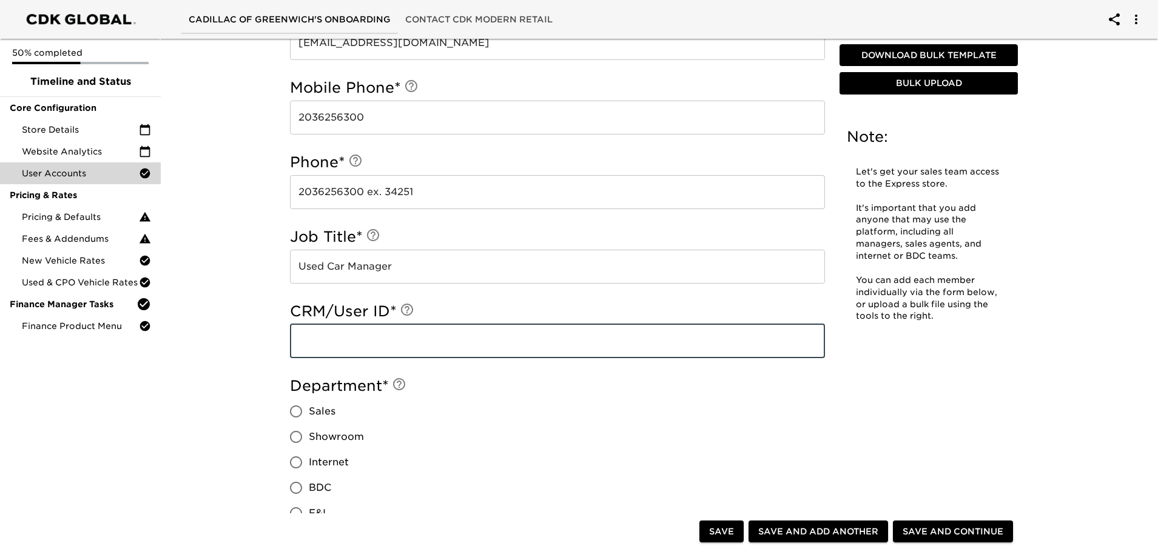
paste input "4161929"
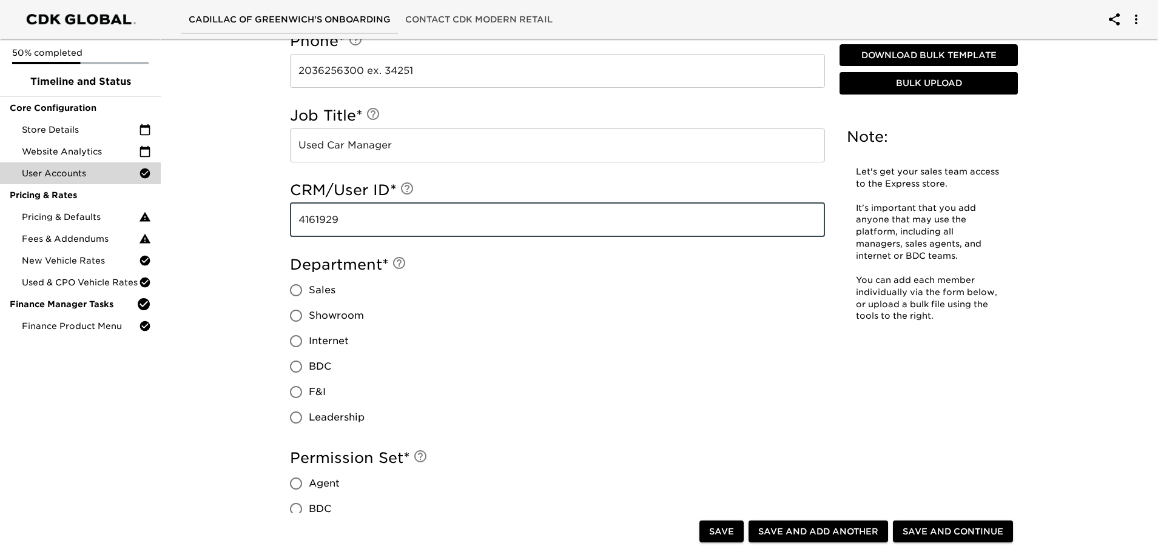
type input "4161929"
click at [297, 286] on input "Sales" at bounding box center [295, 290] width 25 height 25
radio input "true"
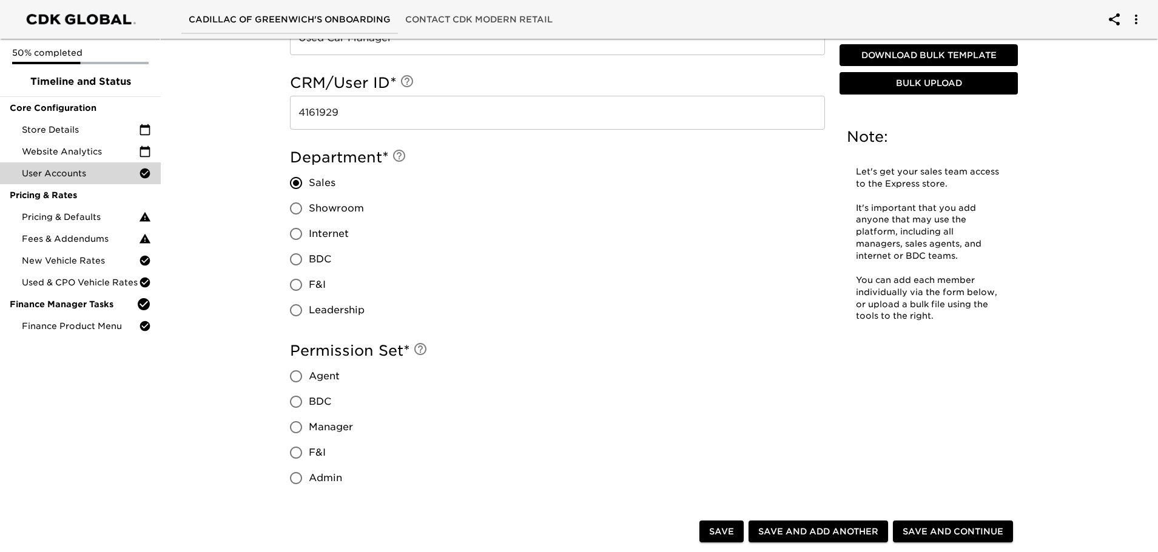
scroll to position [849, 0]
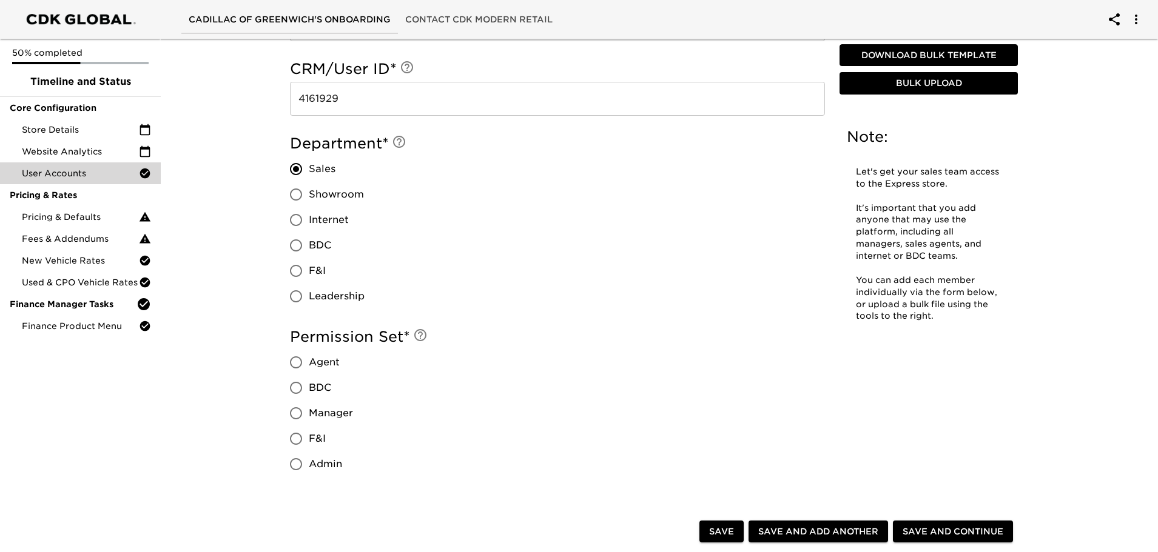
click at [300, 417] on input "Manager" at bounding box center [295, 413] width 25 height 25
radio input "true"
click at [848, 532] on span "Save and Add Another" at bounding box center [818, 532] width 120 height 15
radio input "false"
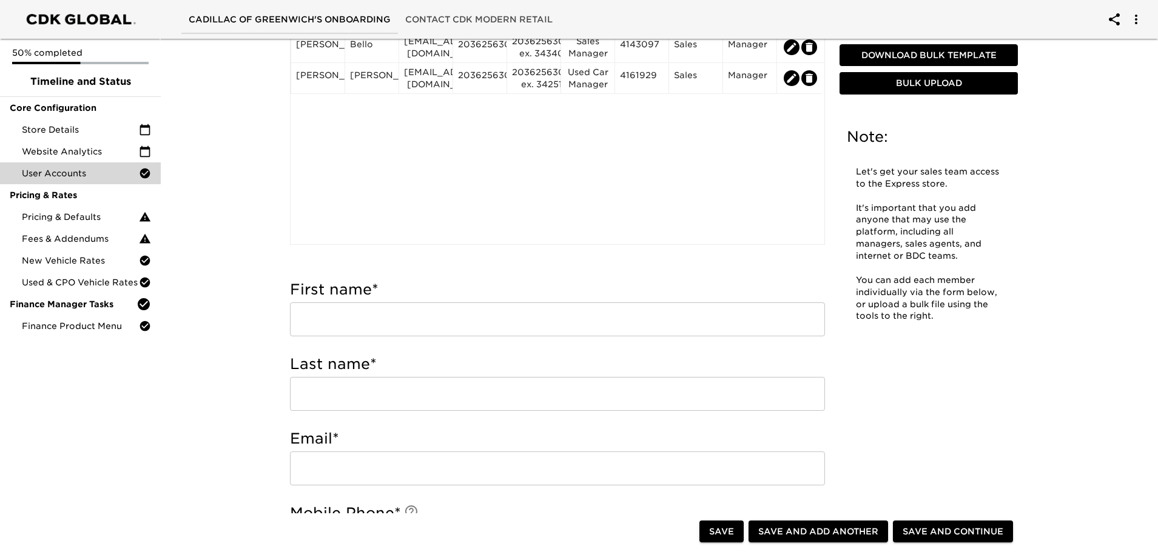
scroll to position [182, 0]
click at [397, 299] on div "First name * ​" at bounding box center [557, 307] width 535 height 56
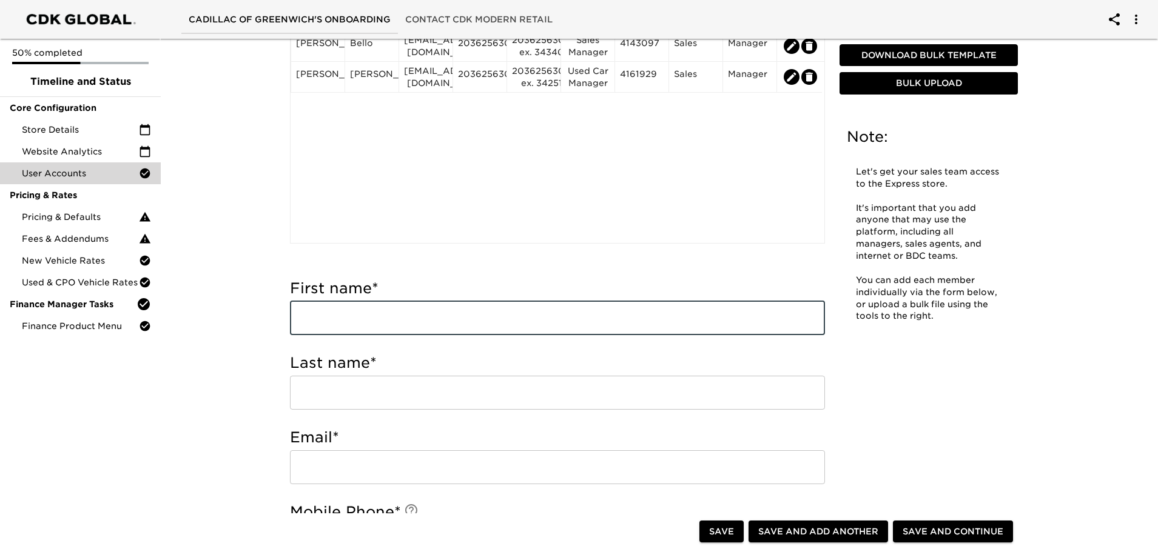
click at [398, 314] on input "text" at bounding box center [557, 318] width 535 height 34
type input "L"
type input "Tariq"
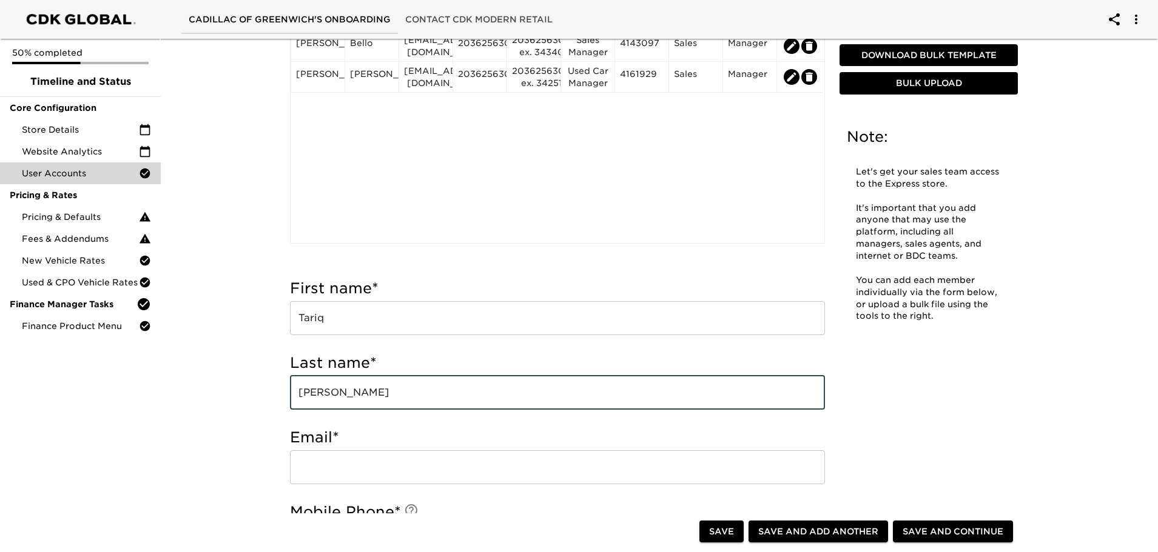
type input "Crumbley"
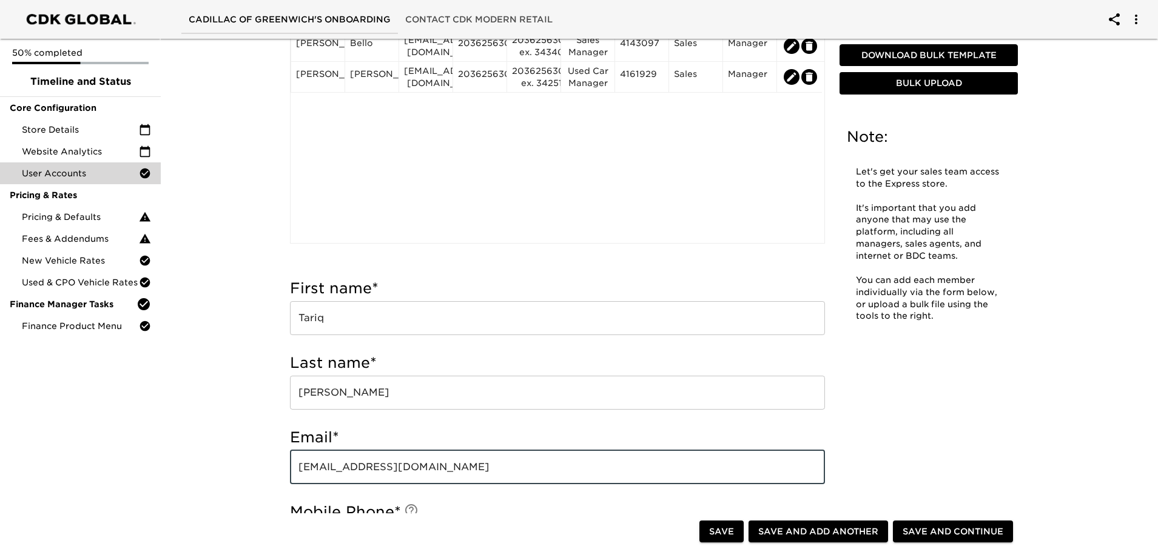
type input "tcrumbley@cadillacofgreenwich.com"
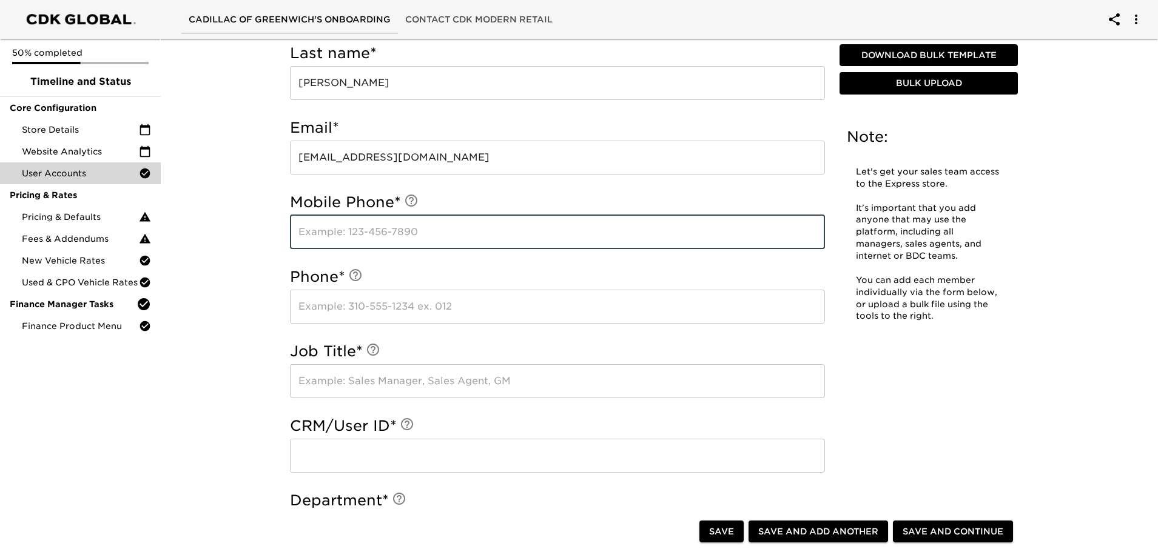
scroll to position [552, 0]
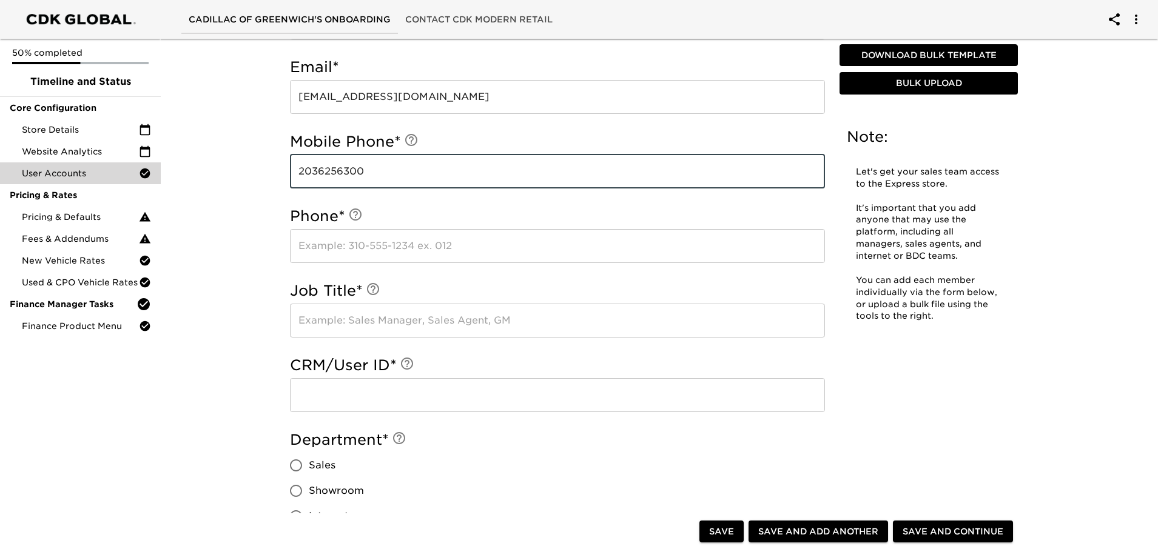
type input "2036256300"
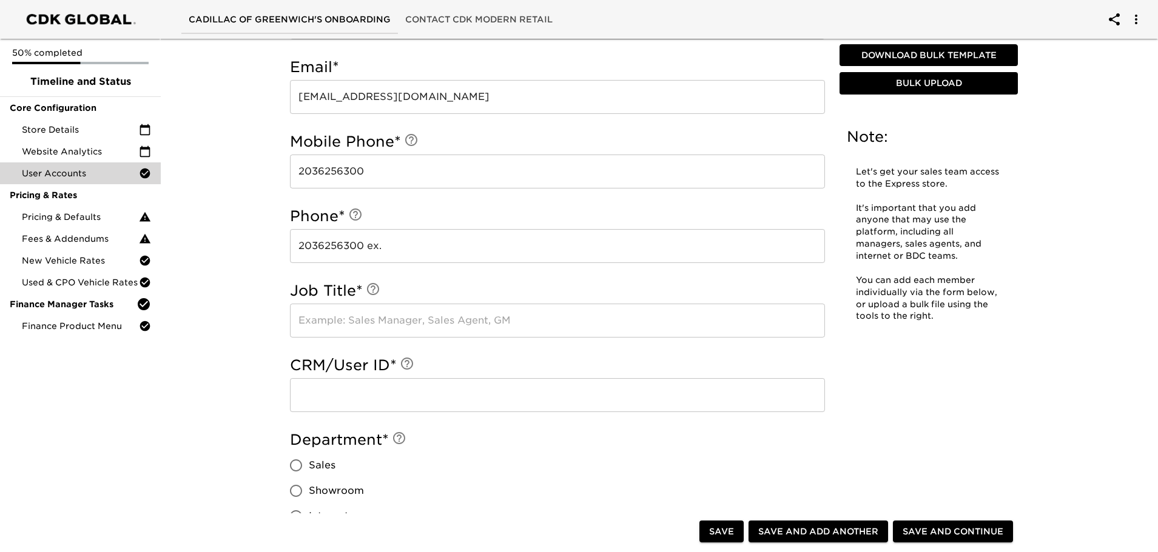
click at [422, 247] on input "2036256300 ex." at bounding box center [557, 246] width 535 height 34
type input "2036256300 ex. 34325"
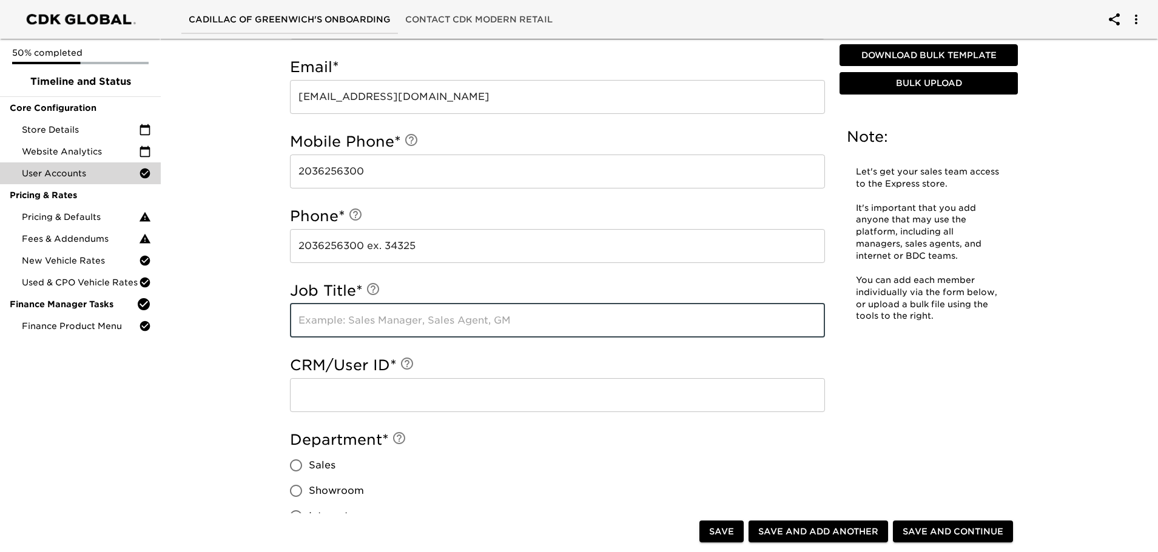
type input "S"
type input "Assistant Sales Manager"
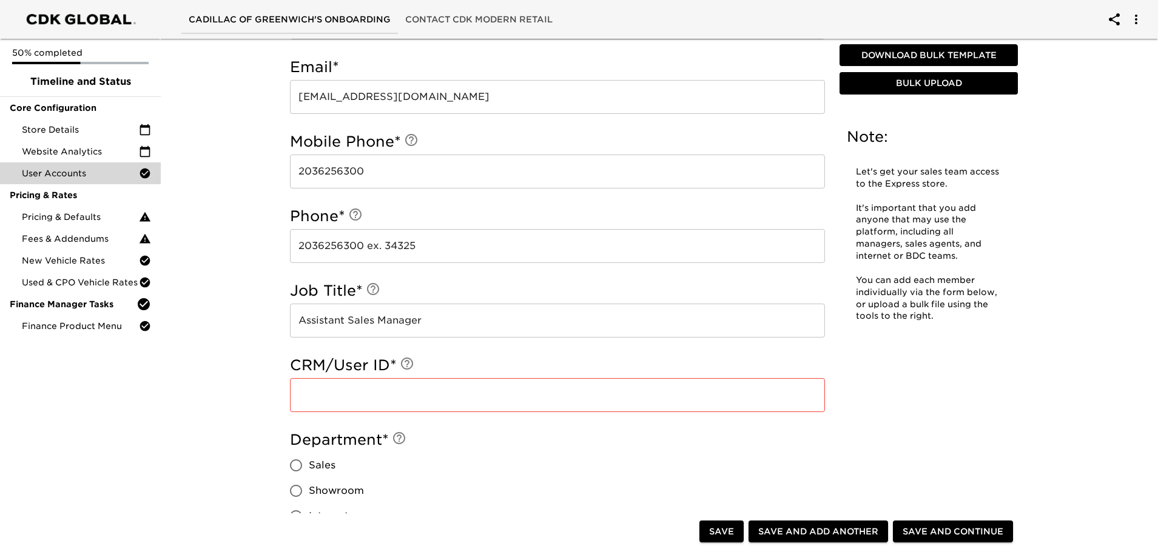
click at [452, 400] on input "text" at bounding box center [557, 395] width 535 height 34
paste input "3112179"
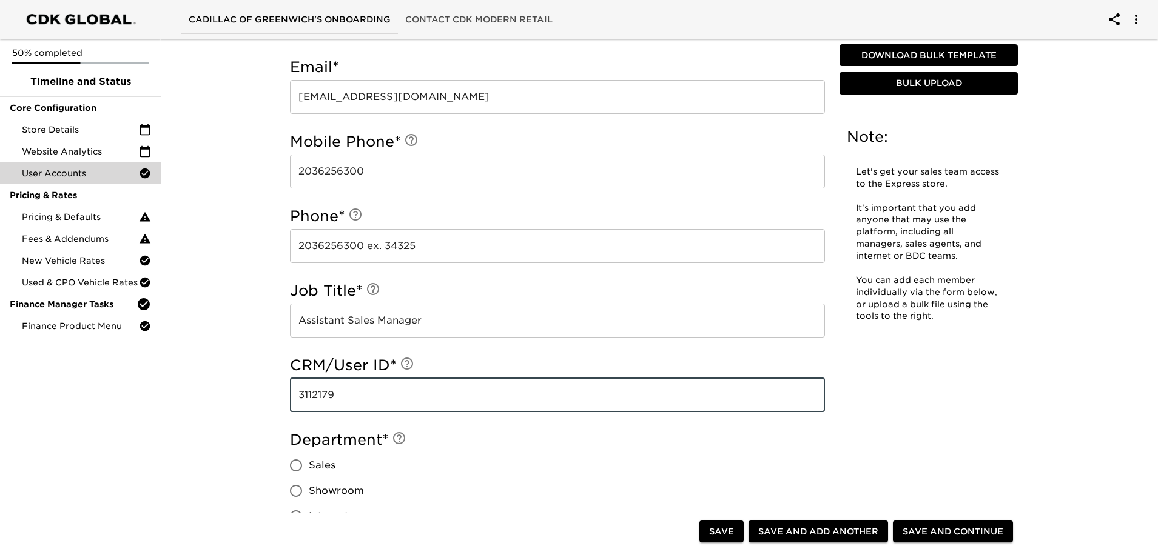
type input "3112179"
click at [249, 393] on div "User Accounts - Complete! Note: Let's get your sales team access to the Express…" at bounding box center [654, 252] width 1002 height 1543
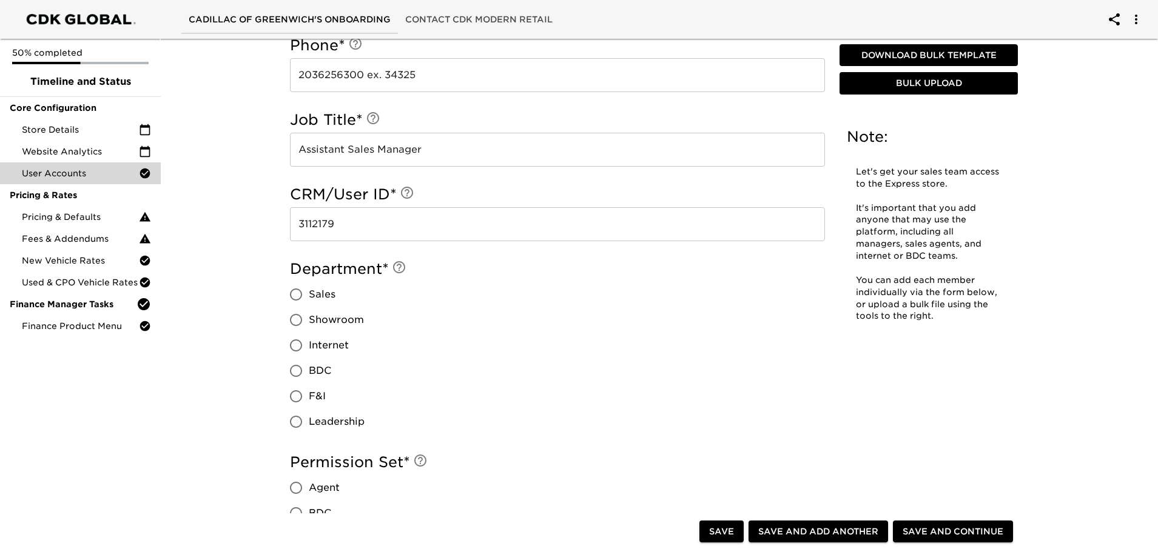
scroll to position [734, 0]
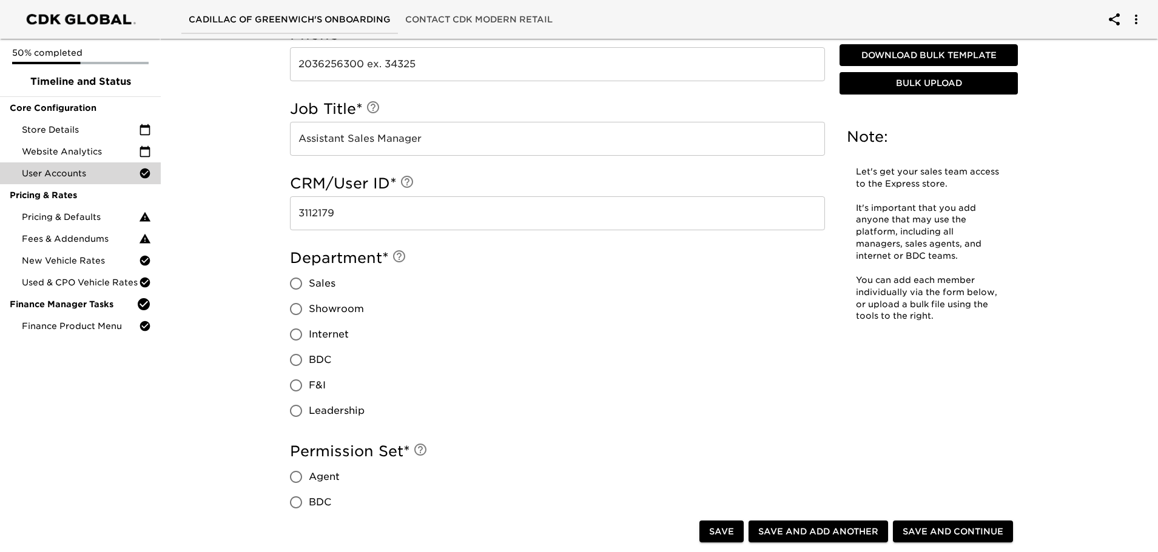
click at [298, 280] on input "Sales" at bounding box center [295, 283] width 25 height 25
radio input "true"
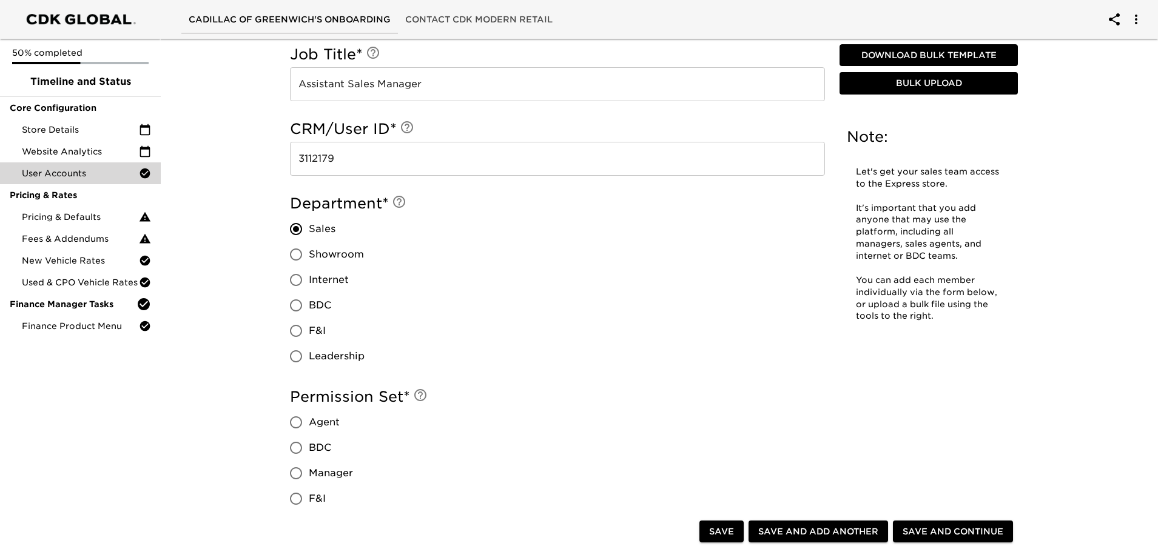
scroll to position [977, 0]
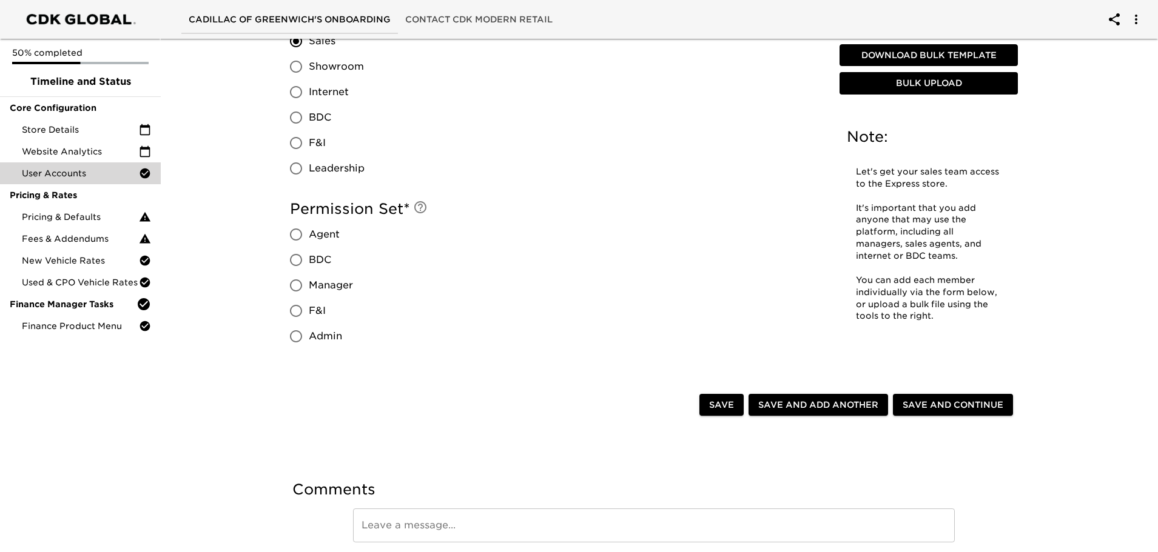
click at [298, 287] on input "Manager" at bounding box center [295, 285] width 25 height 25
radio input "true"
click at [811, 409] on span "Save and Add Another" at bounding box center [818, 405] width 120 height 15
radio input "false"
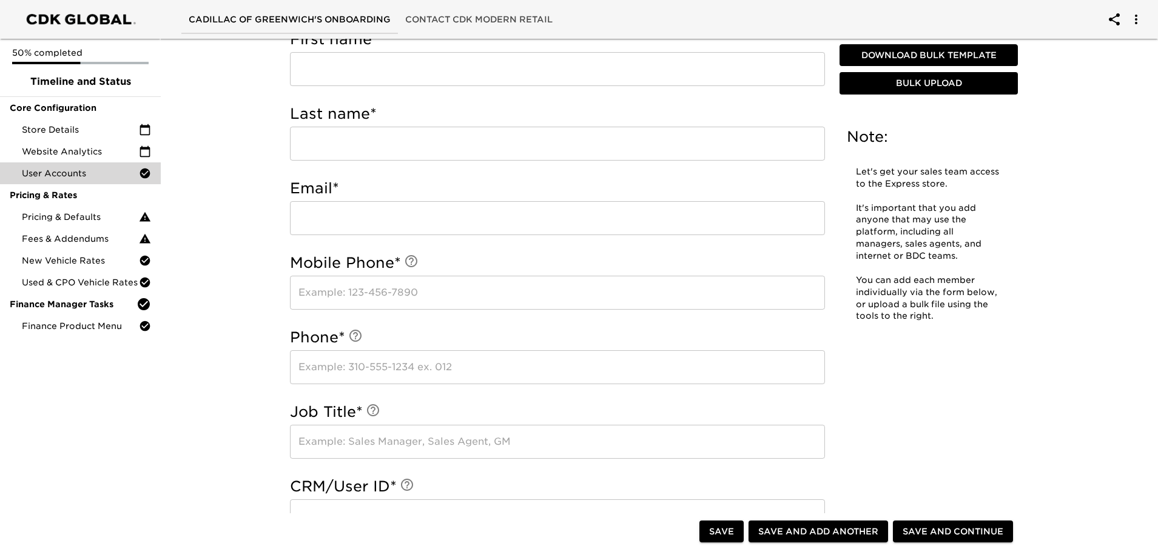
scroll to position [310, 0]
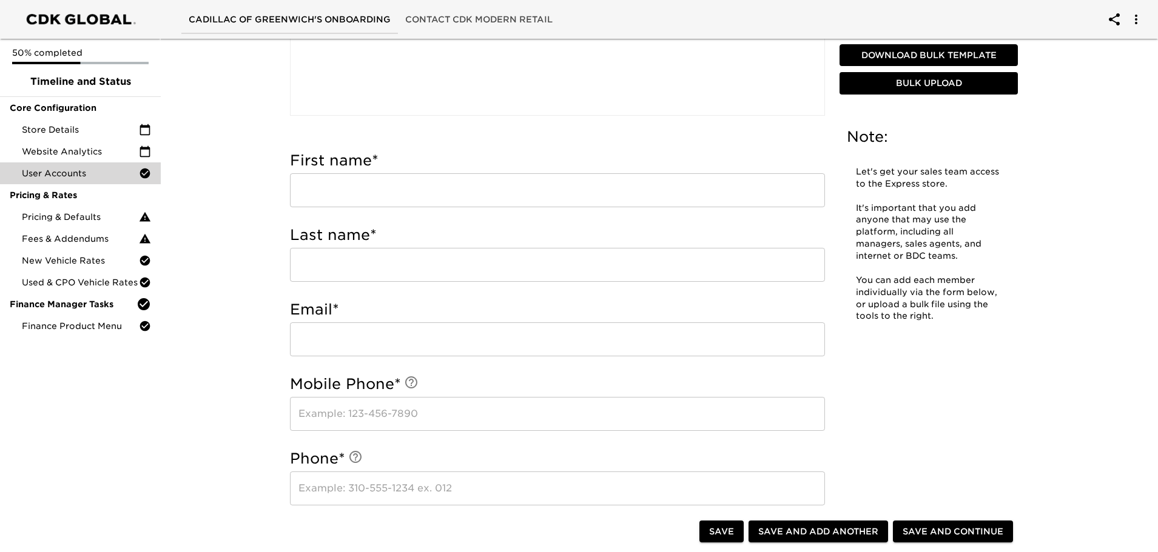
click at [393, 188] on input "text" at bounding box center [557, 190] width 535 height 34
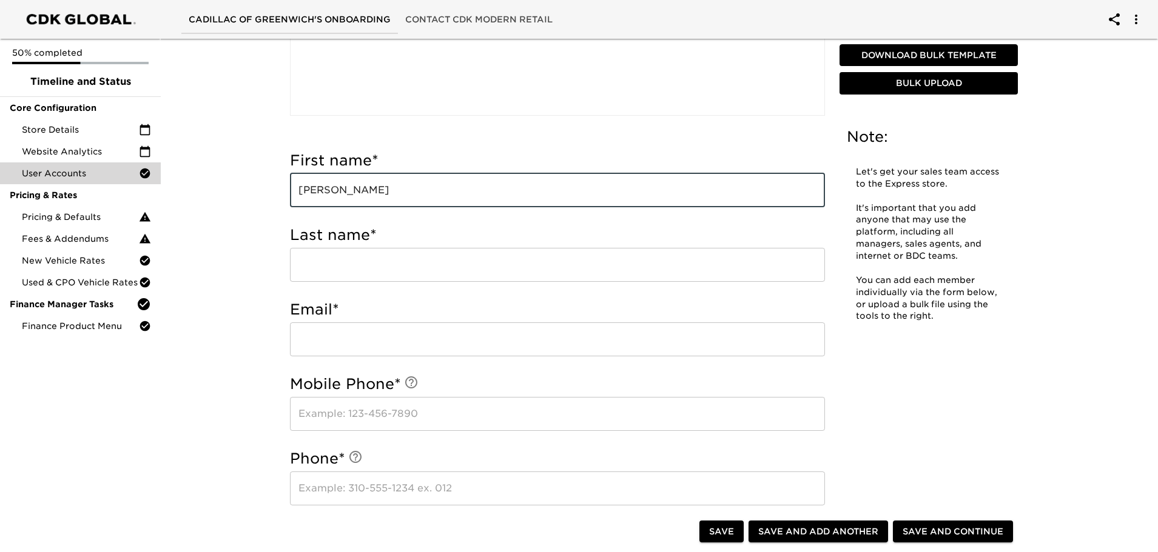
type input "[PERSON_NAME]"
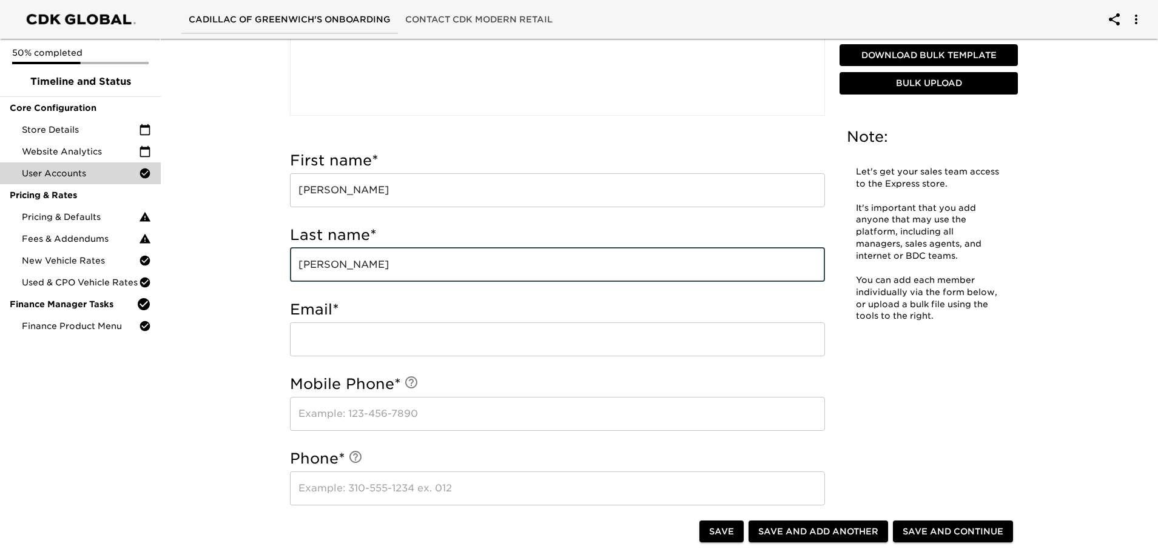
type input "[PERSON_NAME]"
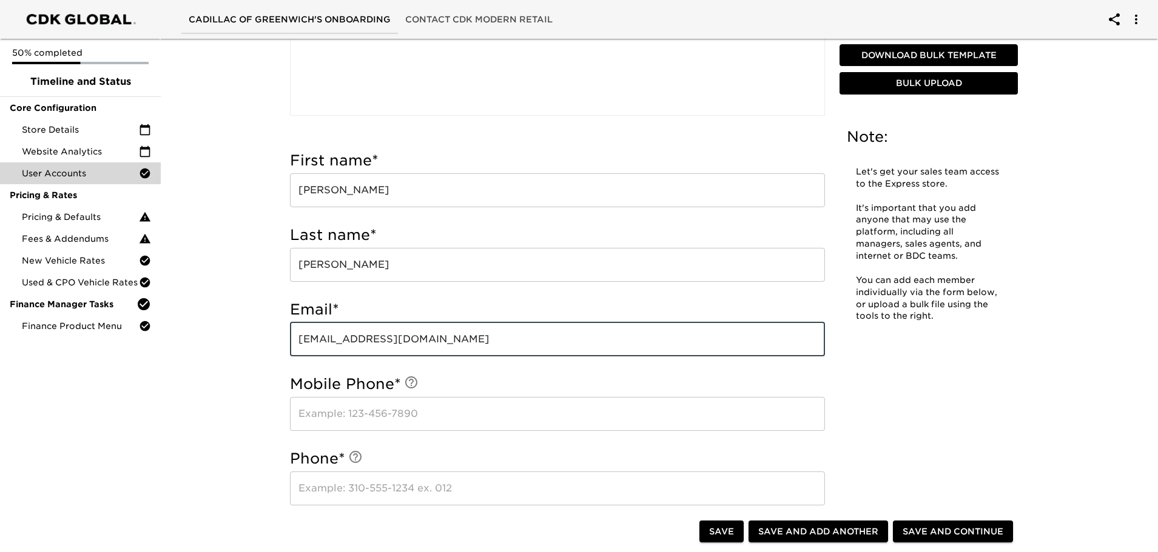
type input "[EMAIL_ADDRESS][DOMAIN_NAME]"
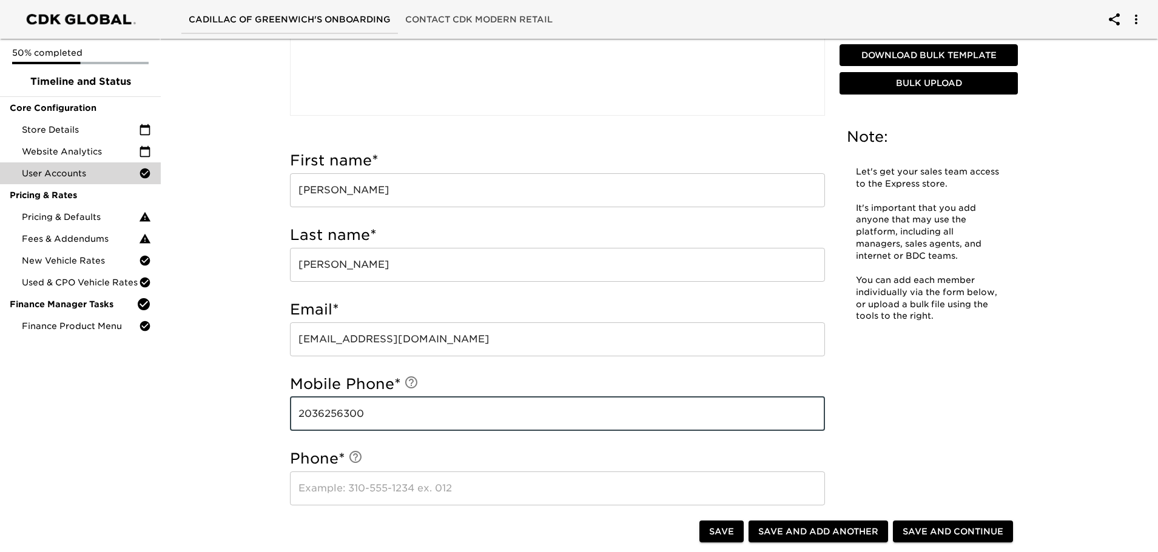
type input "2036256300"
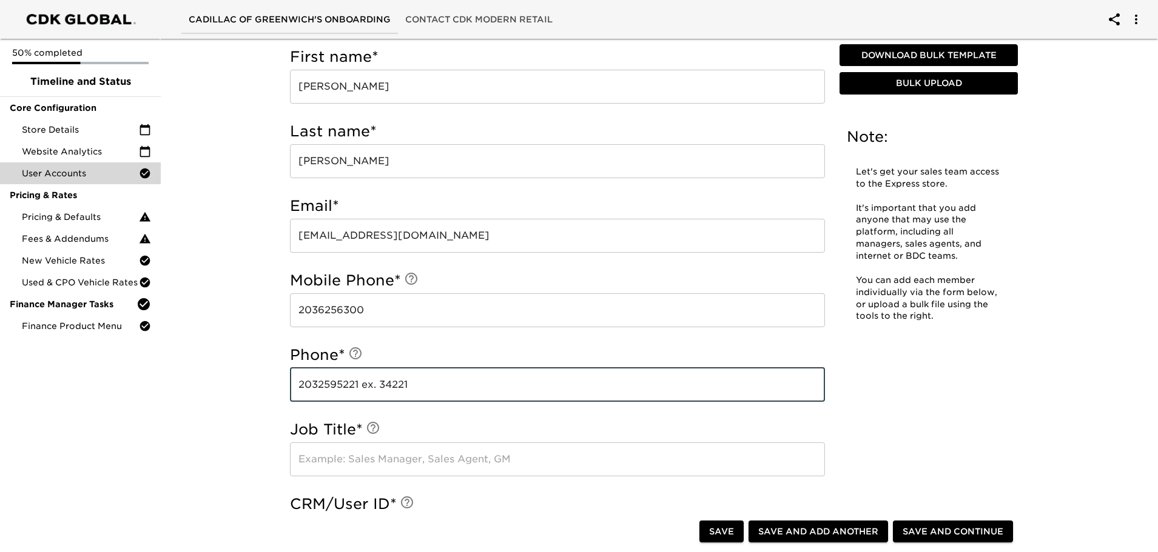
scroll to position [485, 0]
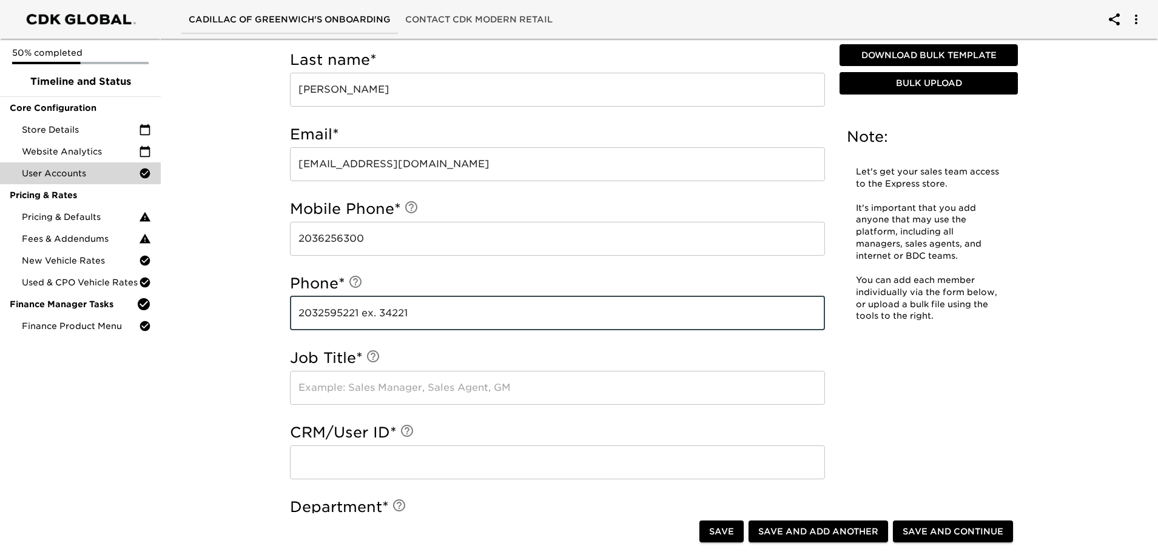
type input "2032595221 ex. 34221"
click at [368, 401] on input "text" at bounding box center [557, 388] width 535 height 34
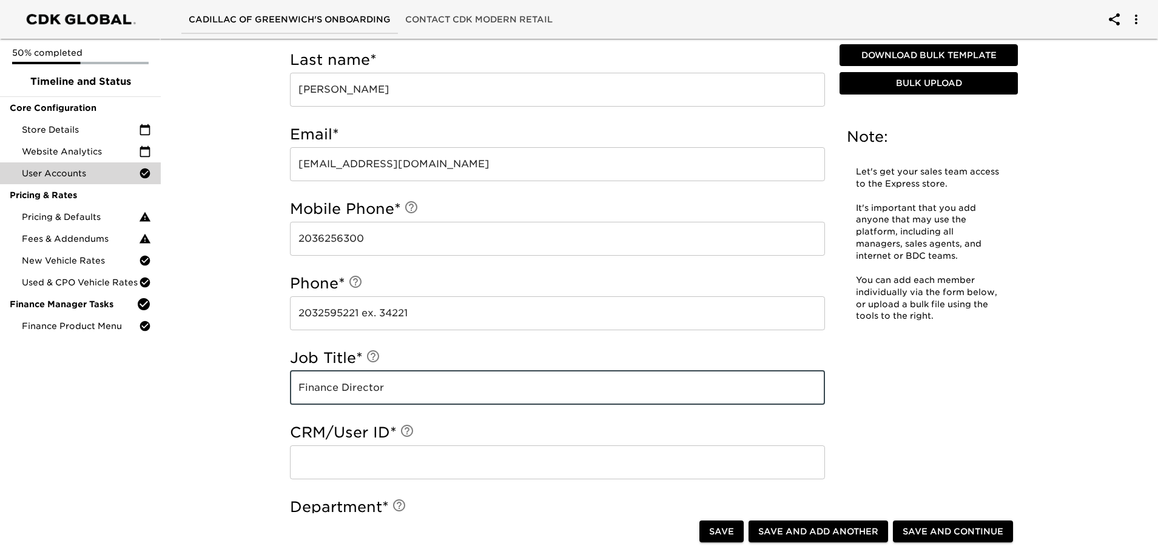
type input "Finance Director"
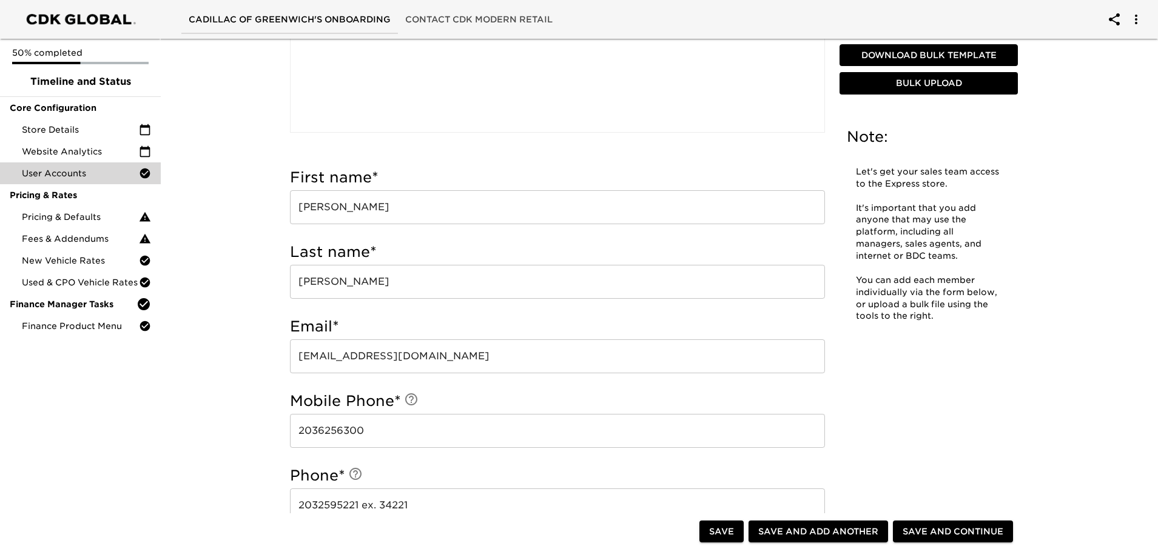
scroll to position [182, 0]
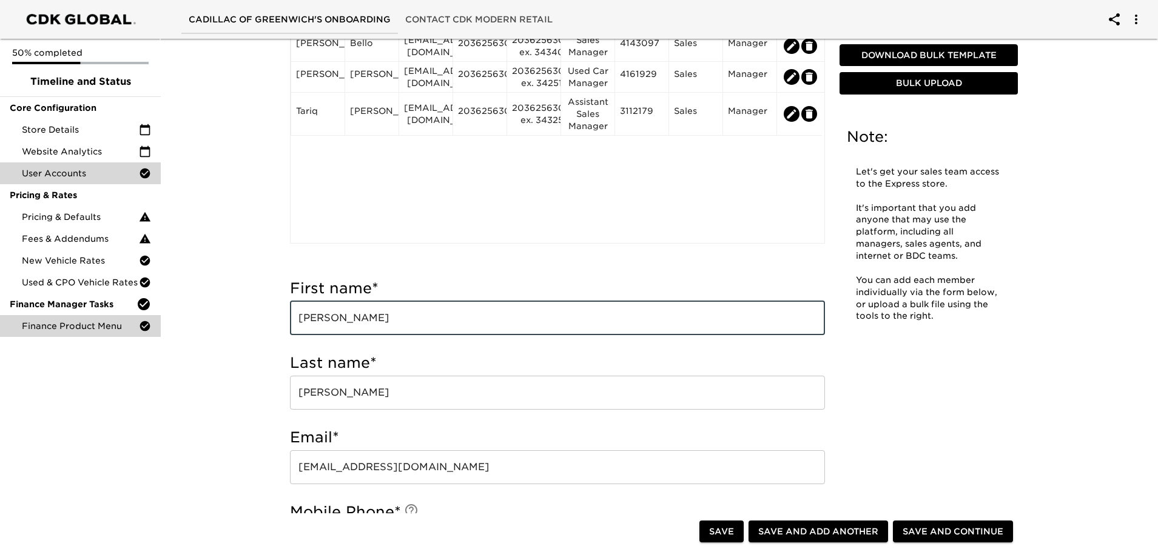
drag, startPoint x: 392, startPoint y: 319, endPoint x: 148, endPoint y: 320, distance: 244.4
type input "[PERSON_NAME]"
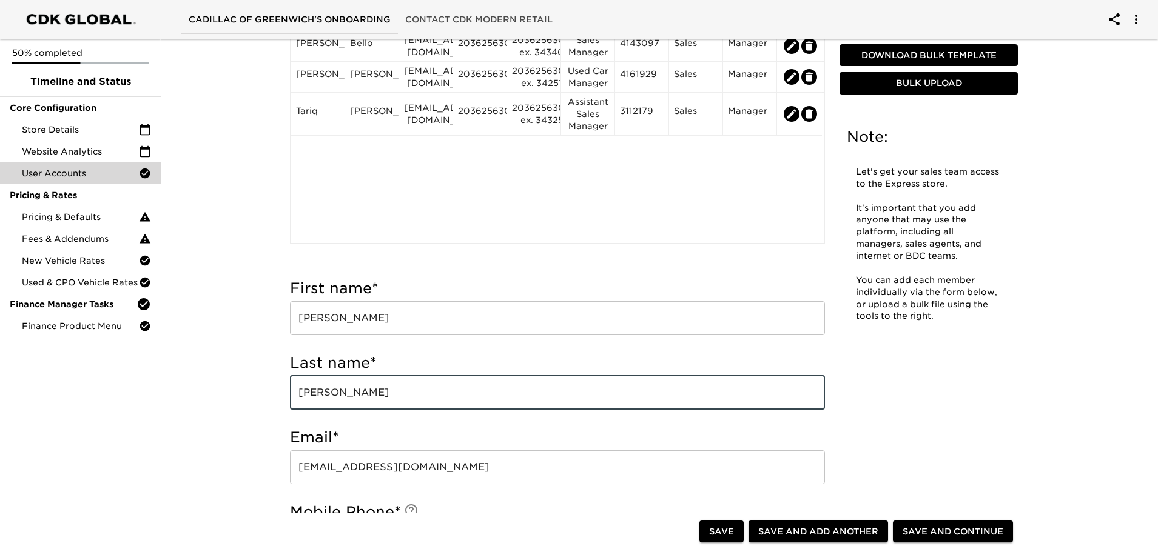
type input "[PERSON_NAME]"
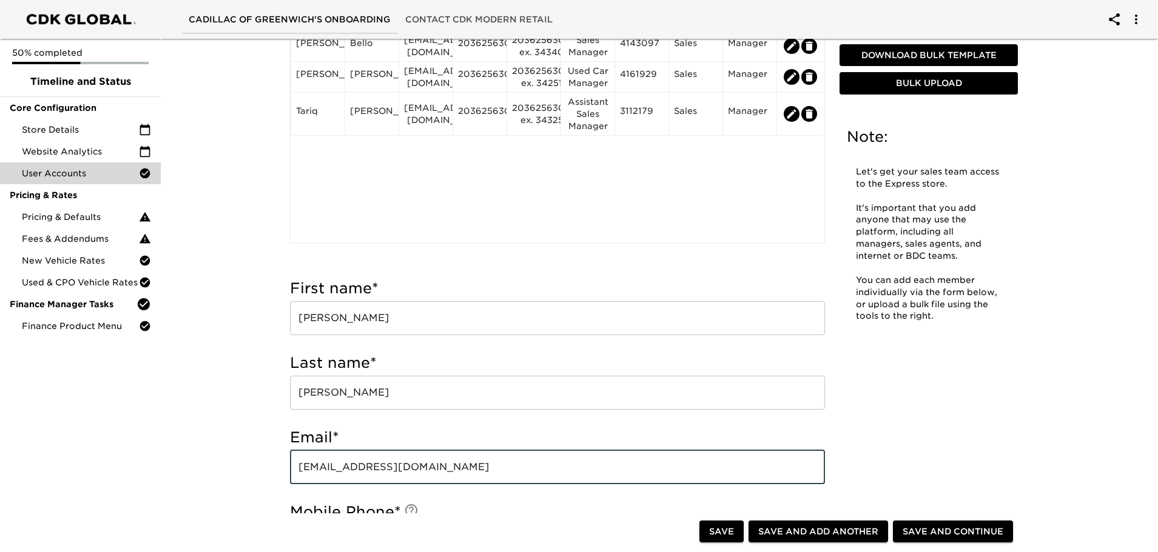
click at [328, 457] on input "[EMAIL_ADDRESS][DOMAIN_NAME]" at bounding box center [557, 468] width 535 height 34
click at [332, 458] on input "[EMAIL_ADDRESS][DOMAIN_NAME]" at bounding box center [557, 468] width 535 height 34
type input "esandstrom@cadillacofgreenwich.com"
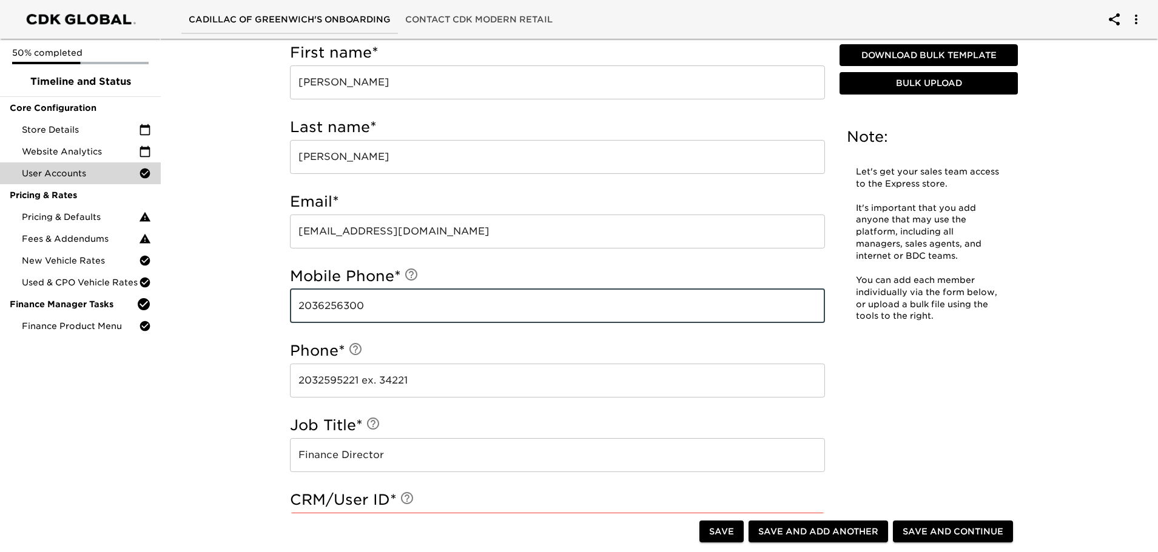
scroll to position [492, 0]
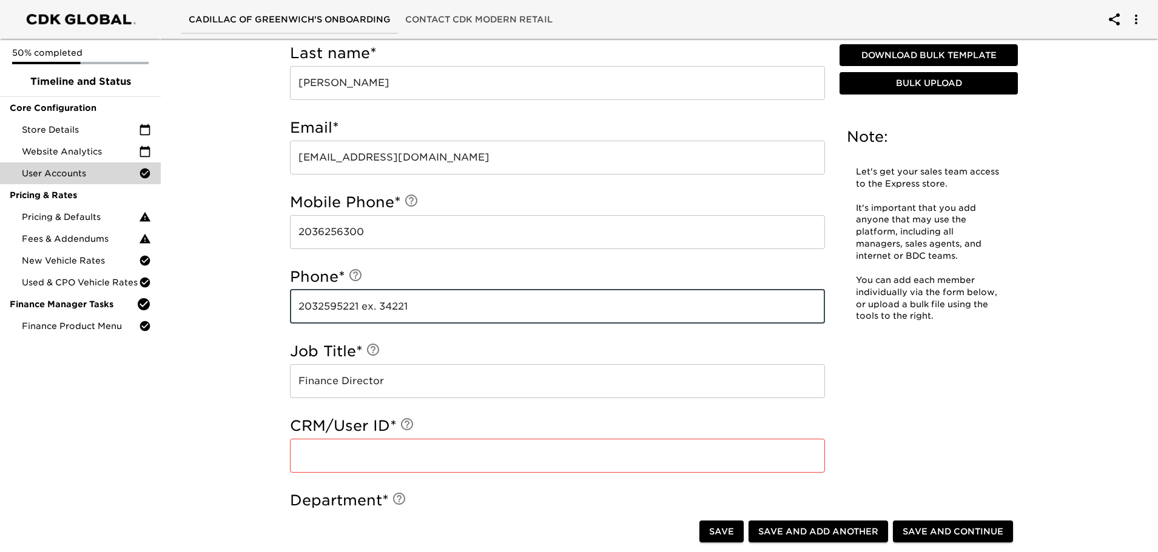
drag, startPoint x: 432, startPoint y: 300, endPoint x: 274, endPoint y: 317, distance: 158.6
click at [274, 317] on div "User Accounts - Complete! Note: Let's get your sales team access to the Express…" at bounding box center [654, 319] width 776 height 1532
click at [440, 306] on input "2032595221 ex. 34221" at bounding box center [557, 307] width 535 height 34
type input "2032595221"
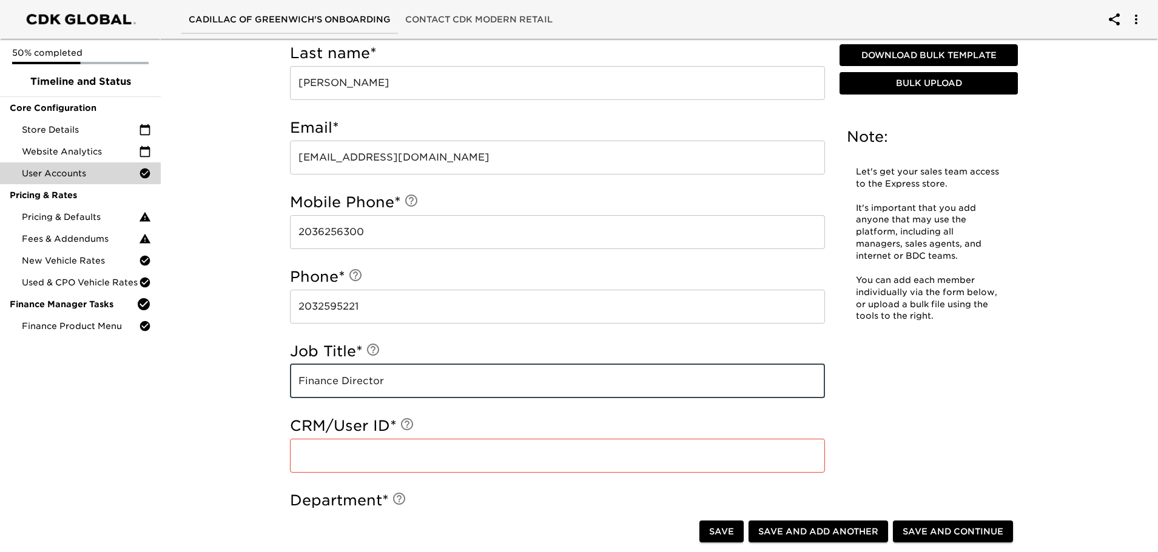
drag, startPoint x: 414, startPoint y: 378, endPoint x: 42, endPoint y: 354, distance: 372.6
click at [42, 354] on div "Cadillac of Greenwich's Onboarding Contact CDK Modern Retail 50% completed Time…" at bounding box center [579, 296] width 1158 height 1577
type input "Dealer Principal"
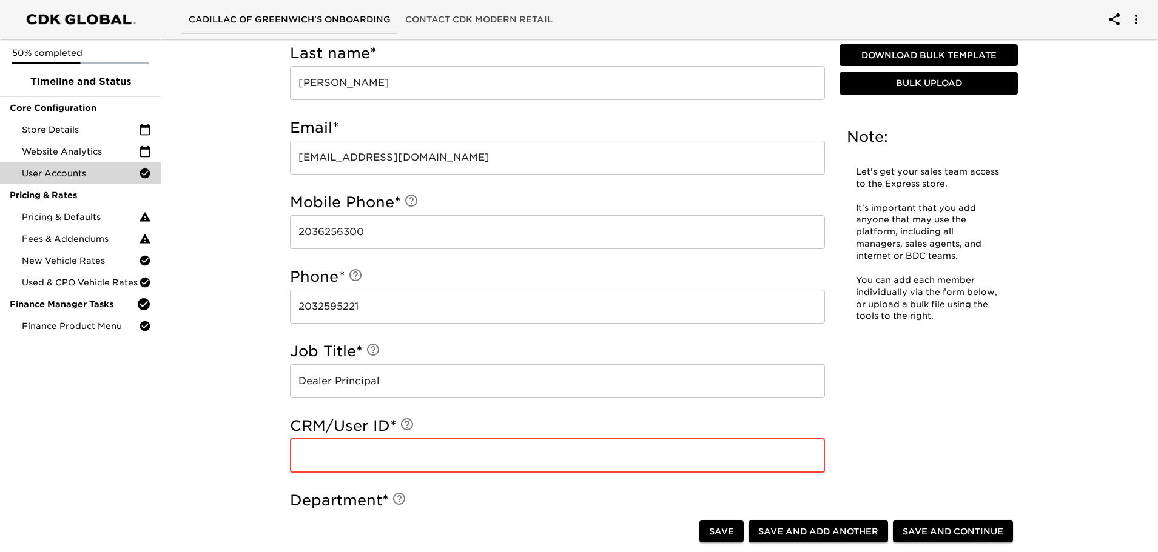
paste input "3124620"
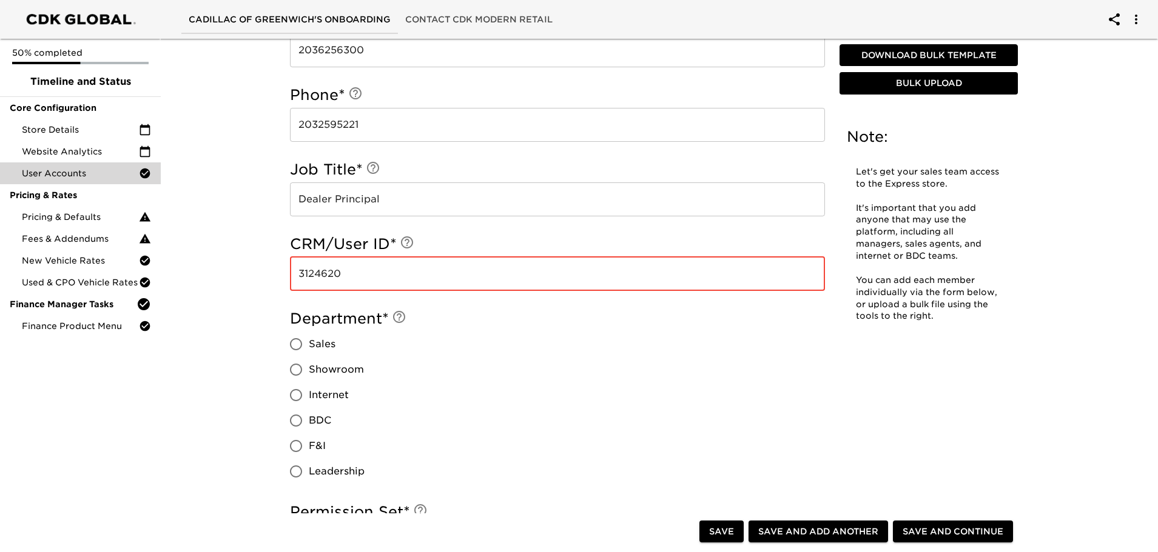
type input "3124620"
click at [298, 471] on input "Leadership" at bounding box center [295, 471] width 25 height 25
radio input "true"
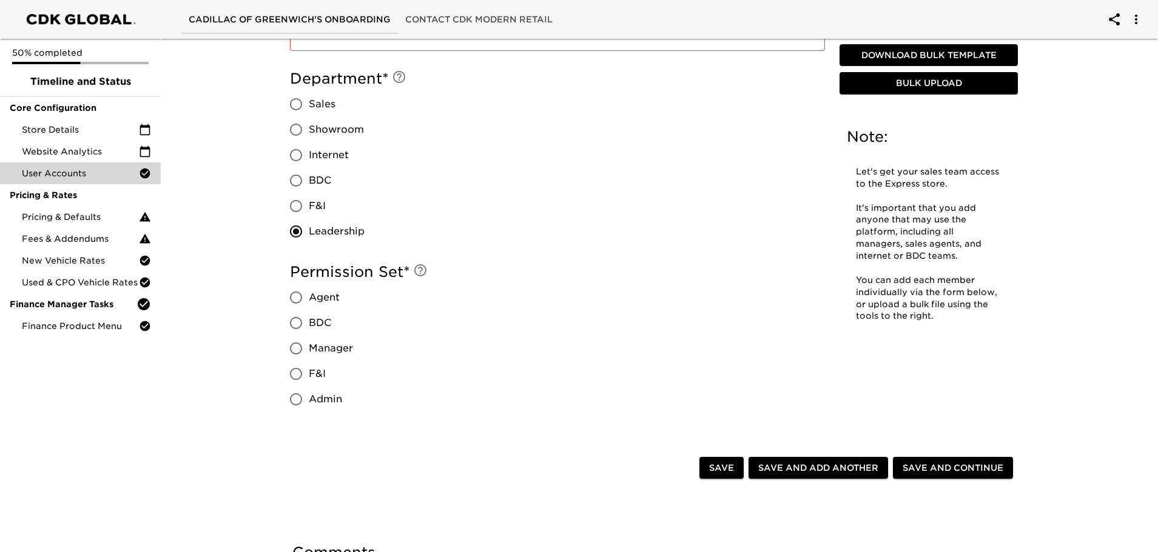
scroll to position [916, 0]
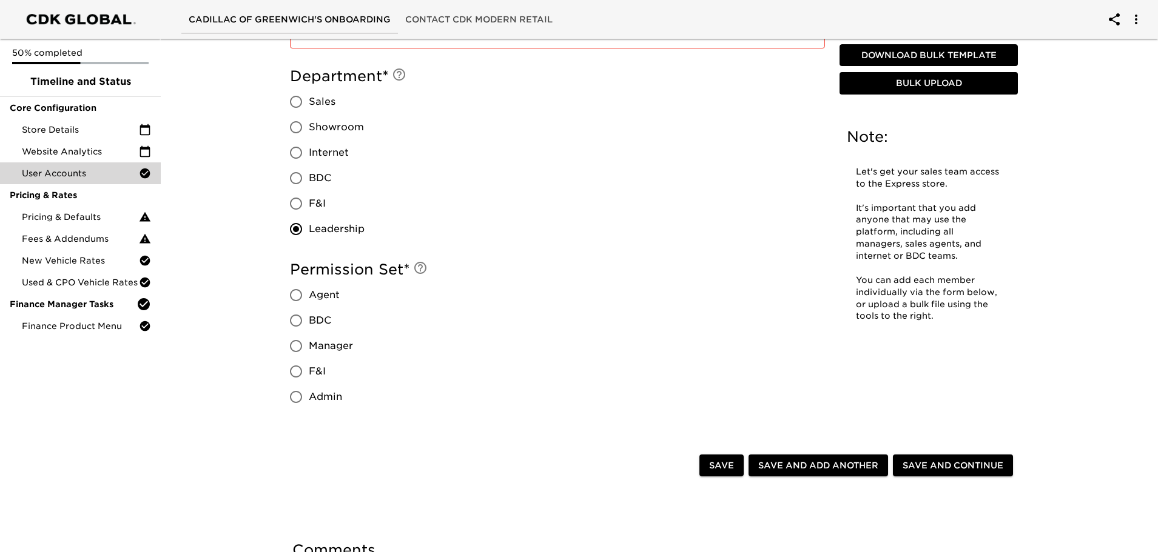
click at [284, 394] on input "Admin" at bounding box center [295, 397] width 25 height 25
radio input "true"
click at [727, 472] on span "Save" at bounding box center [721, 465] width 25 height 15
radio input "true"
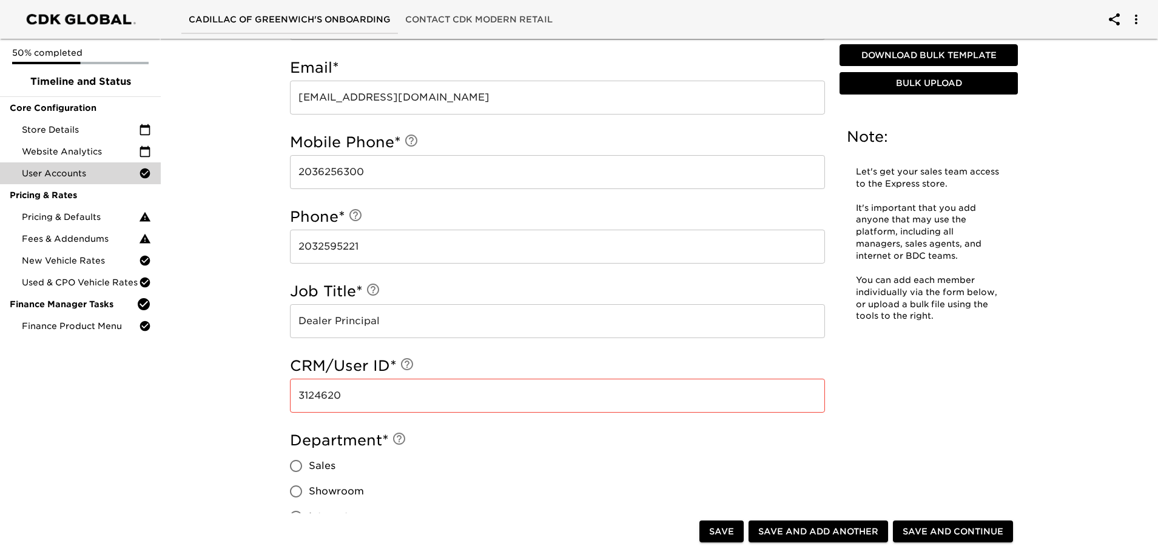
scroll to position [667, 0]
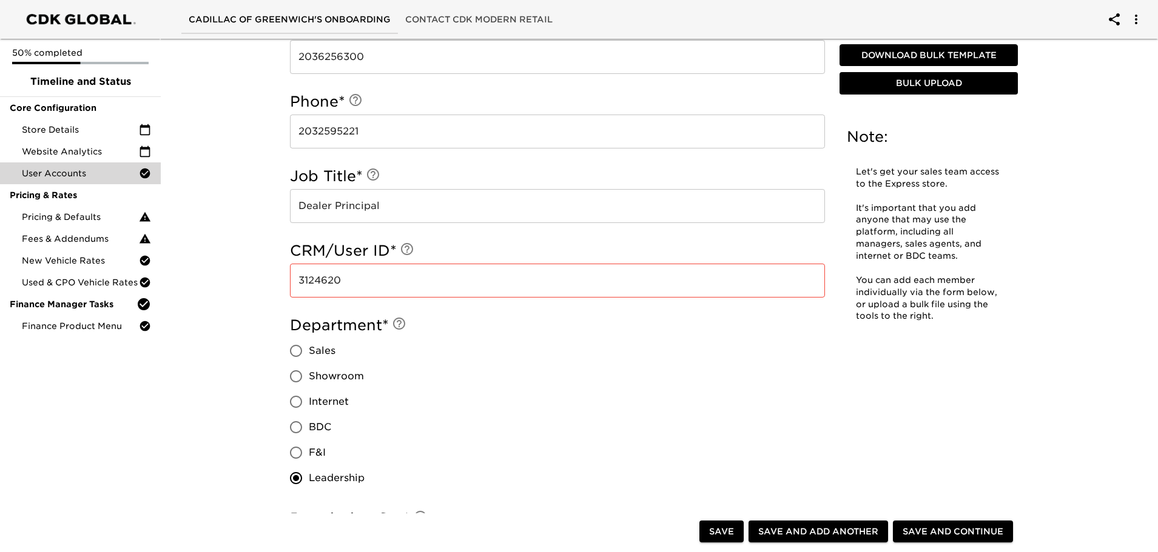
click at [447, 289] on input "3124620" at bounding box center [557, 281] width 535 height 34
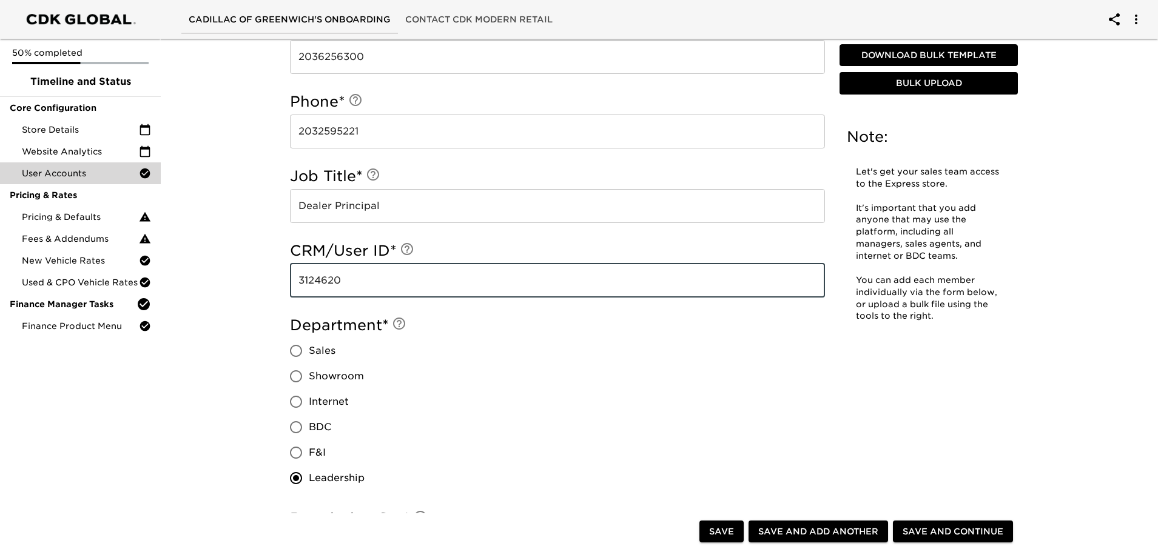
click at [457, 326] on h5 "Department *" at bounding box center [557, 325] width 535 height 19
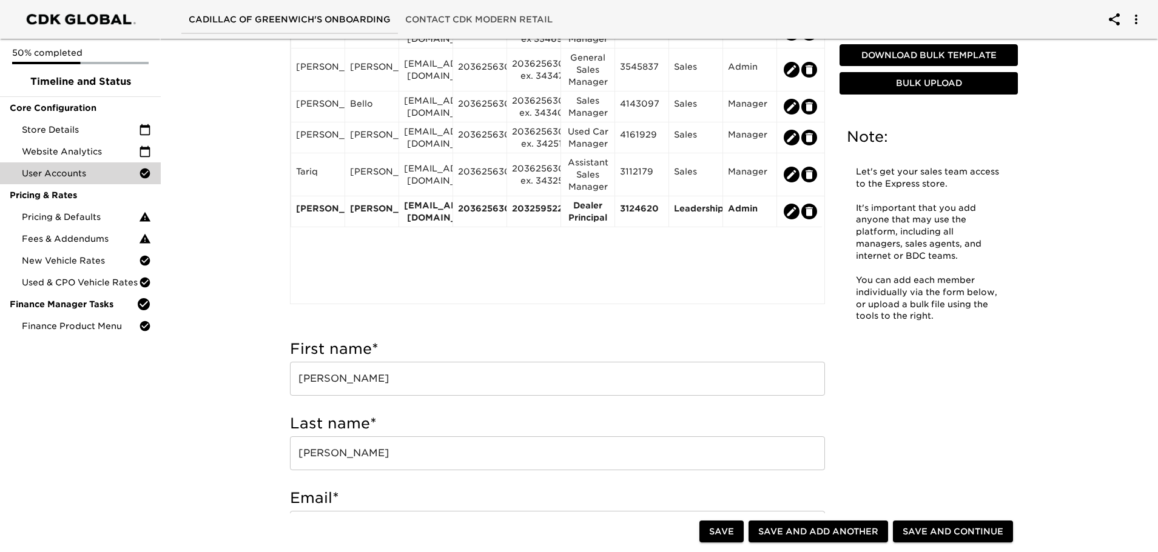
scroll to position [0, 0]
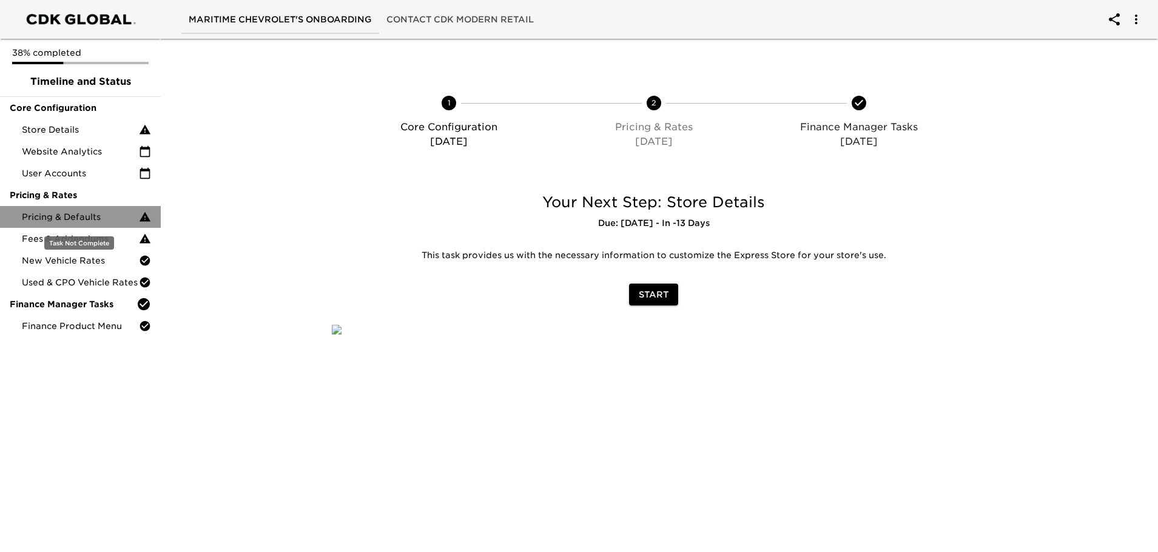
click at [77, 213] on span "Pricing & Defaults" at bounding box center [80, 217] width 117 height 12
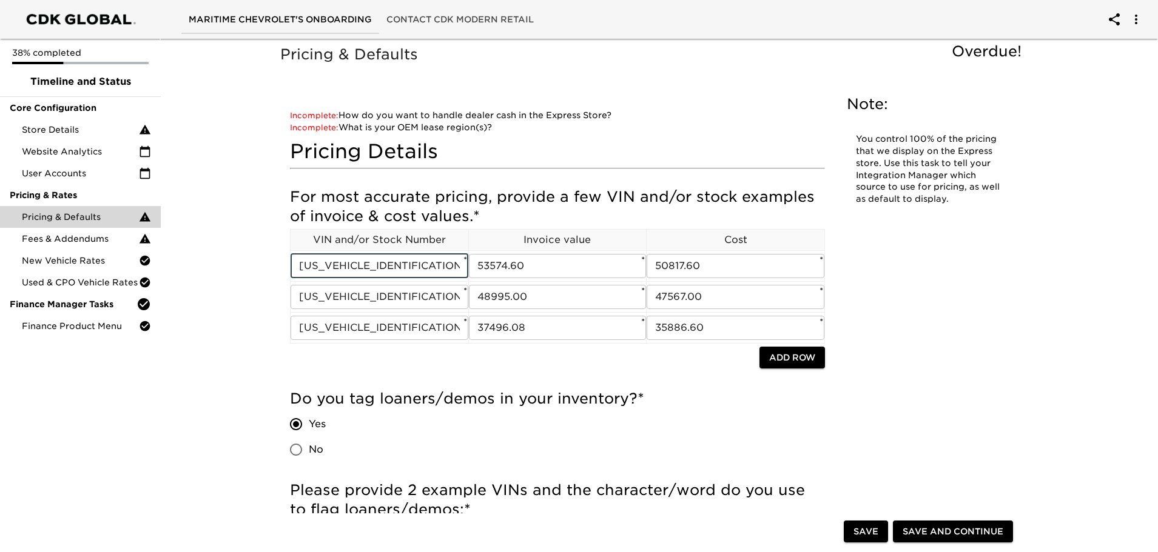
drag, startPoint x: 429, startPoint y: 266, endPoint x: 180, endPoint y: 266, distance: 248.7
drag, startPoint x: 719, startPoint y: 266, endPoint x: 625, endPoint y: 255, distance: 94.6
click at [625, 255] on tr "[US_VEHICLE_IDENTIFICATION_NUMBER] ​ * 53574.60 ​ * 50817.60 ​ *" at bounding box center [558, 265] width 534 height 31
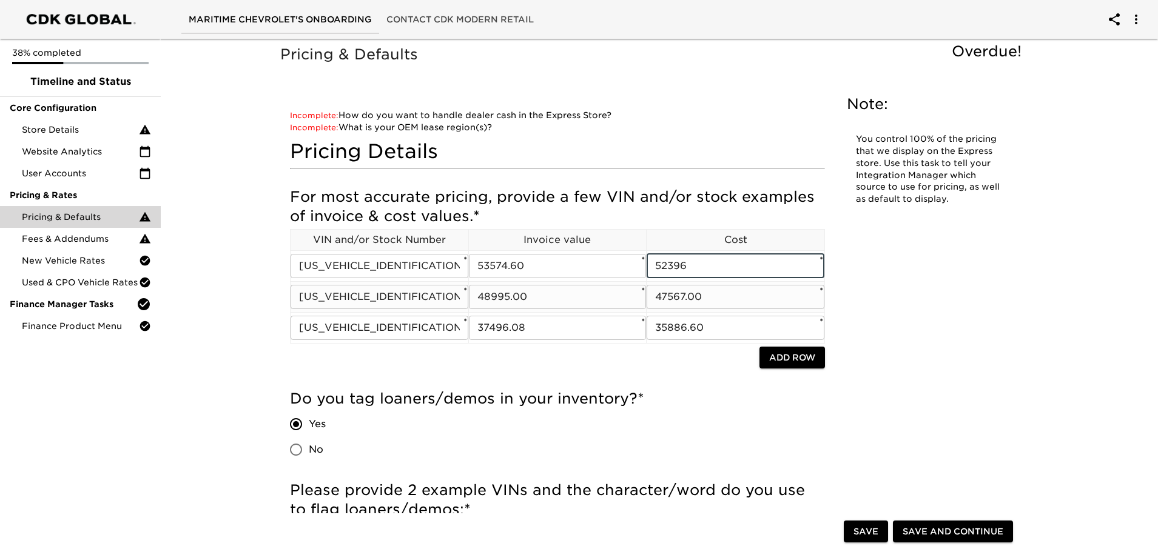
type input "52396"
click at [725, 308] on input "47567.00" at bounding box center [735, 297] width 178 height 24
drag, startPoint x: 742, startPoint y: 300, endPoint x: 570, endPoint y: 278, distance: 173.0
click at [573, 281] on tr "[US_VEHICLE_IDENTIFICATION_NUMBER] ​ * 48995.00 ​ * 47567.00 ​ *" at bounding box center [558, 296] width 534 height 31
click at [415, 298] on input "[US_VEHICLE_IDENTIFICATION_NUMBER]" at bounding box center [380, 297] width 178 height 24
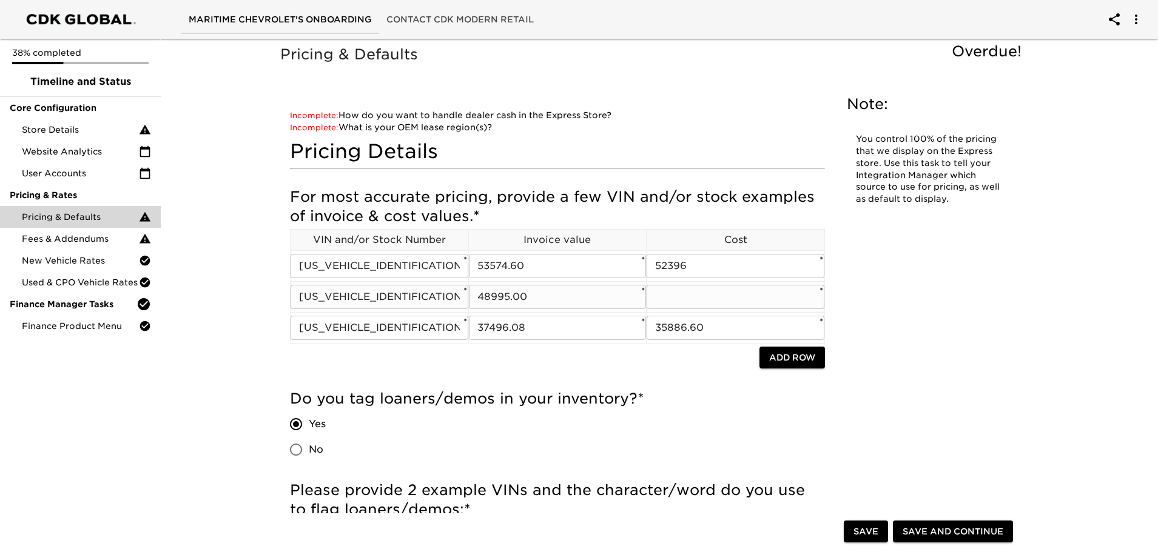
click at [415, 298] on input "[US_VEHICLE_IDENTIFICATION_NUMBER]" at bounding box center [380, 297] width 178 height 24
click at [394, 303] on input "[US_VEHICLE_IDENTIFICATION_NUMBER]" at bounding box center [380, 297] width 178 height 24
click at [692, 295] on input "text" at bounding box center [735, 297] width 178 height 24
type input "48187.00"
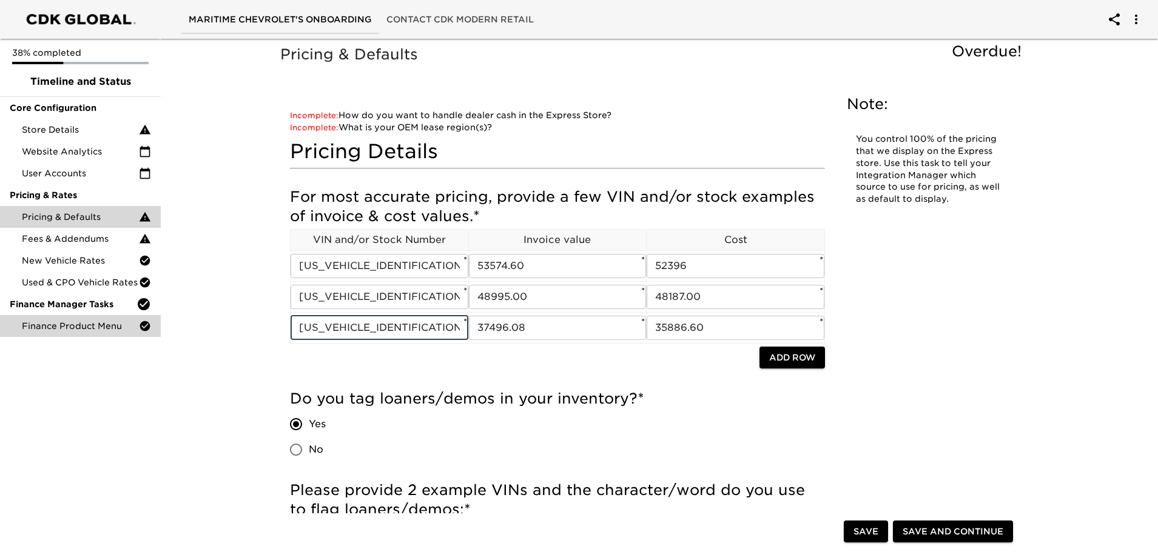
drag, startPoint x: 435, startPoint y: 324, endPoint x: 115, endPoint y: 326, distance: 320.2
type input "[US_VEHICLE_IDENTIFICATION_NUMBER]"
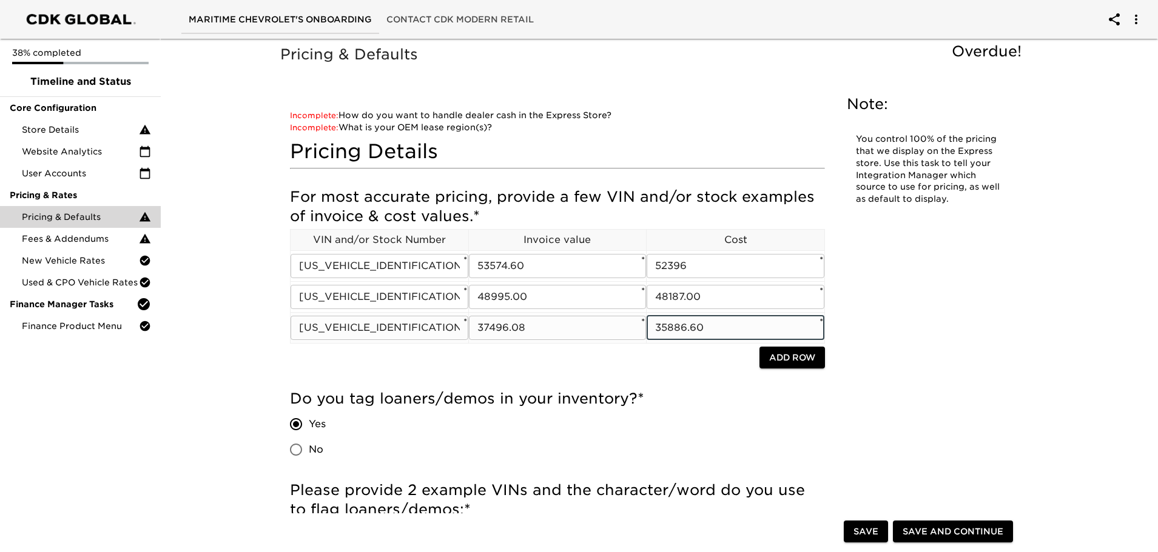
drag, startPoint x: 722, startPoint y: 329, endPoint x: 548, endPoint y: 327, distance: 174.7
click at [548, 327] on tr "[US_VEHICLE_IDENTIFICATION_NUMBER] ​ * 37496.08 ​ * 35886.60 ​ *" at bounding box center [558, 327] width 534 height 31
type input "37066.00"
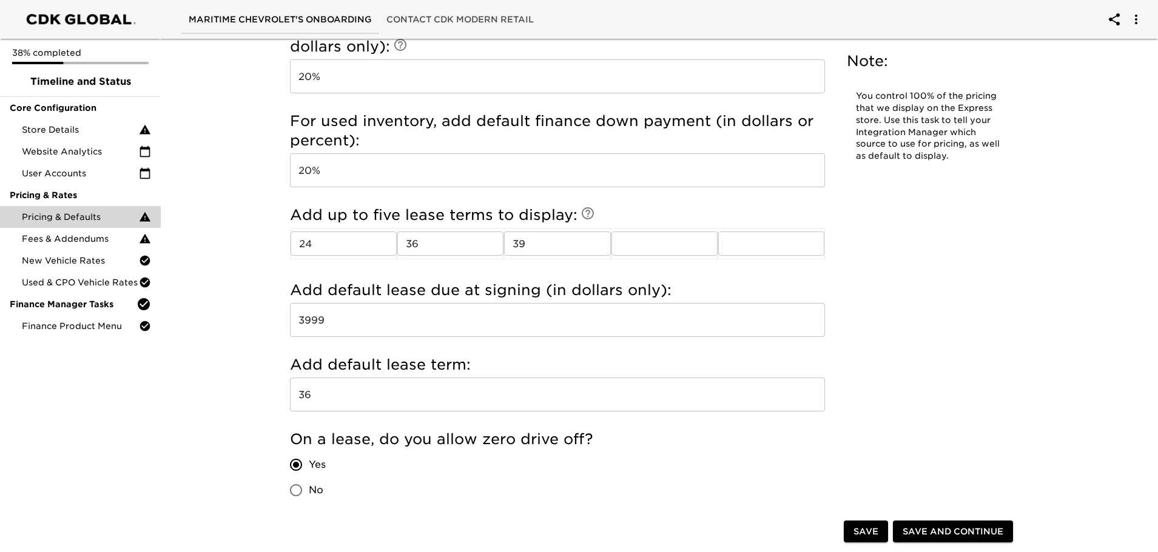
scroll to position [1657, 0]
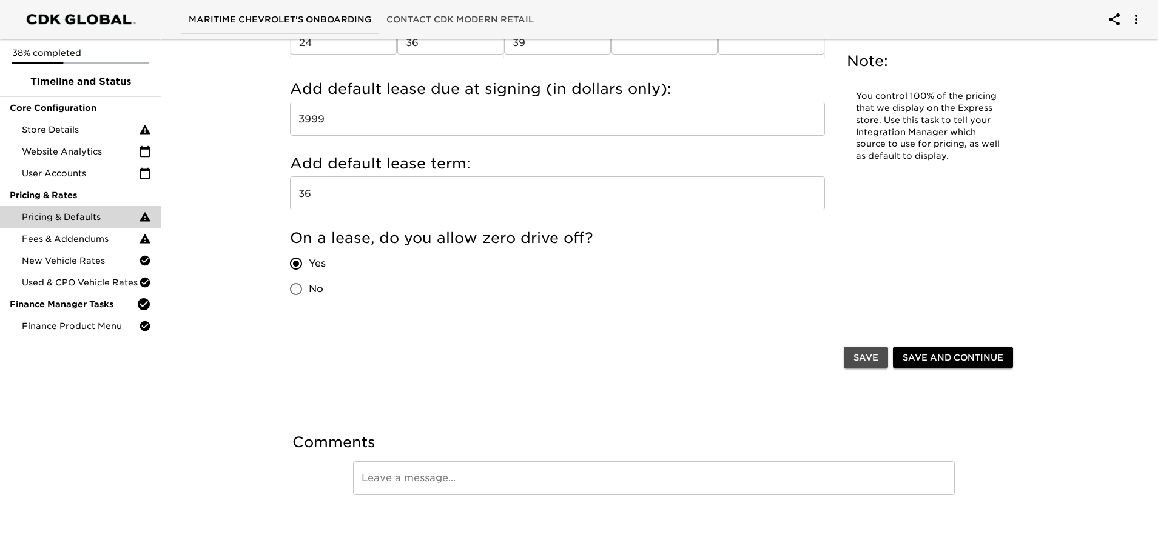
click at [871, 356] on span "Save" at bounding box center [865, 358] width 25 height 15
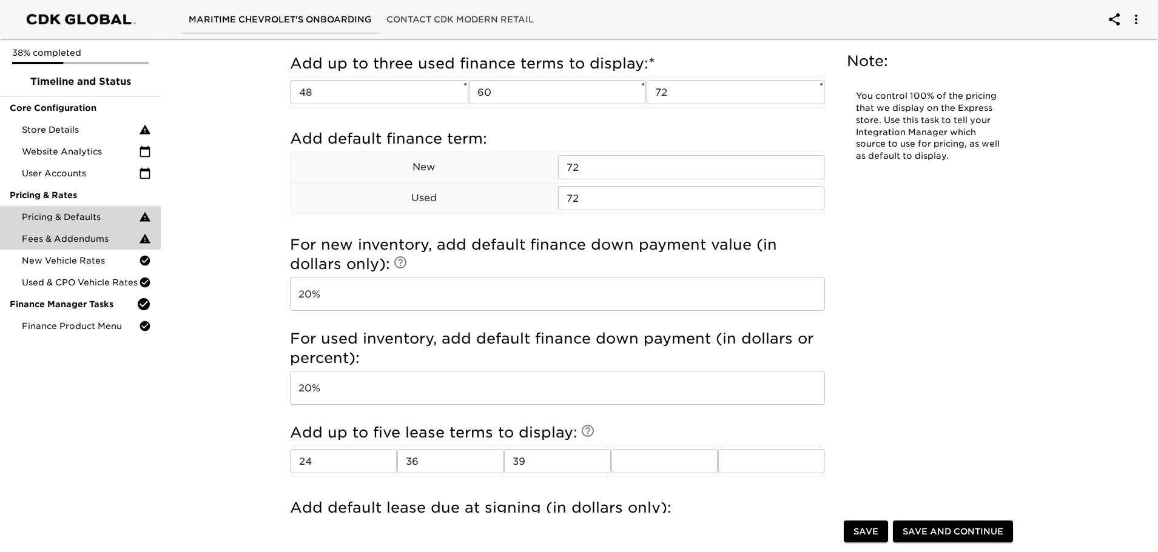
scroll to position [1232, 0]
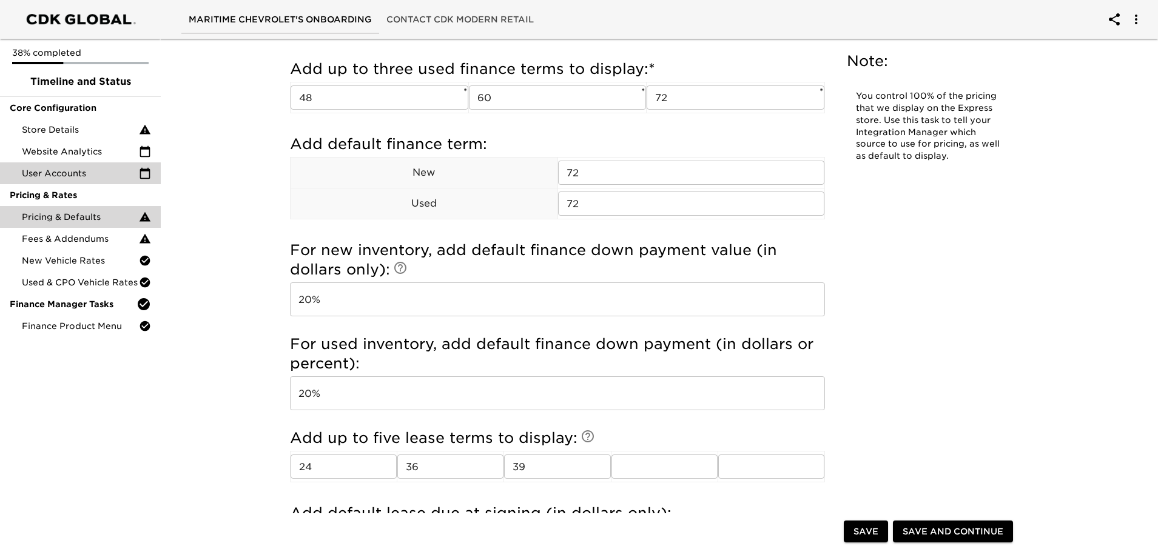
click at [89, 179] on span "User Accounts" at bounding box center [80, 173] width 117 height 12
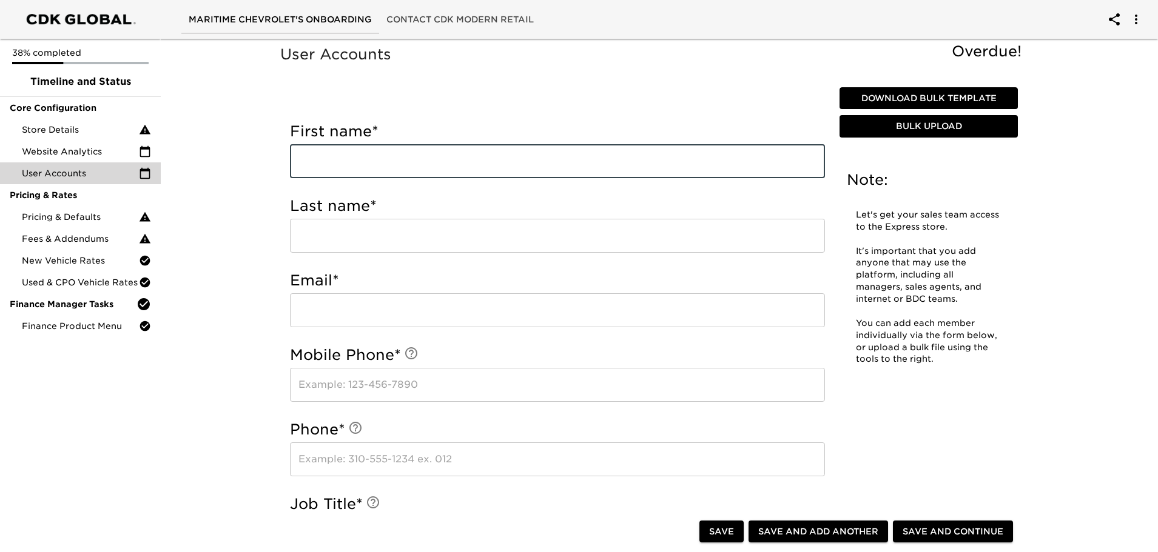
click at [329, 160] on input "text" at bounding box center [557, 161] width 535 height 34
type input "[PERSON_NAME]"
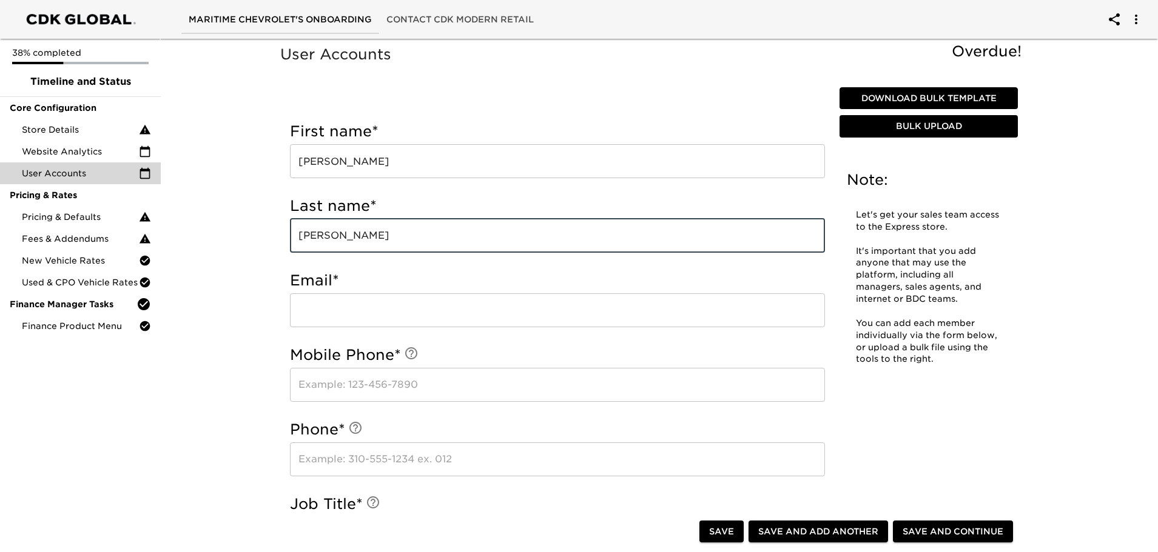
type input "[PERSON_NAME]"
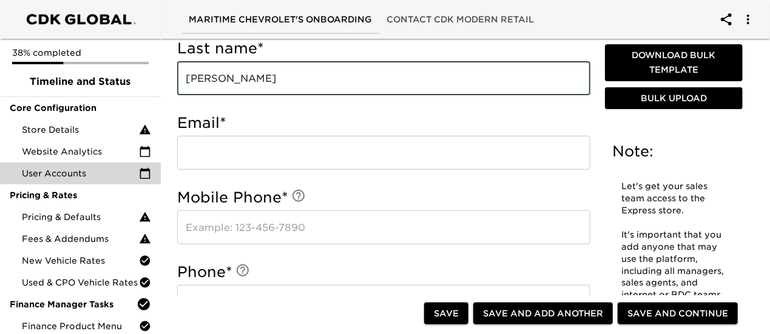
scroll to position [182, 0]
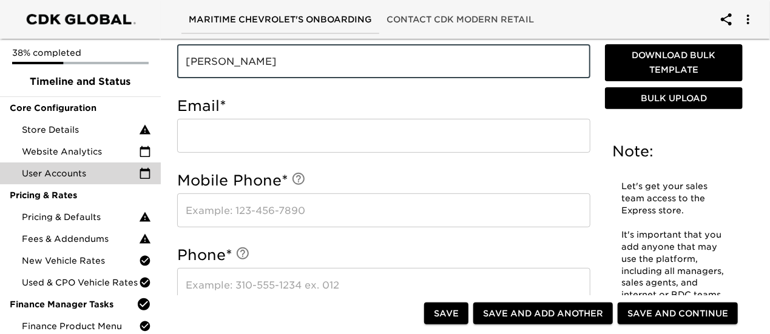
click at [261, 127] on input "email" at bounding box center [383, 136] width 413 height 34
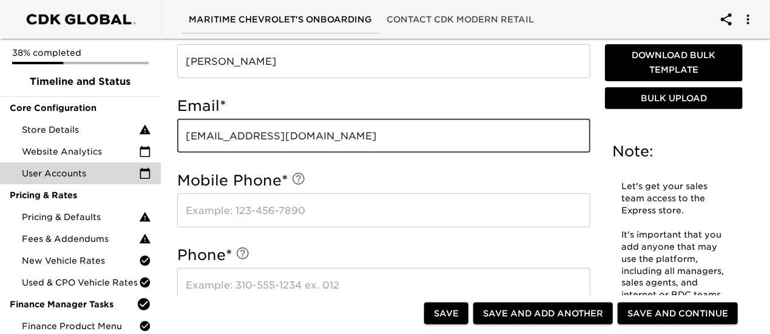
type input "[EMAIL_ADDRESS][DOMAIN_NAME]"
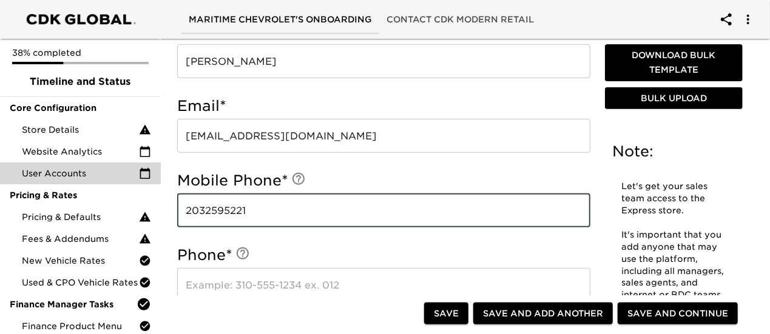
type input "2032595221"
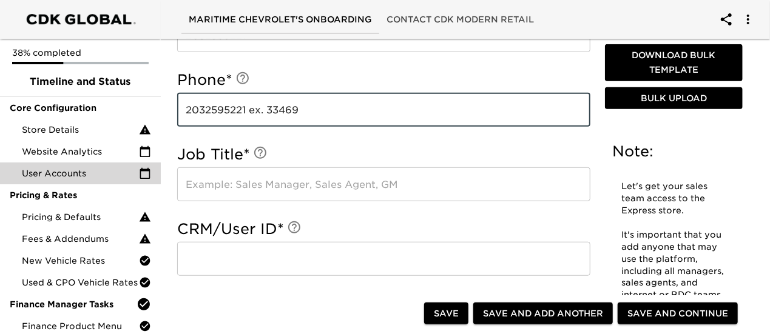
scroll to position [425, 0]
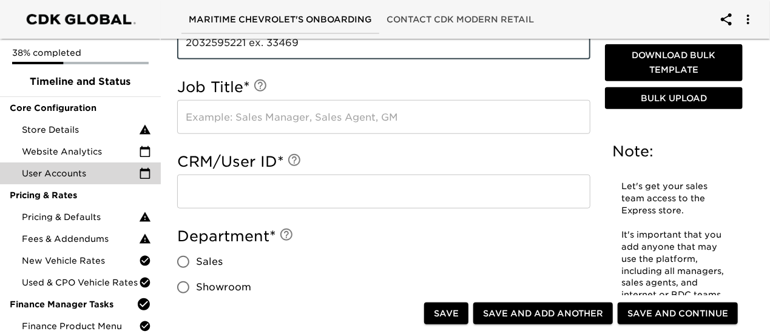
type input "2032595221 ex. 33469"
click at [271, 127] on input "text" at bounding box center [383, 117] width 413 height 34
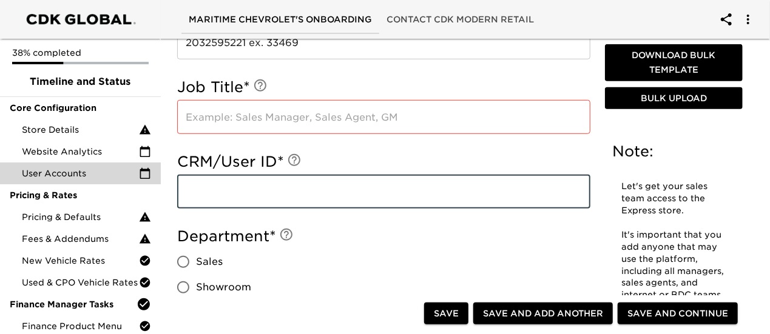
click at [259, 181] on input "text" at bounding box center [383, 192] width 413 height 34
paste input "3624606"
type input "3624606"
click at [261, 129] on input "text" at bounding box center [383, 117] width 413 height 34
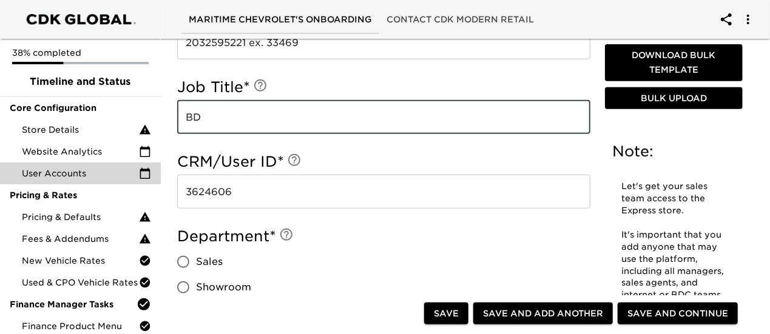
type input "B"
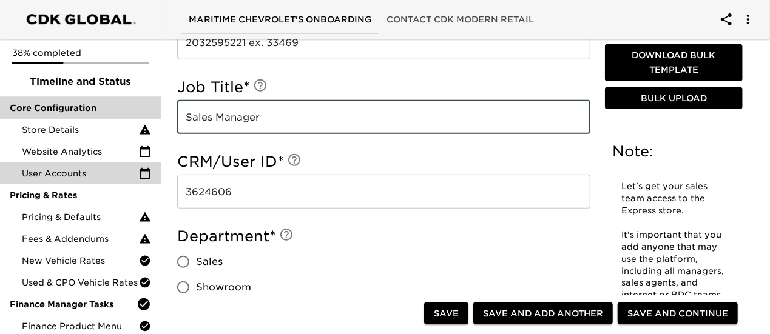
drag, startPoint x: 278, startPoint y: 124, endPoint x: 91, endPoint y: 113, distance: 187.1
click at [91, 113] on div "Maritime Chevrolet's Onboarding Contact CDK Modern Retail 38% completed Timelin…" at bounding box center [385, 197] width 770 height 1245
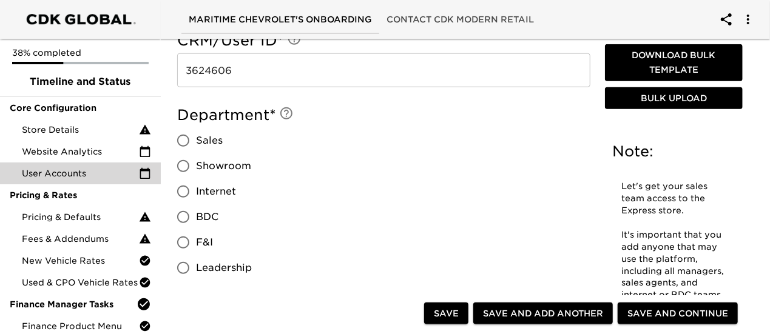
type input "BDC Manager"
click at [184, 137] on input "Sales" at bounding box center [182, 140] width 25 height 25
radio input "true"
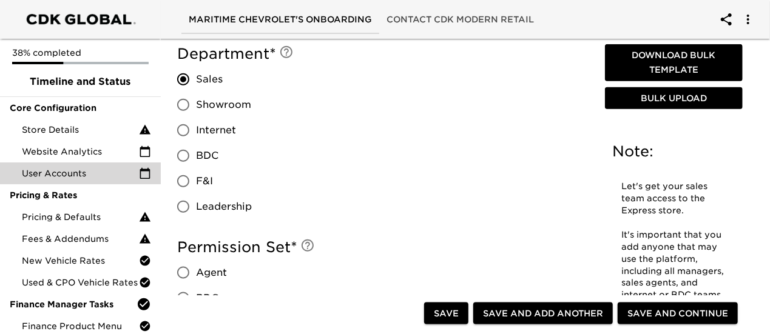
scroll to position [667, 0]
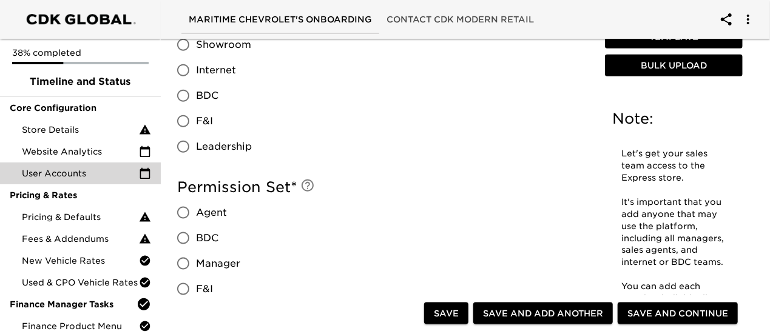
click at [190, 95] on input "BDC" at bounding box center [182, 95] width 25 height 25
radio input "true"
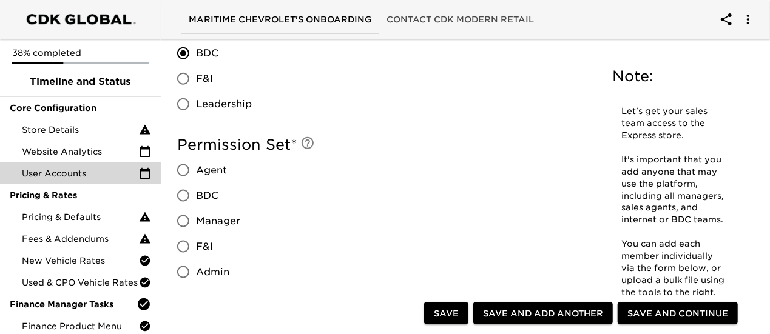
scroll to position [728, 0]
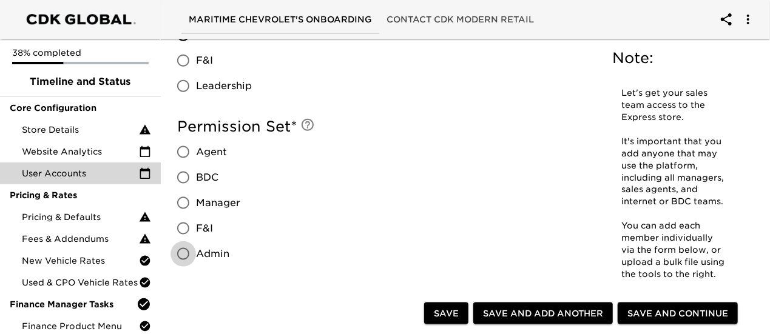
click at [183, 261] on input "Admin" at bounding box center [182, 253] width 25 height 25
radio input "true"
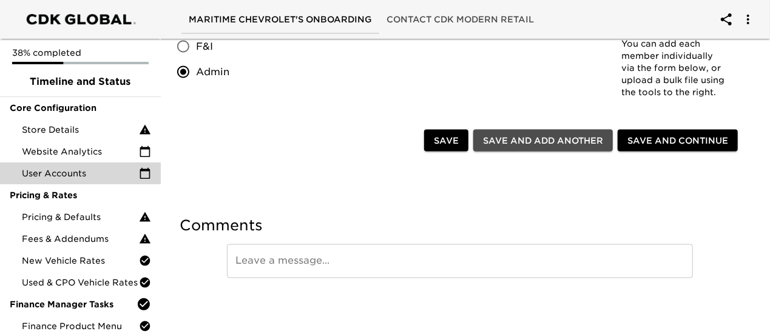
click at [529, 139] on span "Save and Add Another" at bounding box center [543, 140] width 120 height 15
radio input "false"
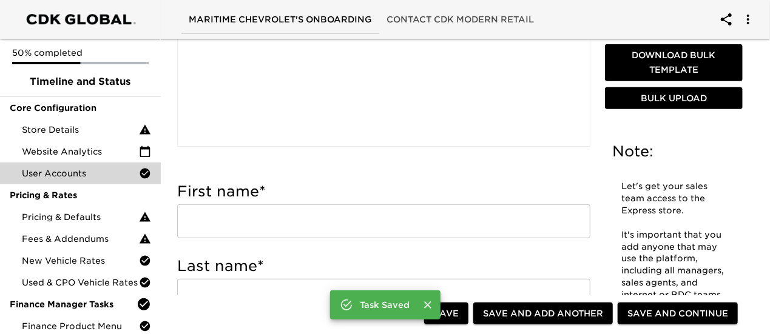
scroll to position [331, 0]
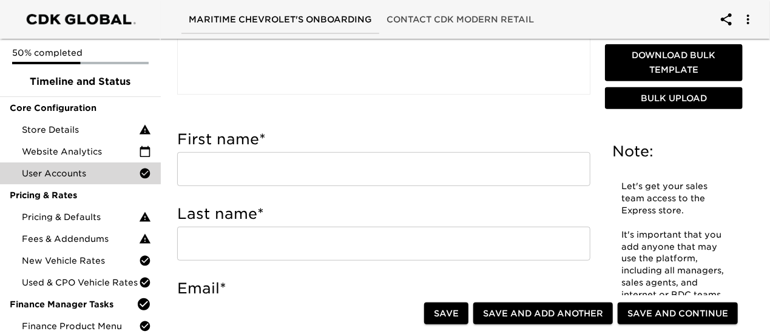
click at [249, 163] on input "text" at bounding box center [383, 169] width 413 height 34
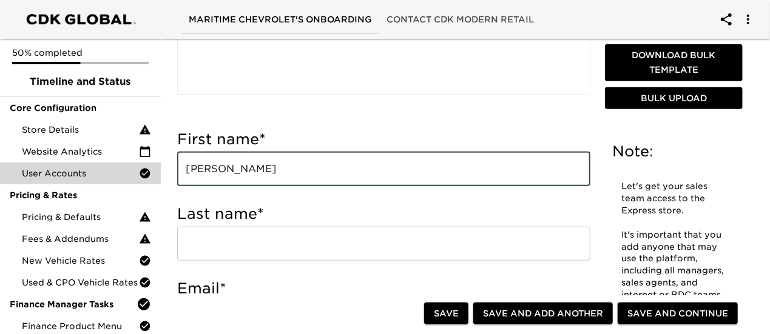
type input "[PERSON_NAME]"
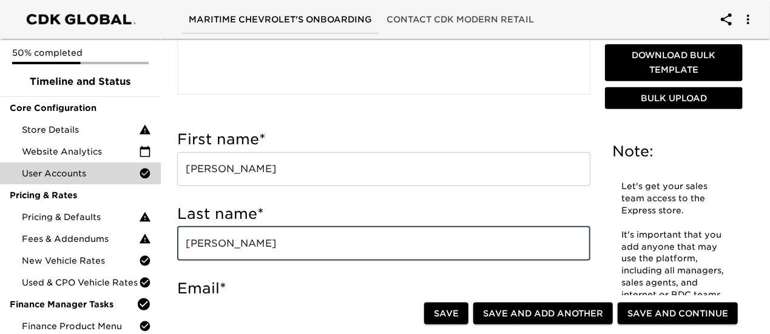
type input "[PERSON_NAME]"
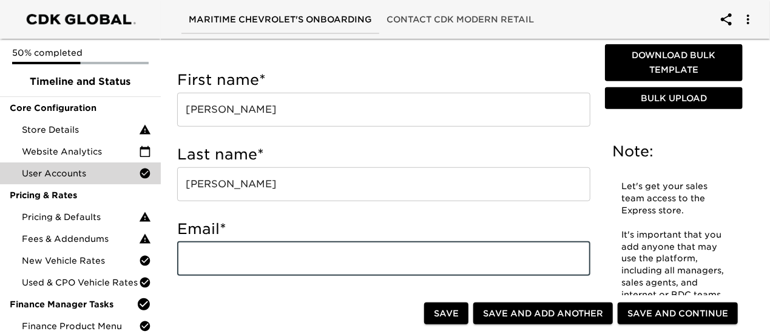
scroll to position [514, 0]
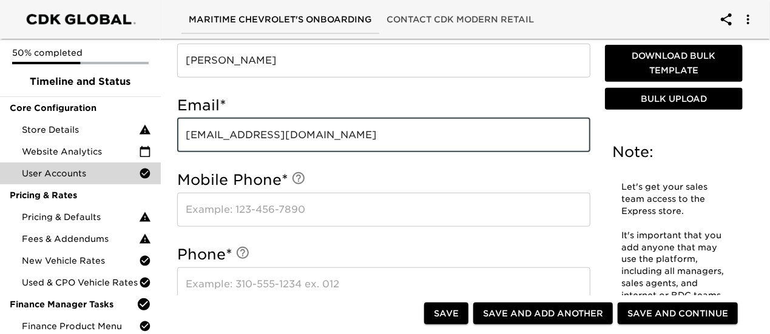
type input "[EMAIL_ADDRESS][DOMAIN_NAME]"
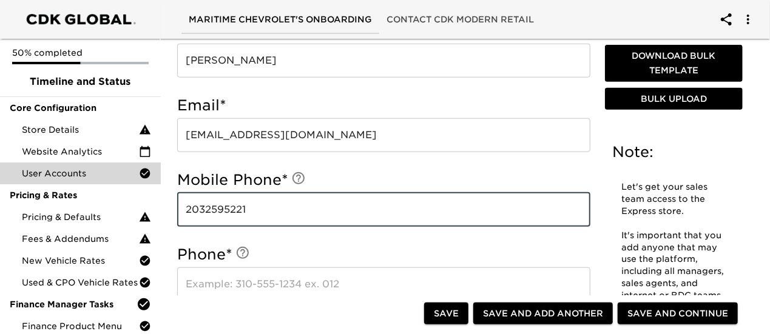
type input "2032595221"
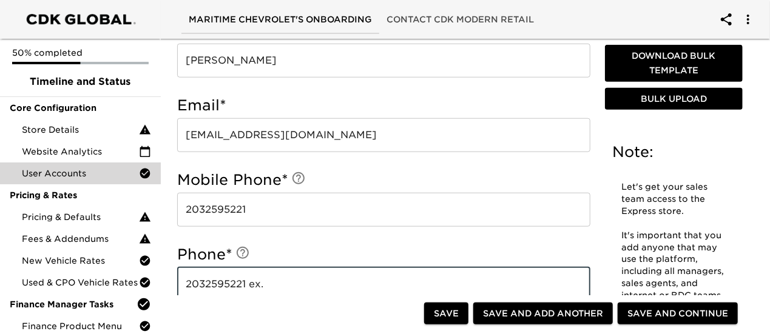
type input "2032595221 ex."
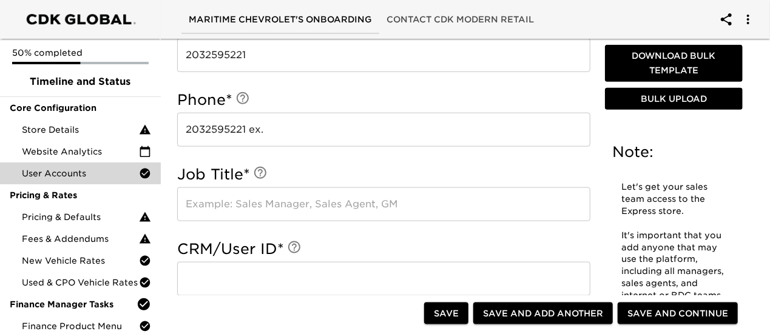
scroll to position [696, 0]
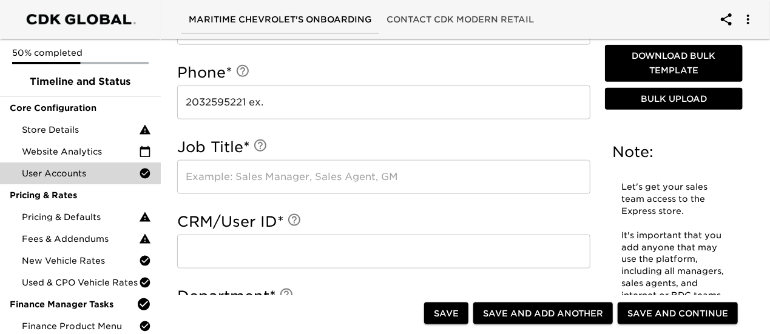
click at [238, 255] on input "text" at bounding box center [383, 252] width 413 height 34
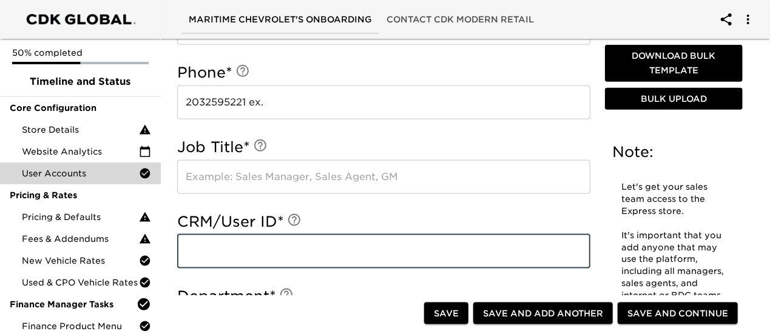
paste input "4206362"
type input "4206362"
click at [275, 177] on input "text" at bounding box center [383, 177] width 413 height 34
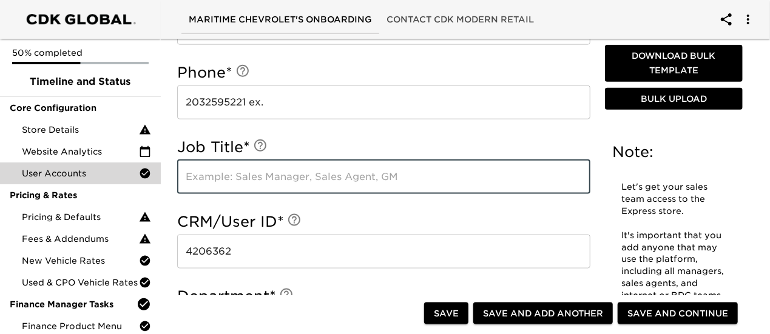
click at [294, 119] on div "Phone * [PHONE_NUMBER] ex. ​" at bounding box center [383, 94] width 413 height 75
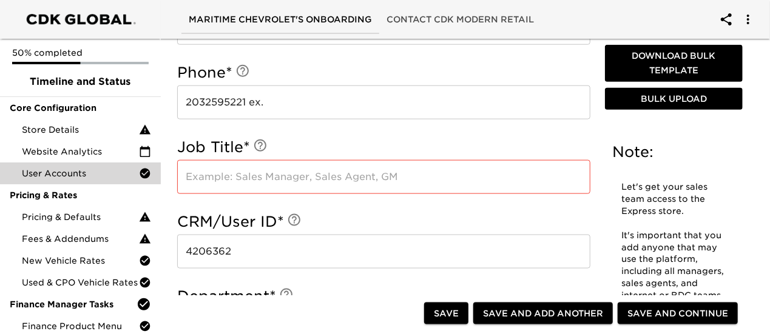
click at [301, 106] on input "2032595221 ex." at bounding box center [383, 103] width 413 height 34
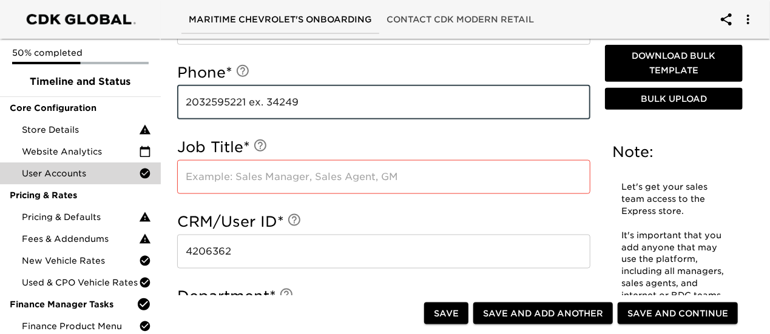
type input "2032595221 ex. 34249"
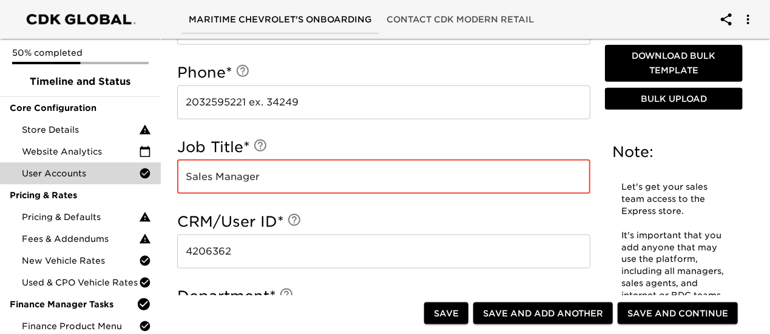
type input "Sales Manager"
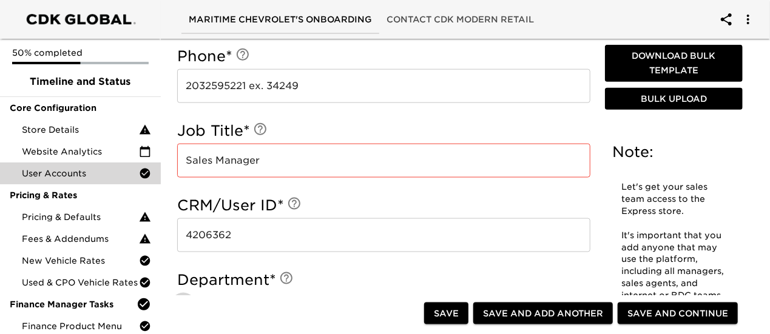
scroll to position [757, 0]
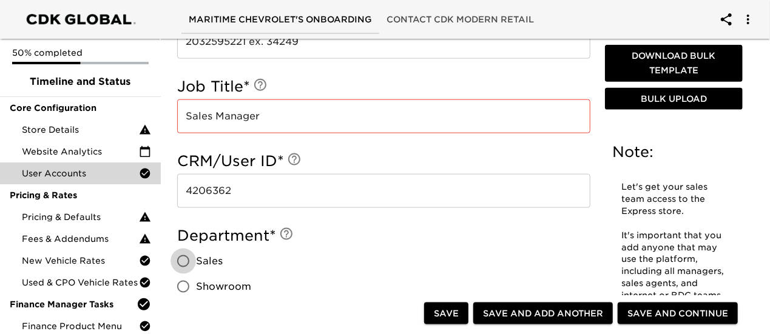
click at [314, 119] on input "Sales Manager" at bounding box center [383, 116] width 413 height 34
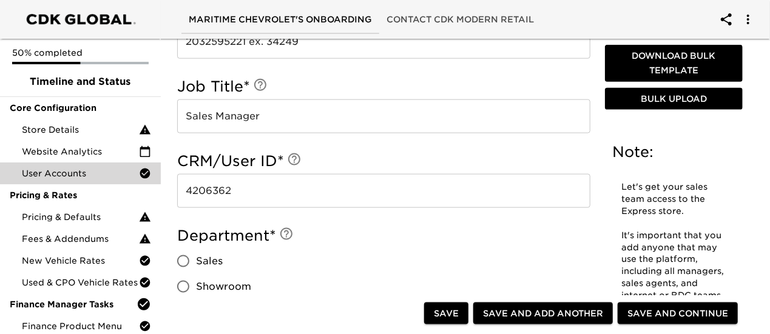
click at [309, 153] on h5 "CRM/User ID *" at bounding box center [383, 161] width 413 height 19
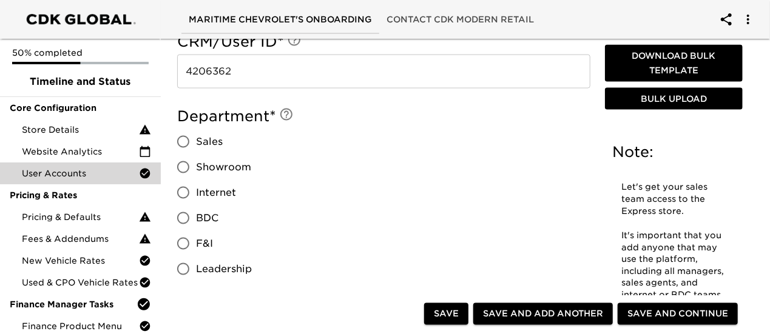
scroll to position [878, 0]
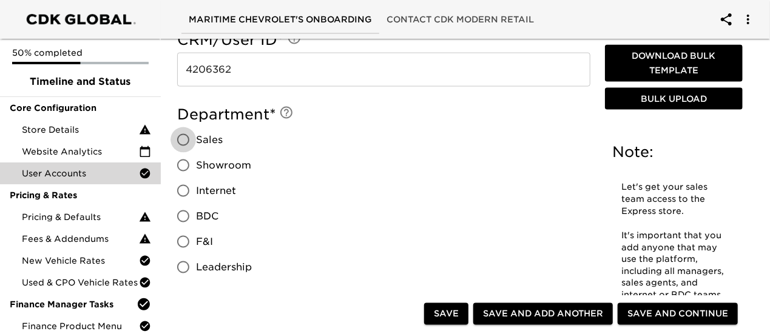
click at [186, 141] on input "Sales" at bounding box center [182, 139] width 25 height 25
radio input "true"
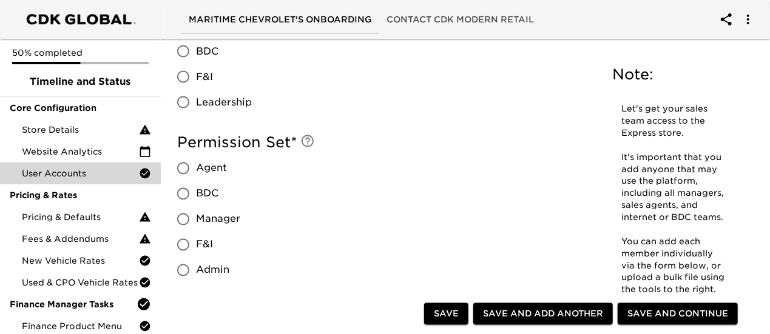
scroll to position [1060, 0]
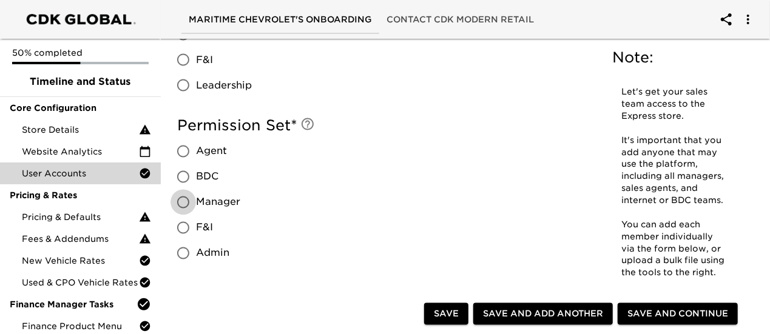
click at [186, 207] on input "Manager" at bounding box center [182, 202] width 25 height 25
radio input "true"
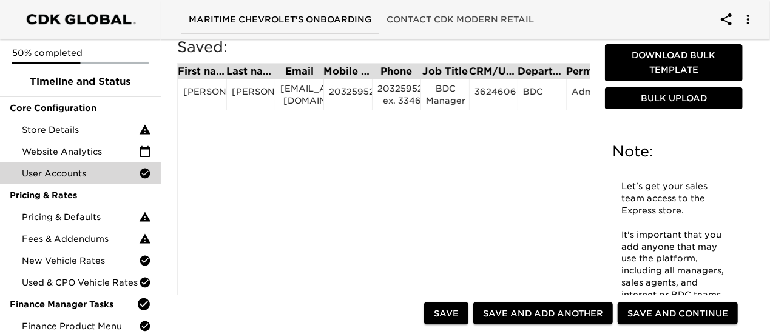
scroll to position [0, 0]
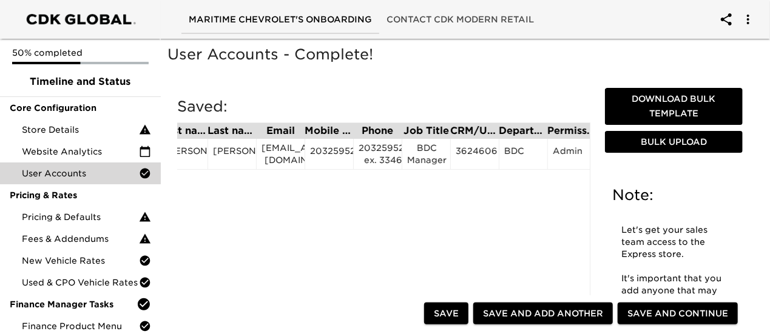
drag, startPoint x: 528, startPoint y: 218, endPoint x: 563, endPoint y: 219, distance: 35.8
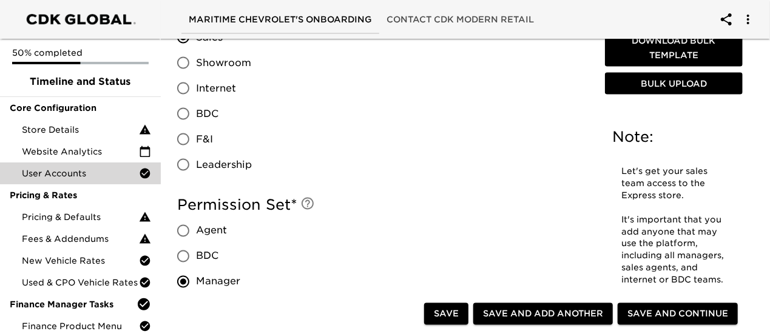
scroll to position [1274, 0]
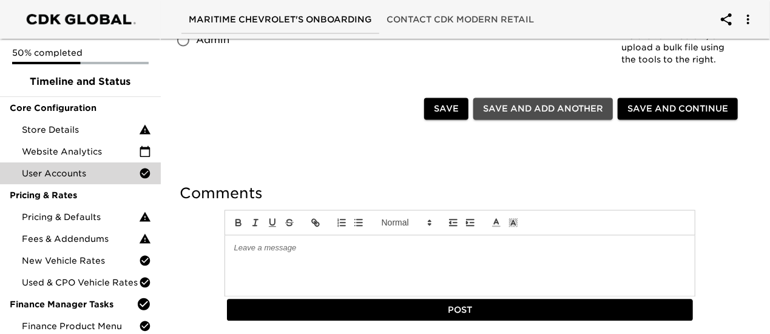
click at [542, 106] on span "Save and Add Another" at bounding box center [543, 108] width 120 height 15
radio input "false"
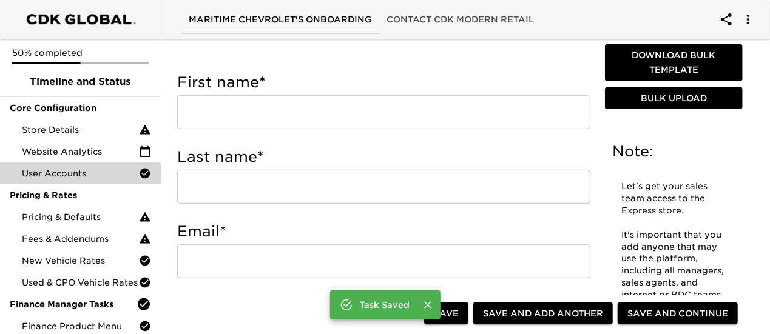
scroll to position [364, 0]
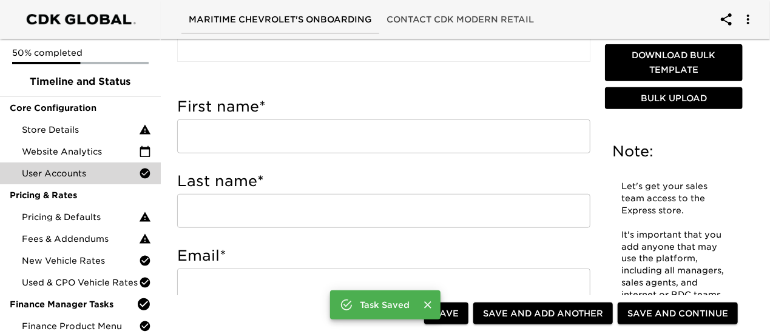
click at [258, 147] on input "text" at bounding box center [383, 136] width 413 height 34
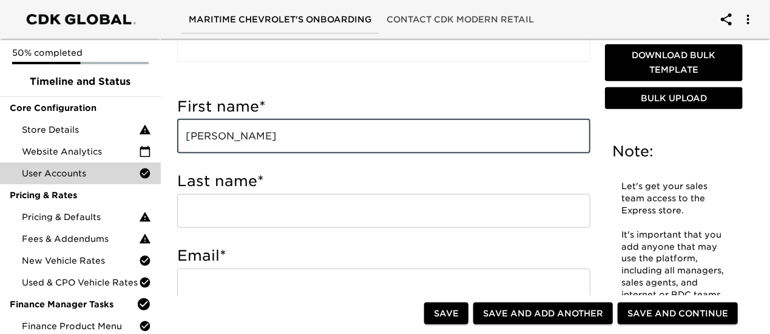
type input "[PERSON_NAME]"
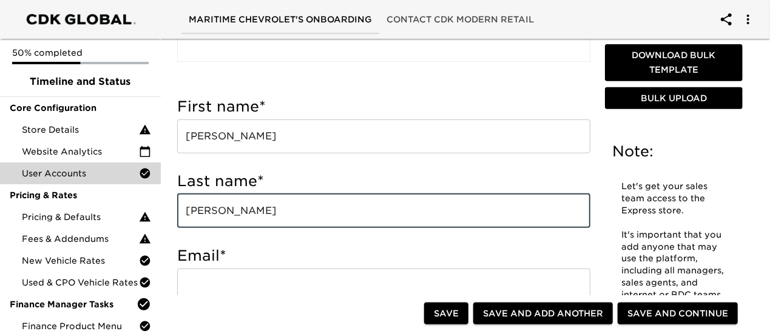
type input "[PERSON_NAME]"
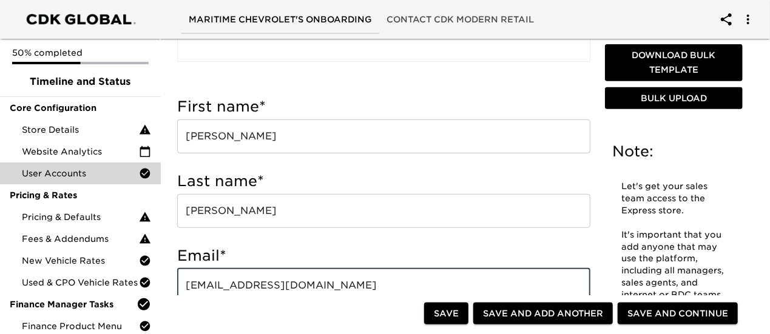
type input "[EMAIL_ADDRESS][DOMAIN_NAME]"
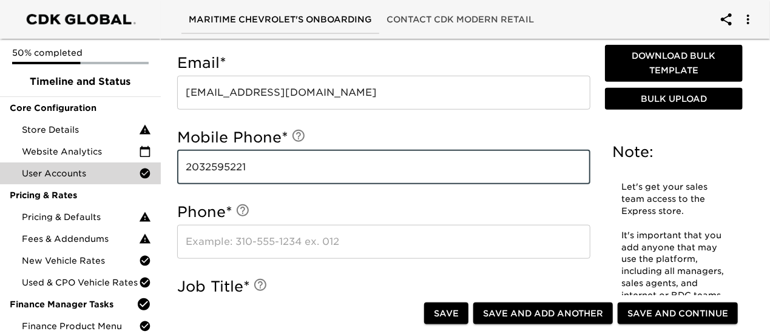
type input "2032595221"
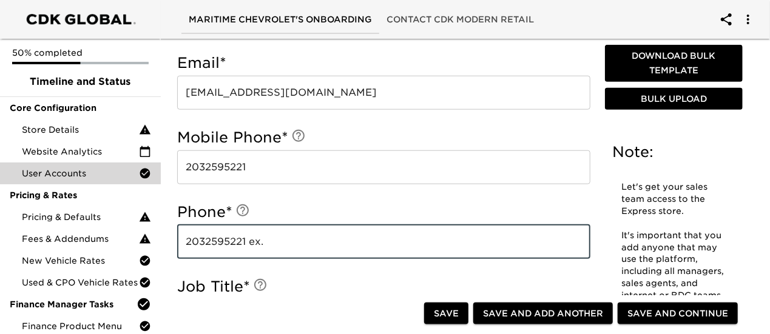
type input "2032595221 ex."
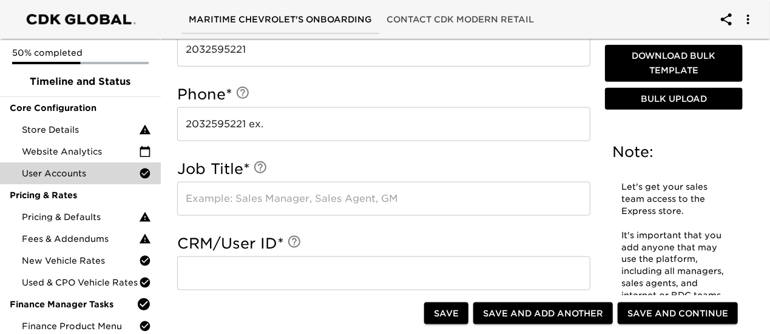
scroll to position [678, 0]
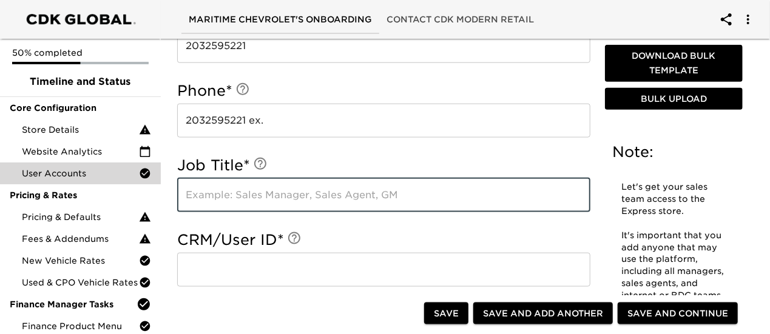
click at [281, 190] on input "text" at bounding box center [383, 195] width 413 height 34
click at [240, 281] on input "text" at bounding box center [383, 270] width 413 height 34
paste input "4229497"
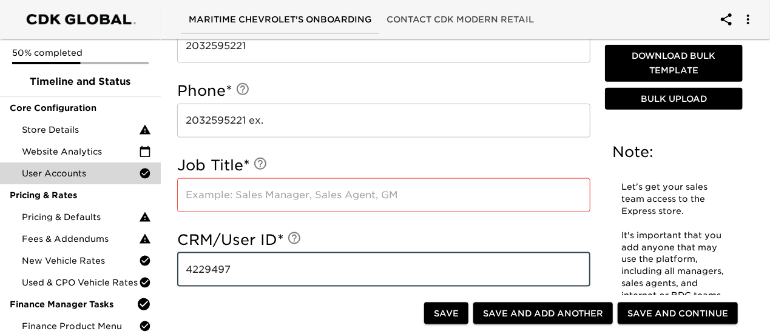
type input "4229497"
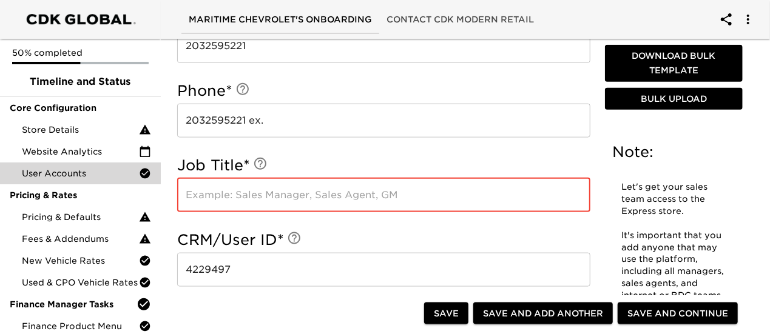
click at [267, 184] on input "text" at bounding box center [383, 195] width 413 height 34
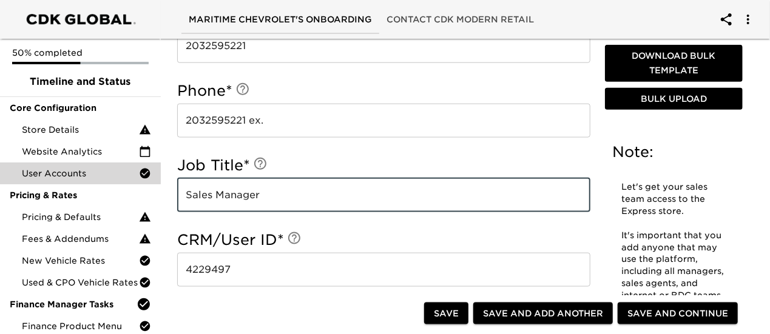
type input "Sales Manager"
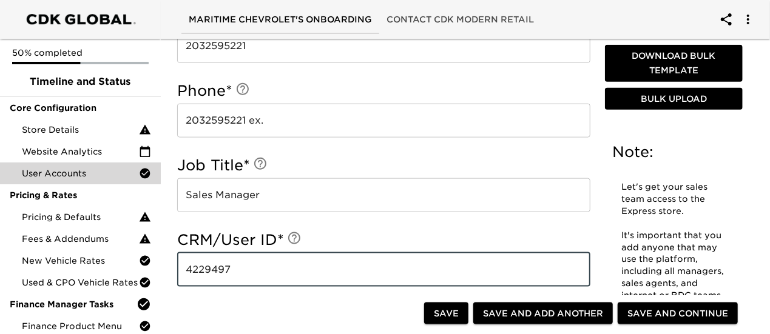
click at [299, 112] on input "2032595221 ex." at bounding box center [383, 121] width 413 height 34
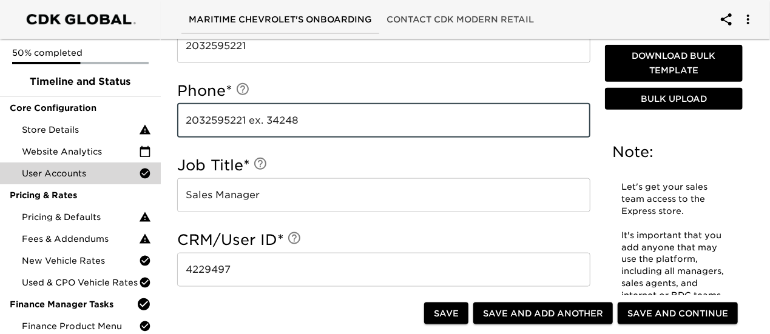
type input "2032595221 ex. 34248"
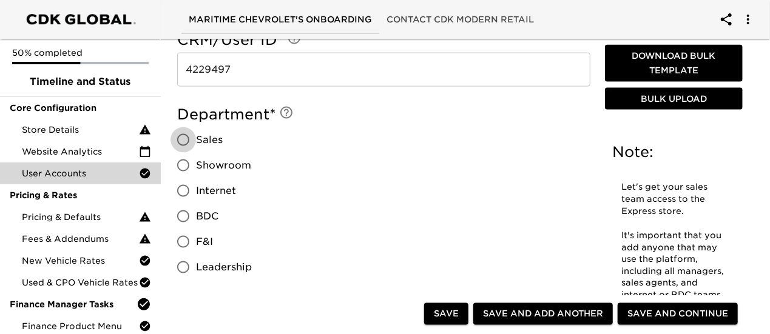
click at [191, 141] on input "Sales" at bounding box center [182, 139] width 25 height 25
radio input "true"
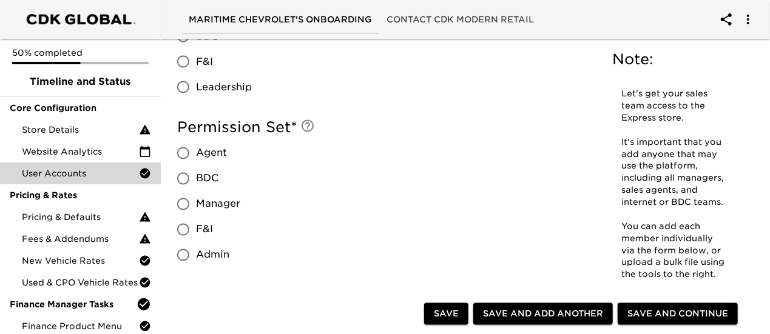
scroll to position [1060, 0]
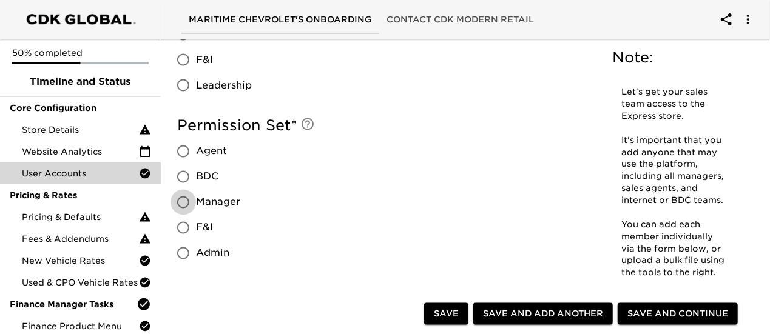
click at [184, 204] on input "Manager" at bounding box center [182, 202] width 25 height 25
radio input "true"
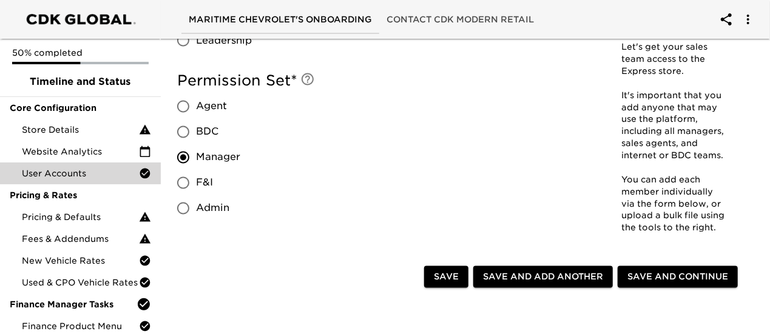
scroll to position [1121, 0]
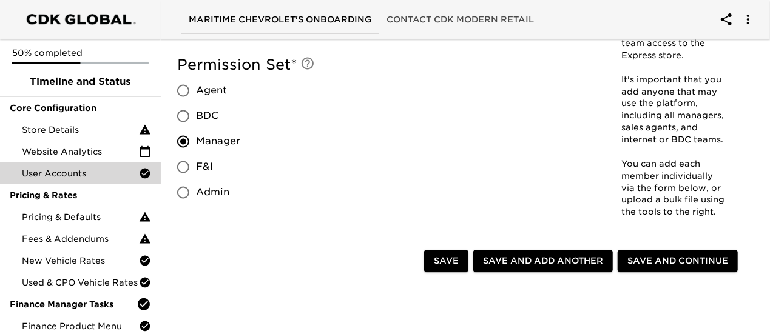
click at [552, 264] on span "Save and Add Another" at bounding box center [543, 261] width 120 height 15
radio input "false"
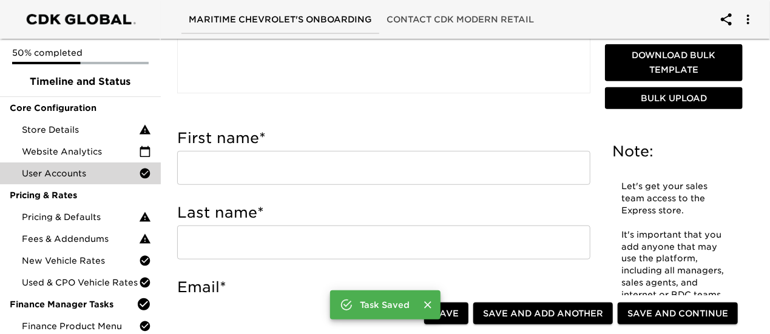
scroll to position [272, 0]
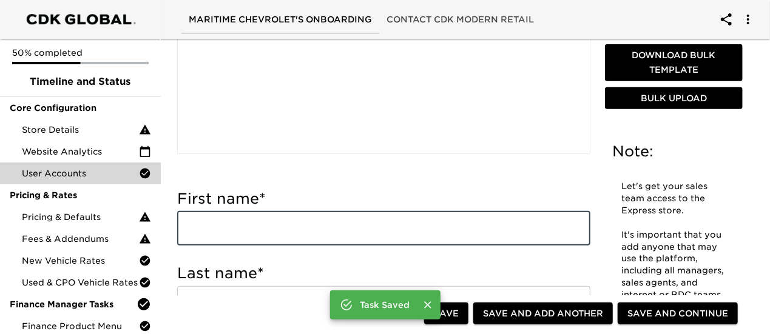
click at [220, 227] on input "text" at bounding box center [383, 229] width 413 height 34
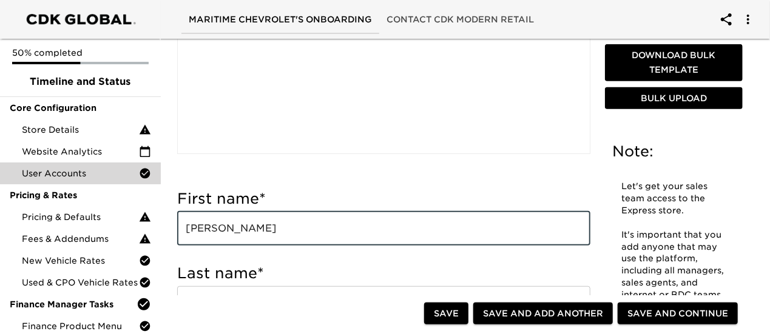
type input "[PERSON_NAME]"
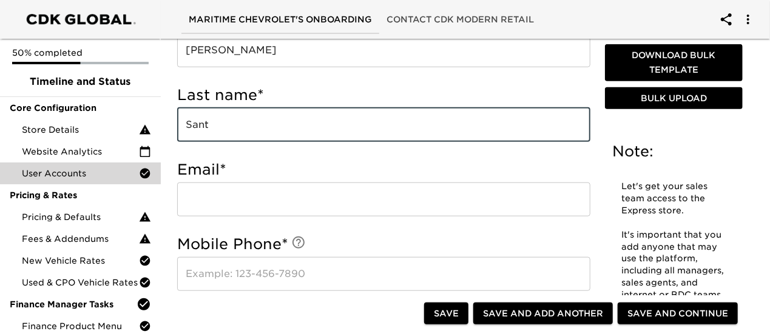
scroll to position [454, 0]
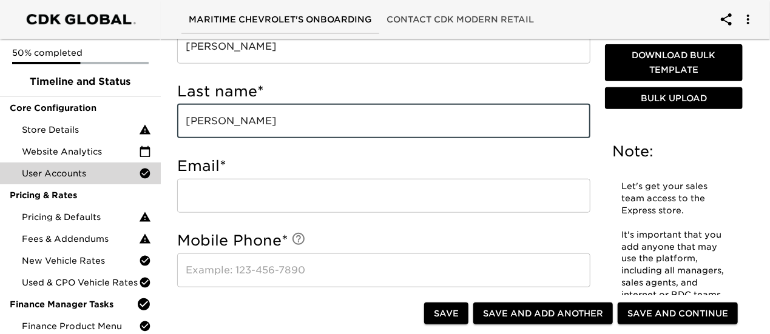
type input "[PERSON_NAME]"
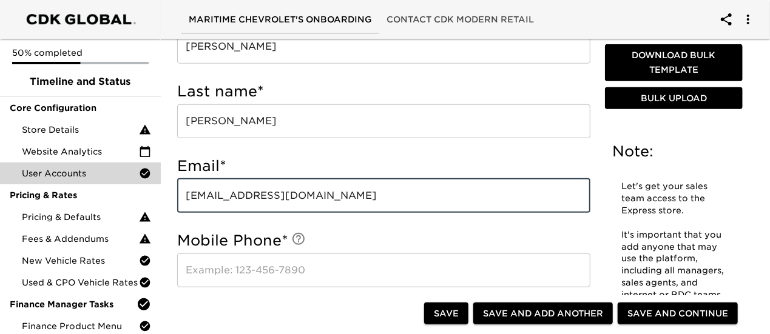
type input "[EMAIL_ADDRESS][DOMAIN_NAME]"
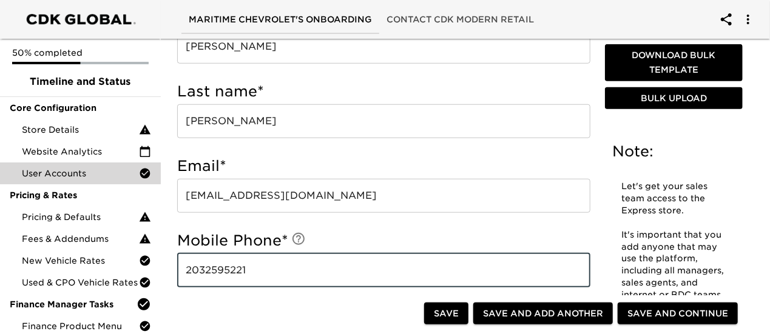
type input "2032595221"
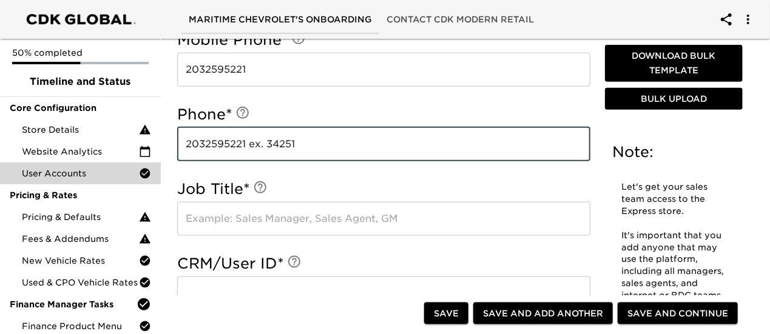
scroll to position [663, 0]
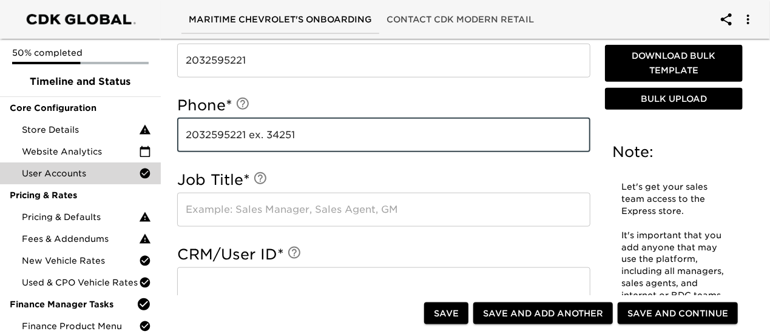
type input "2032595221 ex. 34251"
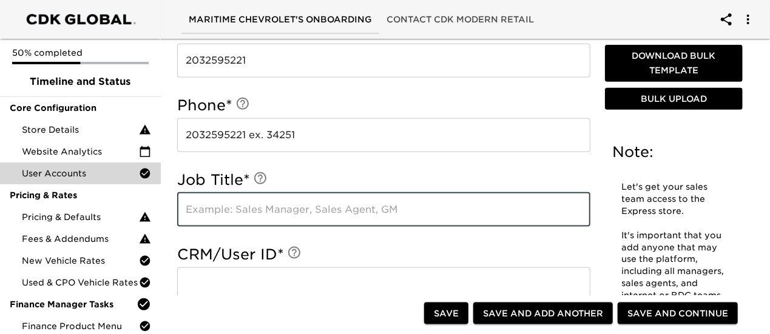
click at [320, 216] on input "text" at bounding box center [383, 210] width 413 height 34
type input "Used Car Manager"
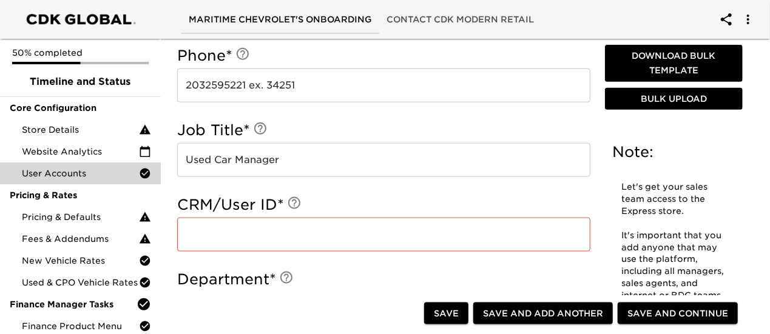
scroll to position [785, 0]
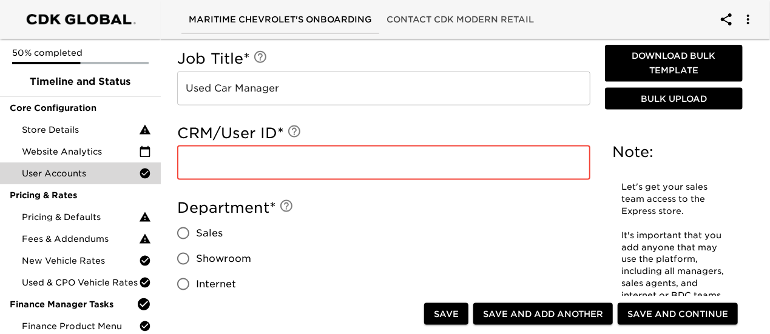
click at [239, 167] on input "text" at bounding box center [383, 163] width 413 height 34
paste input "4145284"
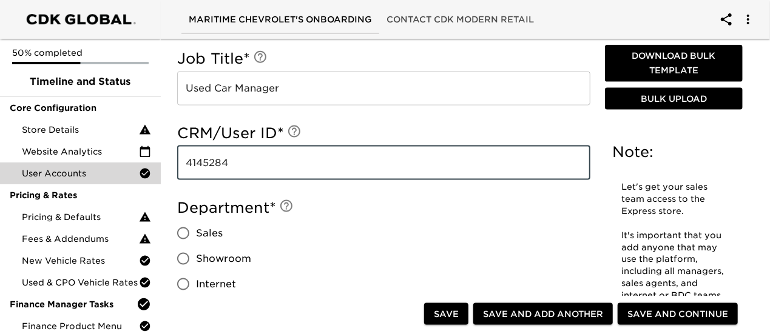
type input "4145284"
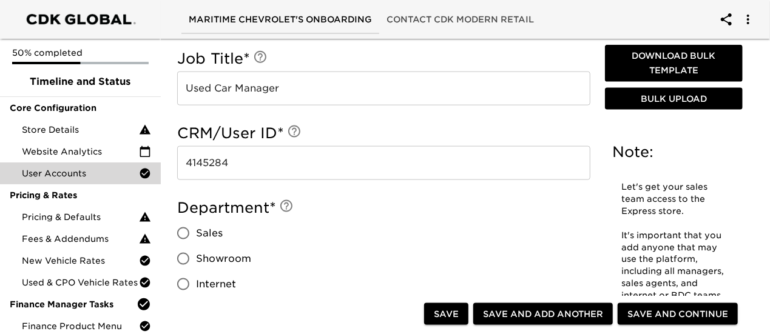
click at [326, 209] on h5 "Department *" at bounding box center [383, 207] width 413 height 19
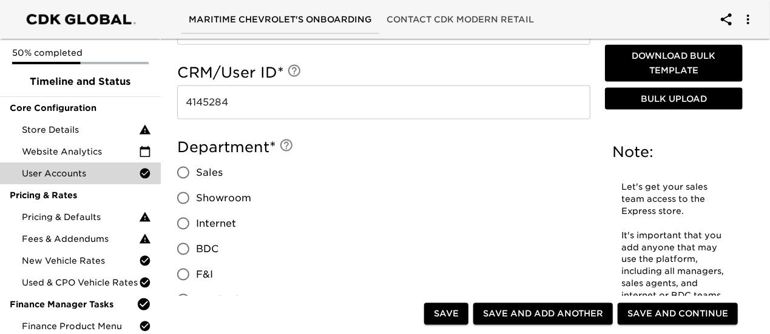
click at [201, 163] on label "Sales" at bounding box center [210, 172] width 81 height 25
click at [196, 163] on input "Sales" at bounding box center [182, 172] width 25 height 25
radio input "true"
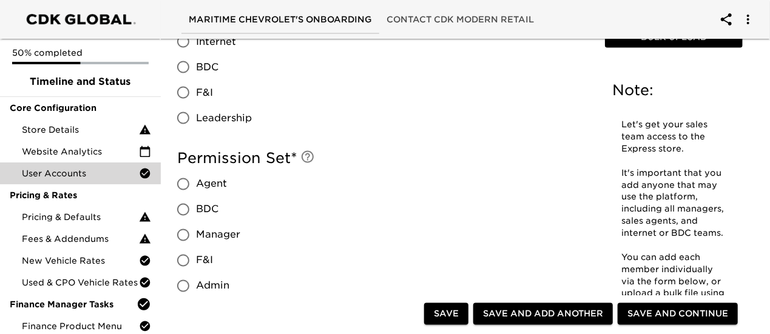
scroll to position [1088, 0]
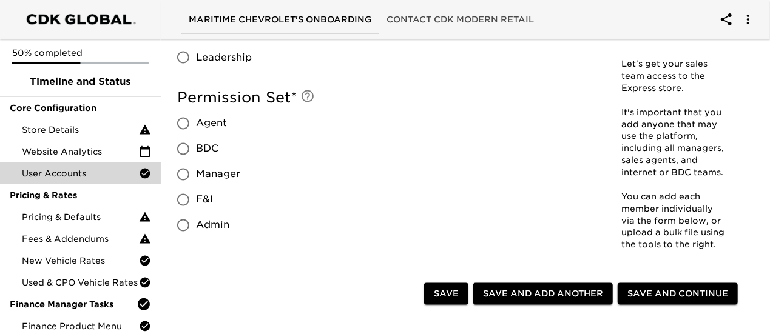
click at [186, 222] on input "Admin" at bounding box center [182, 225] width 25 height 25
radio input "true"
click at [186, 173] on input "Manager" at bounding box center [182, 174] width 25 height 25
radio input "true"
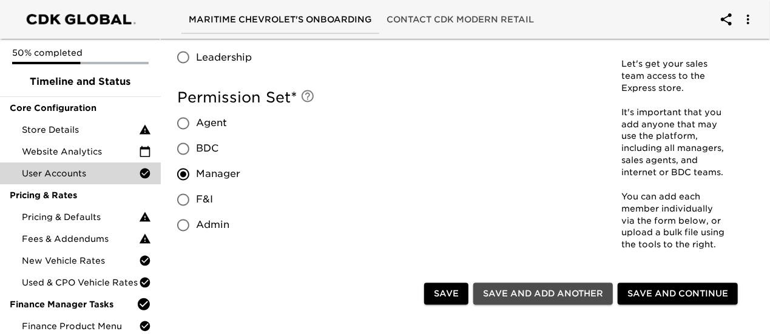
click at [580, 297] on span "Save and Add Another" at bounding box center [543, 294] width 120 height 15
radio input "false"
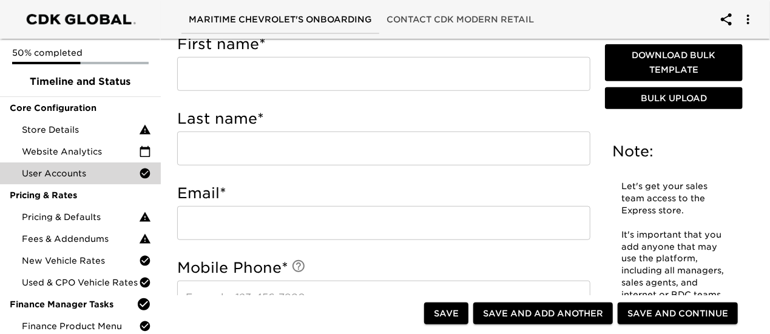
scroll to position [360, 0]
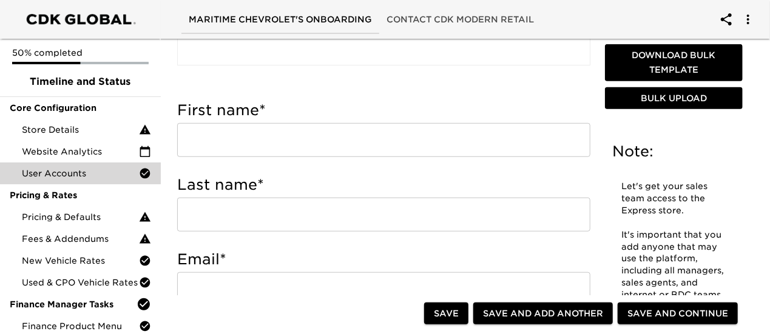
click at [261, 143] on input "text" at bounding box center [383, 140] width 413 height 34
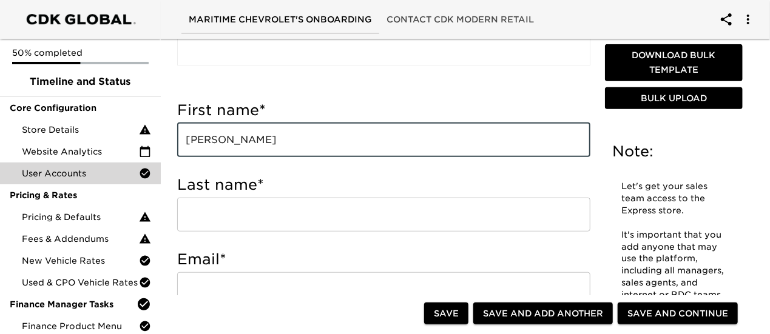
type input "[PERSON_NAME]"
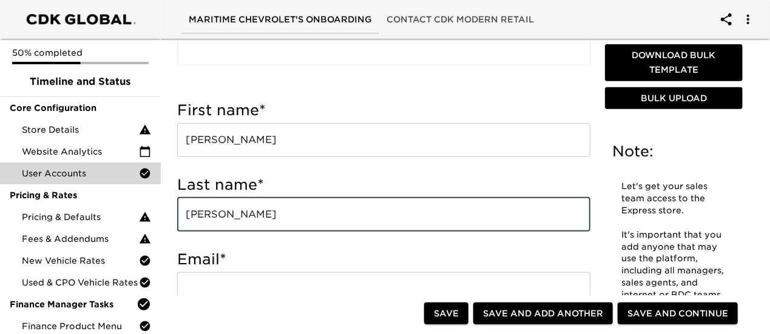
type input "[PERSON_NAME]"
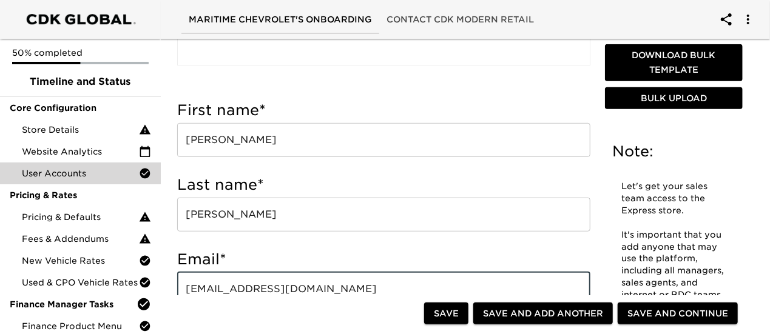
click at [280, 281] on input "[EMAIL_ADDRESS][DOMAIN_NAME]" at bounding box center [383, 289] width 413 height 34
click at [279, 284] on input "[EMAIL_ADDRESS][DOMAIN_NAME]" at bounding box center [383, 289] width 413 height 34
click at [279, 286] on input "[EMAIL_ADDRESS][DOMAIN_NAME]" at bounding box center [383, 289] width 413 height 34
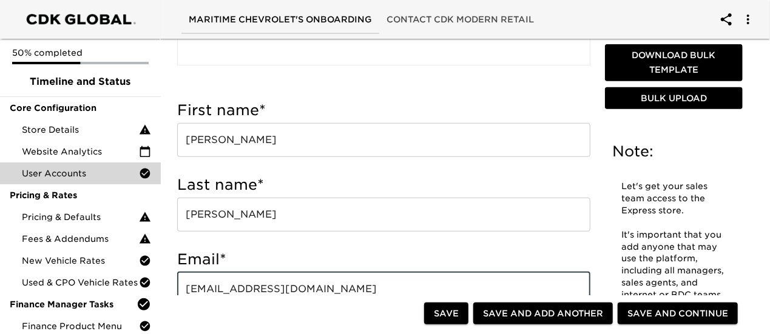
click at [285, 287] on input "[EMAIL_ADDRESS][DOMAIN_NAME]" at bounding box center [383, 289] width 413 height 34
click at [286, 287] on input "[EMAIL_ADDRESS][DOMAIN_NAME]" at bounding box center [383, 289] width 413 height 34
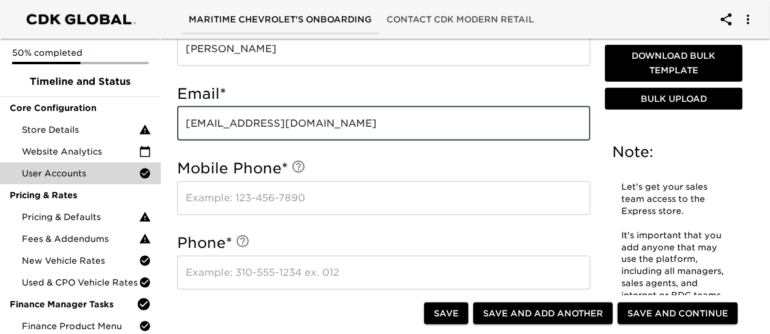
scroll to position [542, 0]
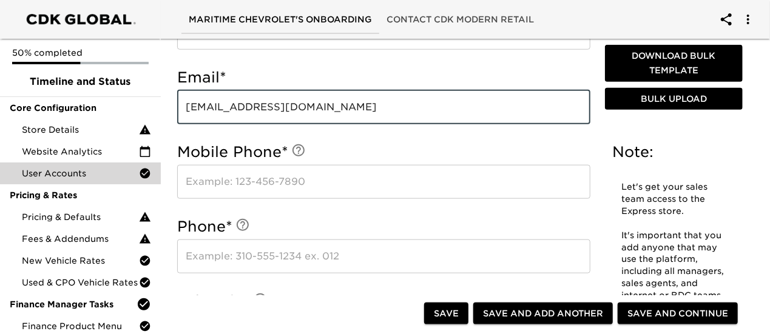
type input "[EMAIL_ADDRESS][DOMAIN_NAME]"
click at [291, 162] on div "Mobile Phone * ​" at bounding box center [383, 171] width 413 height 56
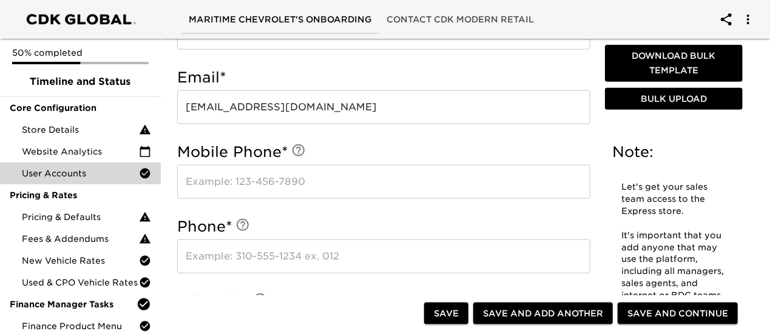
click at [298, 189] on input "text" at bounding box center [383, 182] width 413 height 34
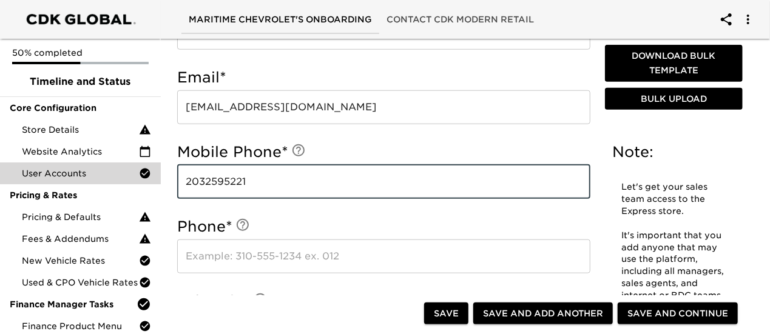
type input "2032595221"
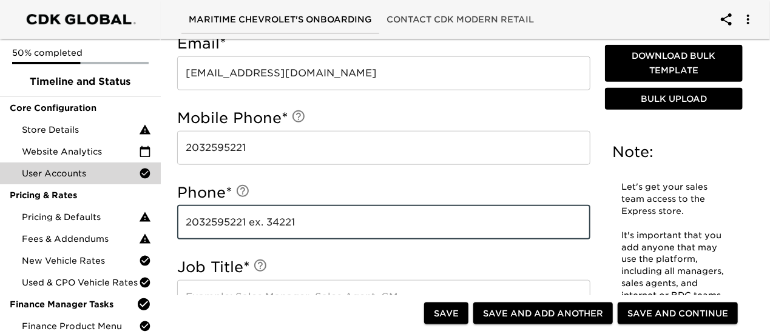
scroll to position [724, 0]
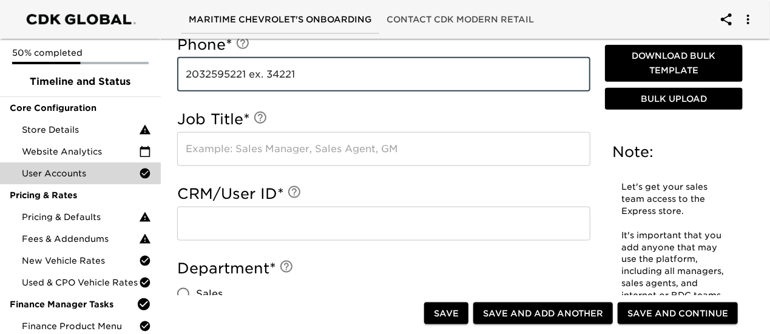
type input "2032595221 ex. 34221"
click at [287, 153] on input "text" at bounding box center [383, 149] width 413 height 34
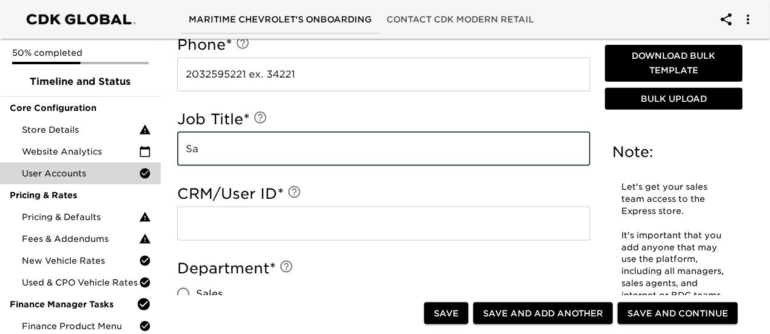
type input "S"
type input "Finance Director"
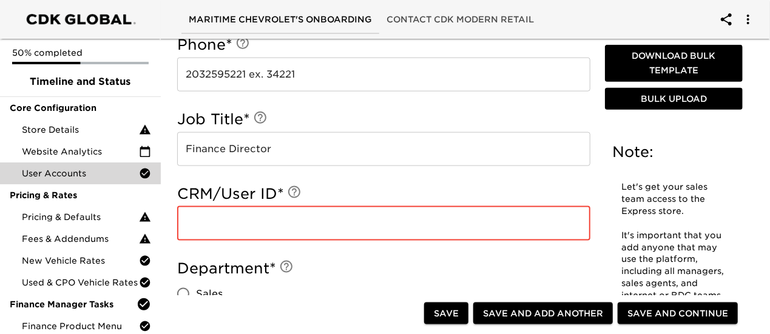
click at [403, 222] on input "text" at bounding box center [383, 224] width 413 height 34
paste input "3121889"
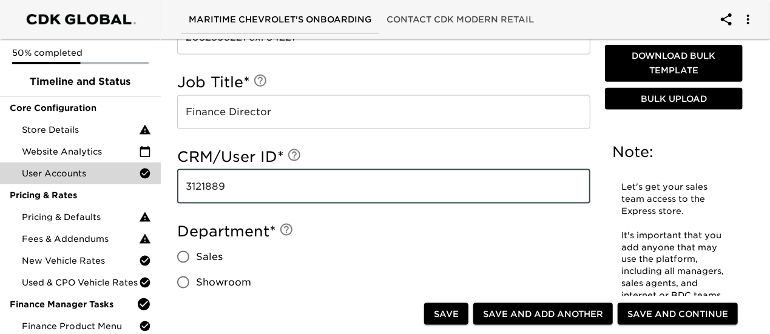
scroll to position [845, 0]
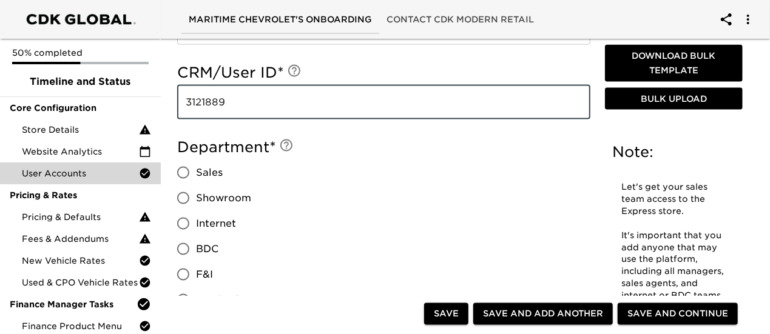
type input "3121889"
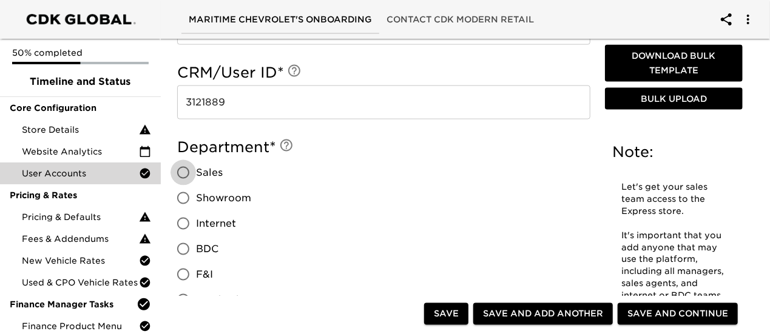
click at [186, 173] on input "Sales" at bounding box center [182, 172] width 25 height 25
radio input "true"
click at [183, 270] on input "F&I" at bounding box center [182, 274] width 25 height 25
radio input "true"
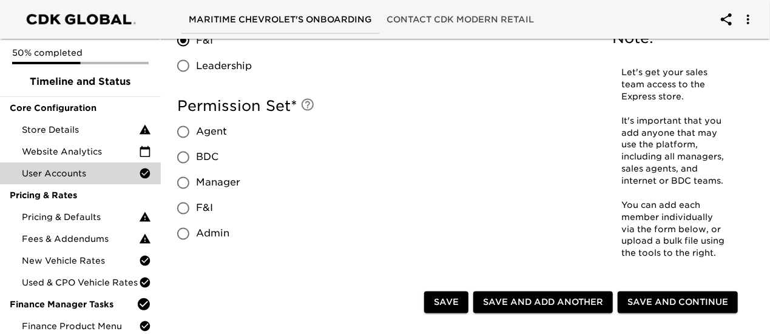
scroll to position [1088, 0]
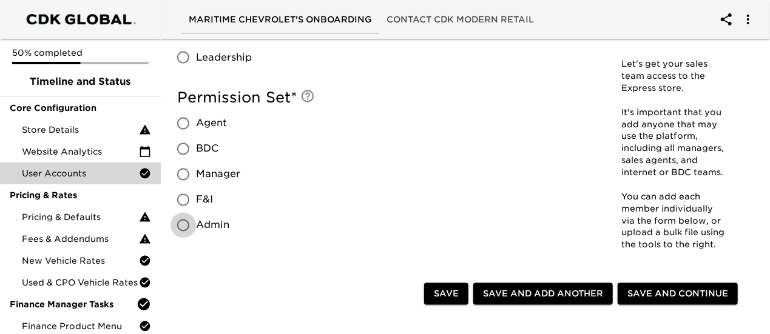
click at [181, 223] on input "Admin" at bounding box center [182, 225] width 25 height 25
radio input "true"
click at [186, 200] on input "F&I" at bounding box center [182, 199] width 25 height 25
radio input "true"
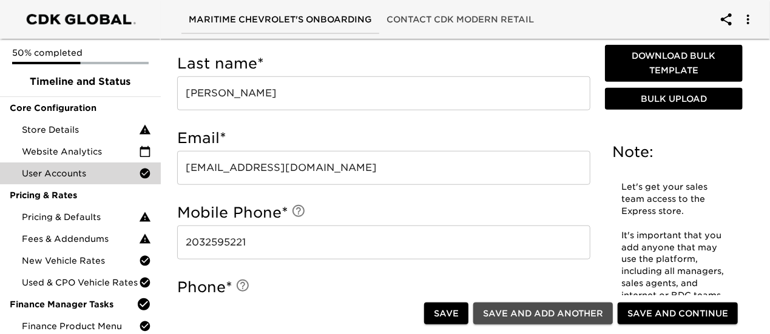
click at [536, 307] on span "Save and Add Another" at bounding box center [543, 313] width 120 height 15
radio input "false"
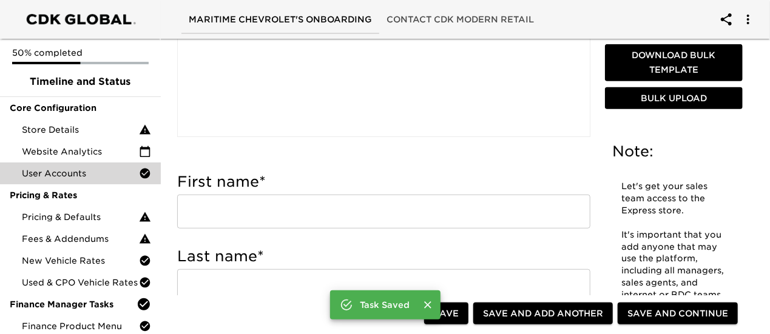
scroll to position [300, 0]
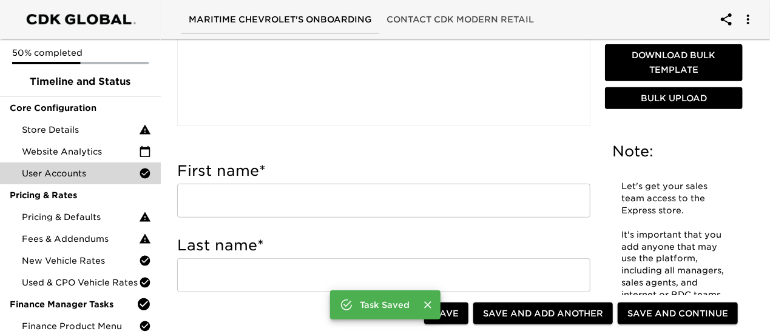
click at [235, 220] on div "First name * ​" at bounding box center [383, 192] width 413 height 75
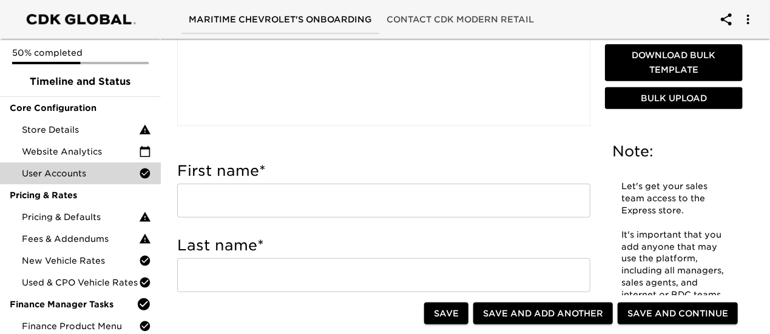
click at [237, 211] on input "text" at bounding box center [383, 201] width 413 height 34
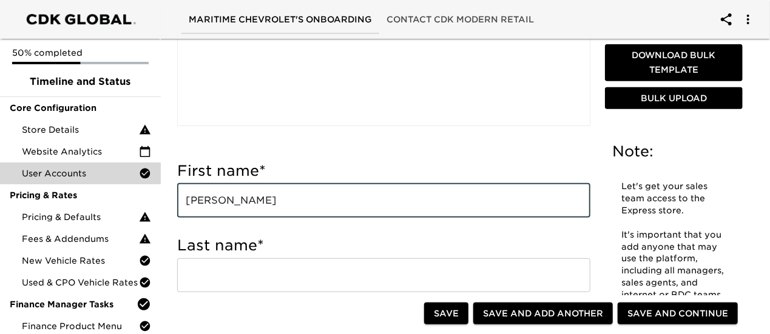
type input "[PERSON_NAME]"
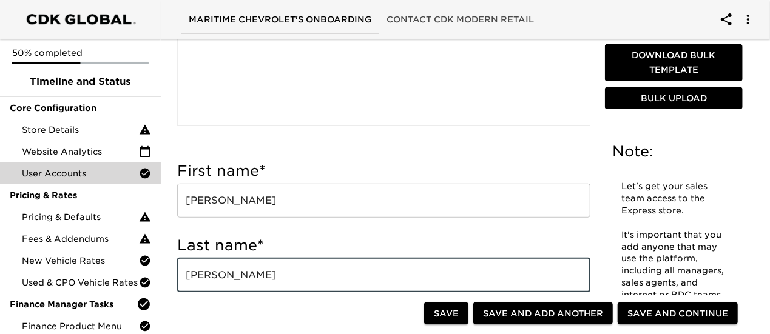
type input "[PERSON_NAME]"
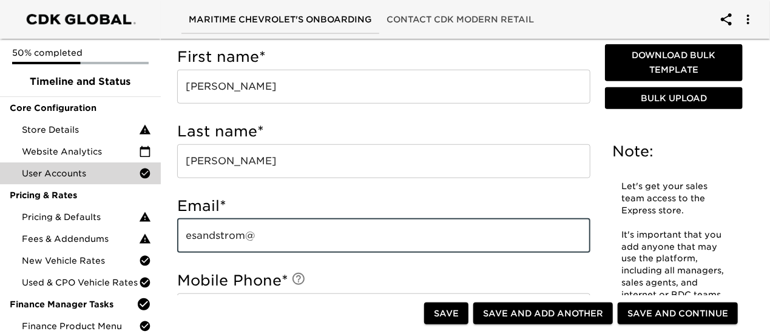
scroll to position [514, 0]
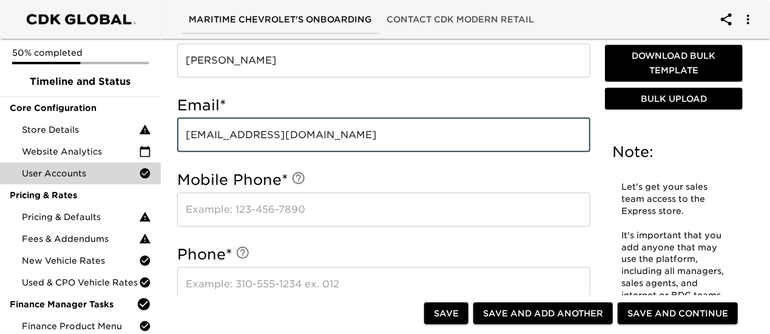
type input "[EMAIL_ADDRESS][DOMAIN_NAME]"
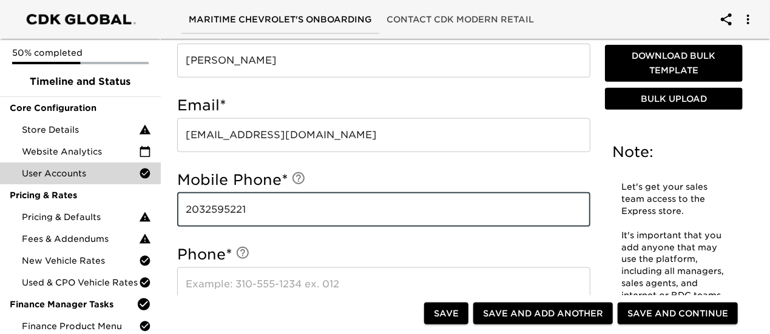
type input "2032595221"
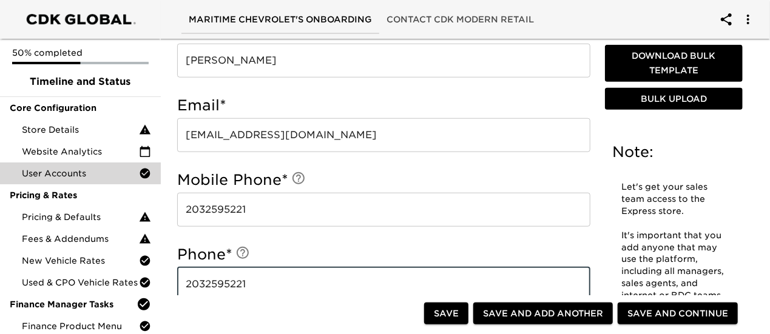
type input "2032595221"
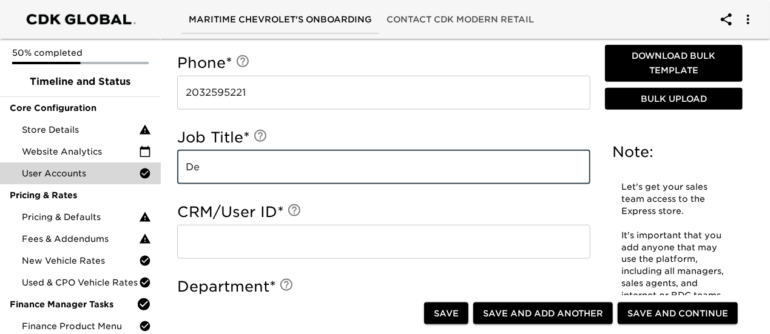
type input "D"
type input "O"
type input "Dealer Principal"
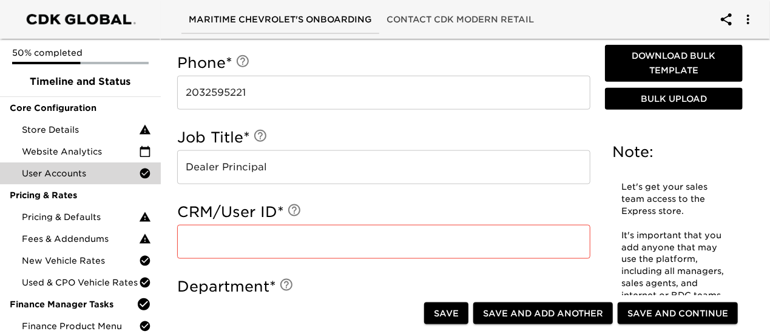
click at [216, 249] on input "text" at bounding box center [383, 242] width 413 height 34
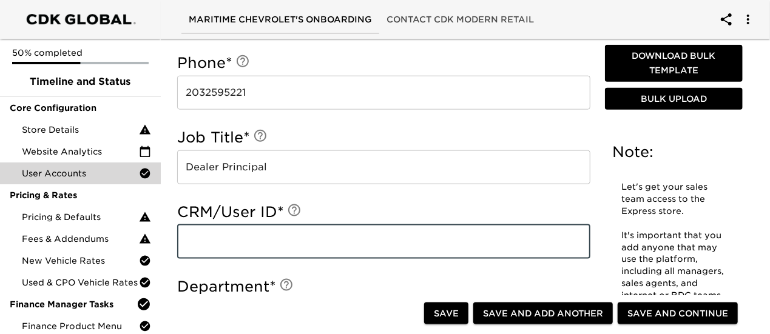
paste input "3121892"
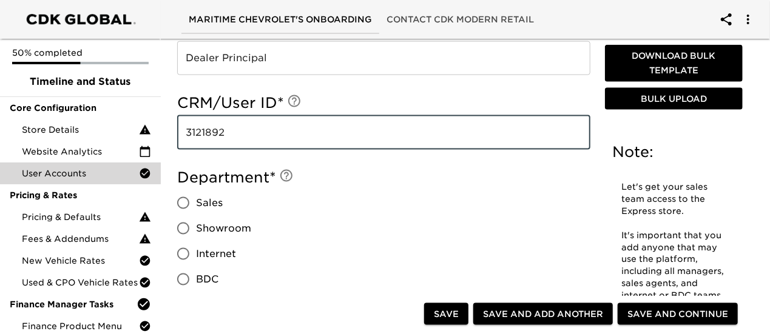
scroll to position [888, 0]
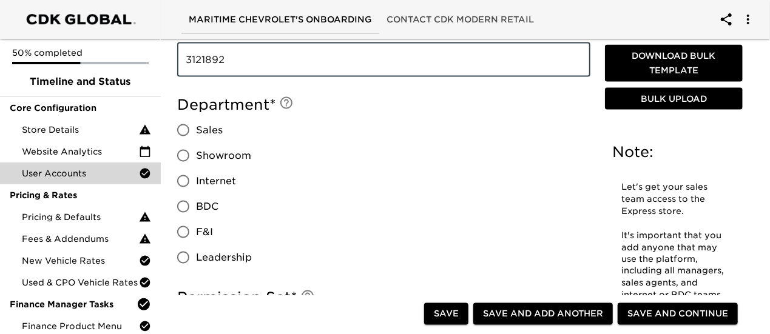
type input "3121892"
click at [191, 263] on input "Leadership" at bounding box center [182, 257] width 25 height 25
radio input "true"
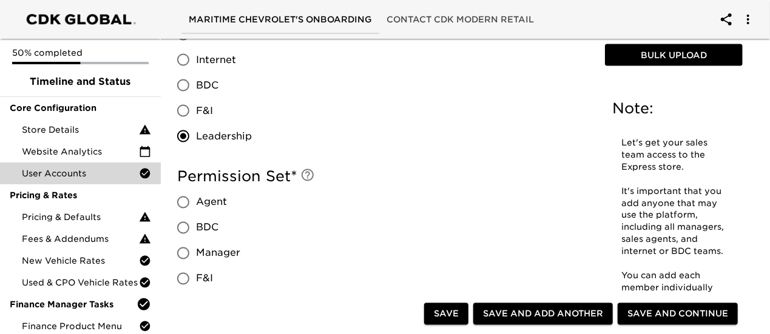
scroll to position [1070, 0]
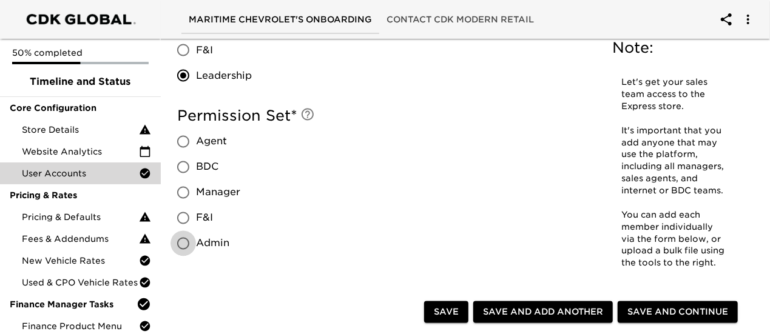
click at [189, 246] on input "Admin" at bounding box center [182, 243] width 25 height 25
radio input "true"
click at [447, 312] on span "Save" at bounding box center [446, 312] width 25 height 15
radio input "true"
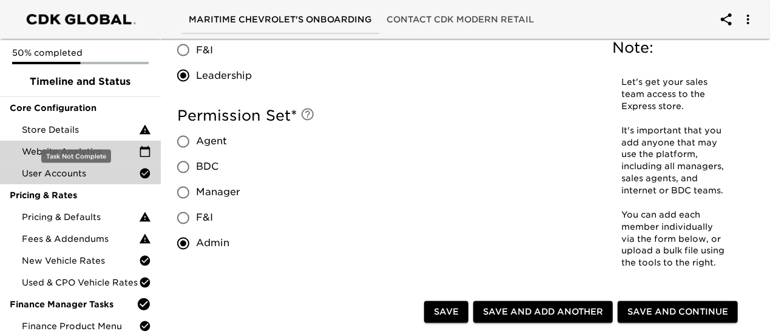
scroll to position [19, 0]
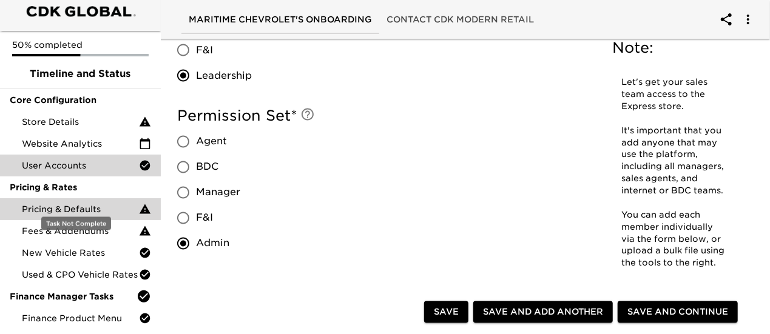
click at [64, 198] on div "Pricing & Defaults" at bounding box center [80, 209] width 161 height 22
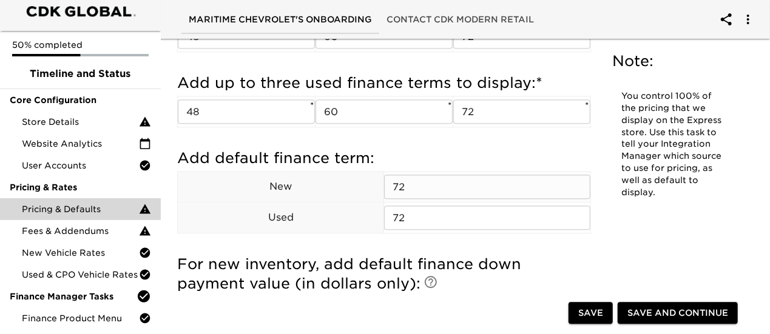
scroll to position [1274, 0]
